Goal: Task Accomplishment & Management: Complete application form

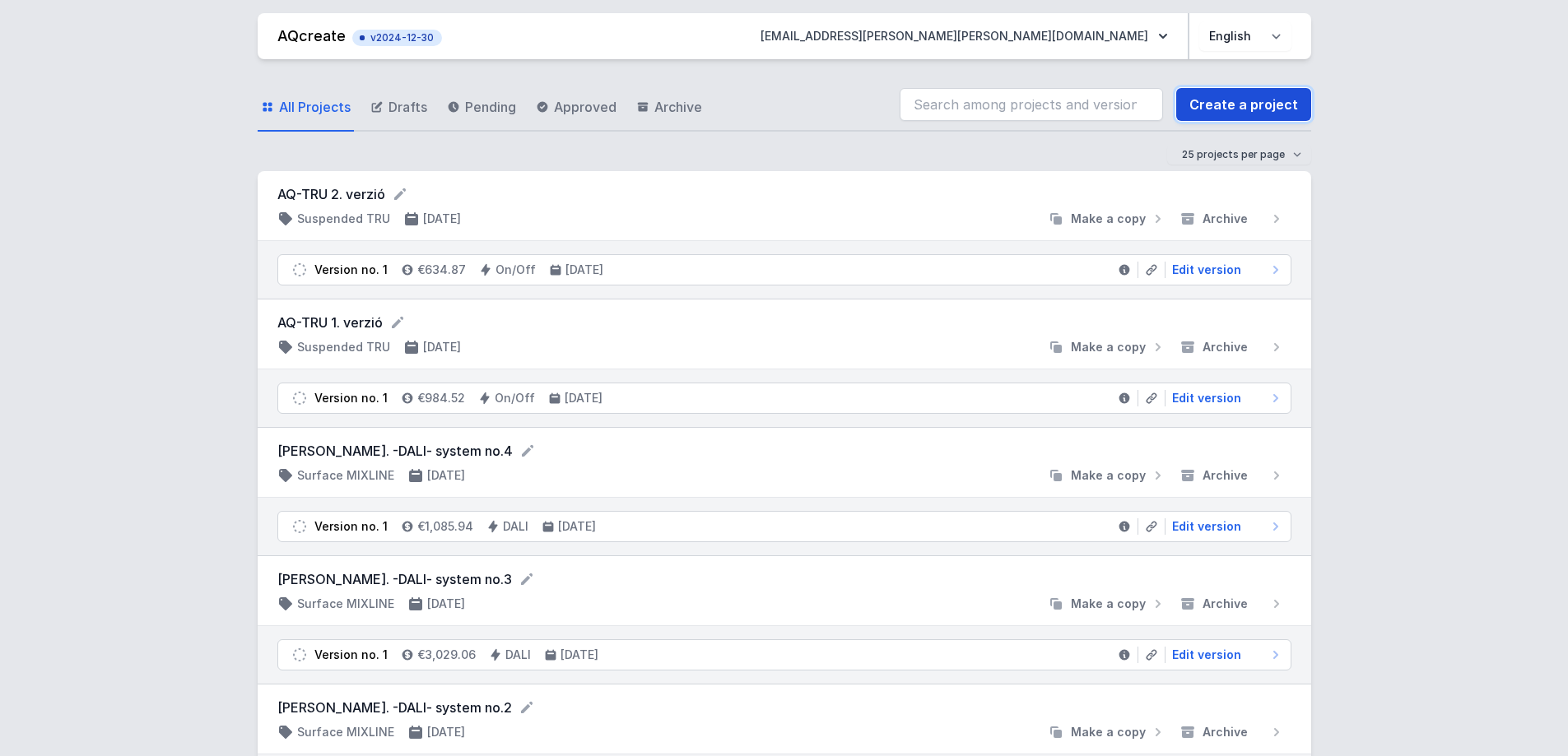
click at [1240, 114] on link "Create a project" at bounding box center [1244, 105] width 135 height 33
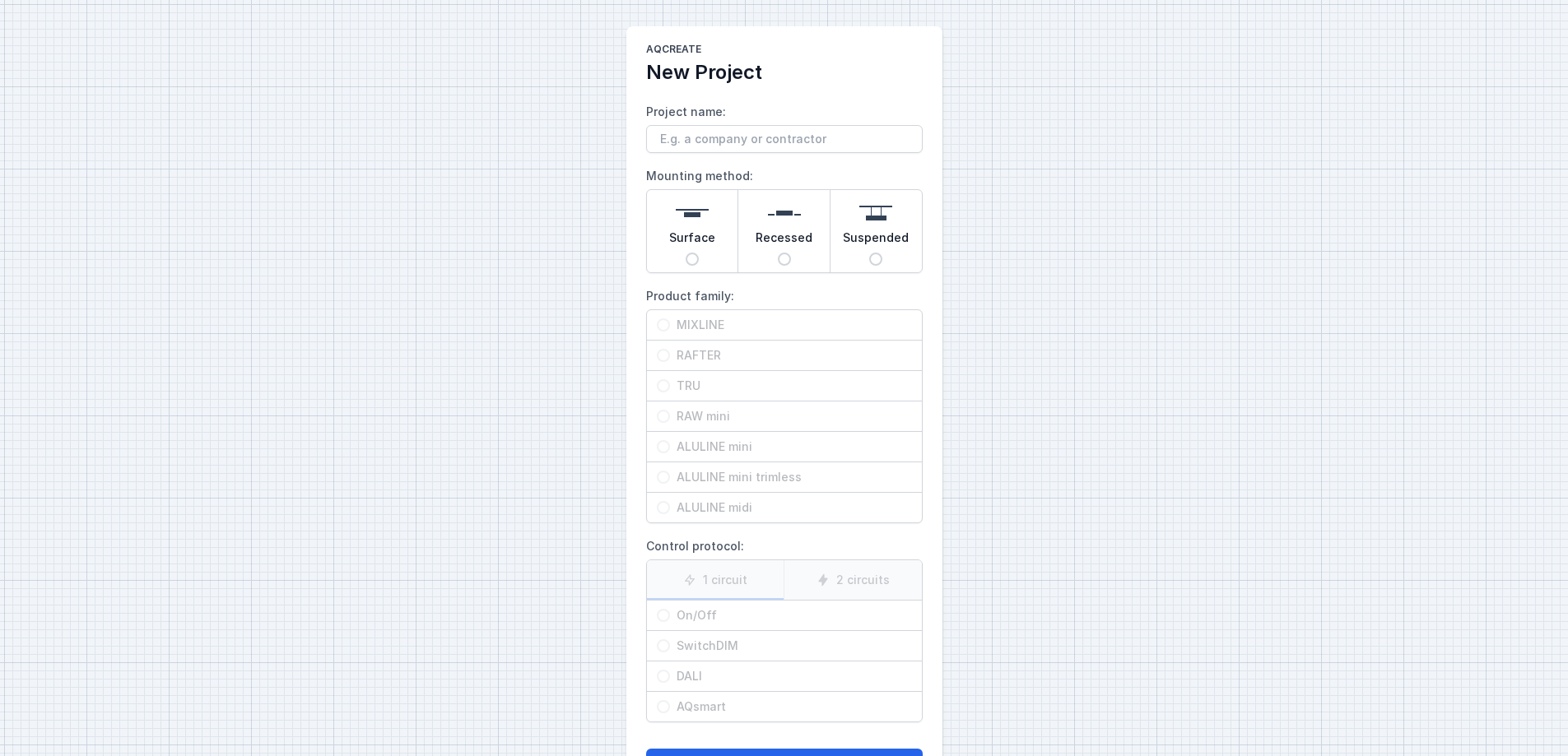
click at [699, 255] on div "Surface" at bounding box center [693, 231] width 91 height 82
click at [699, 255] on input "Surface" at bounding box center [692, 259] width 13 height 13
radio input "true"
click at [663, 505] on input "ALULINE midi" at bounding box center [663, 507] width 13 height 13
radio input "true"
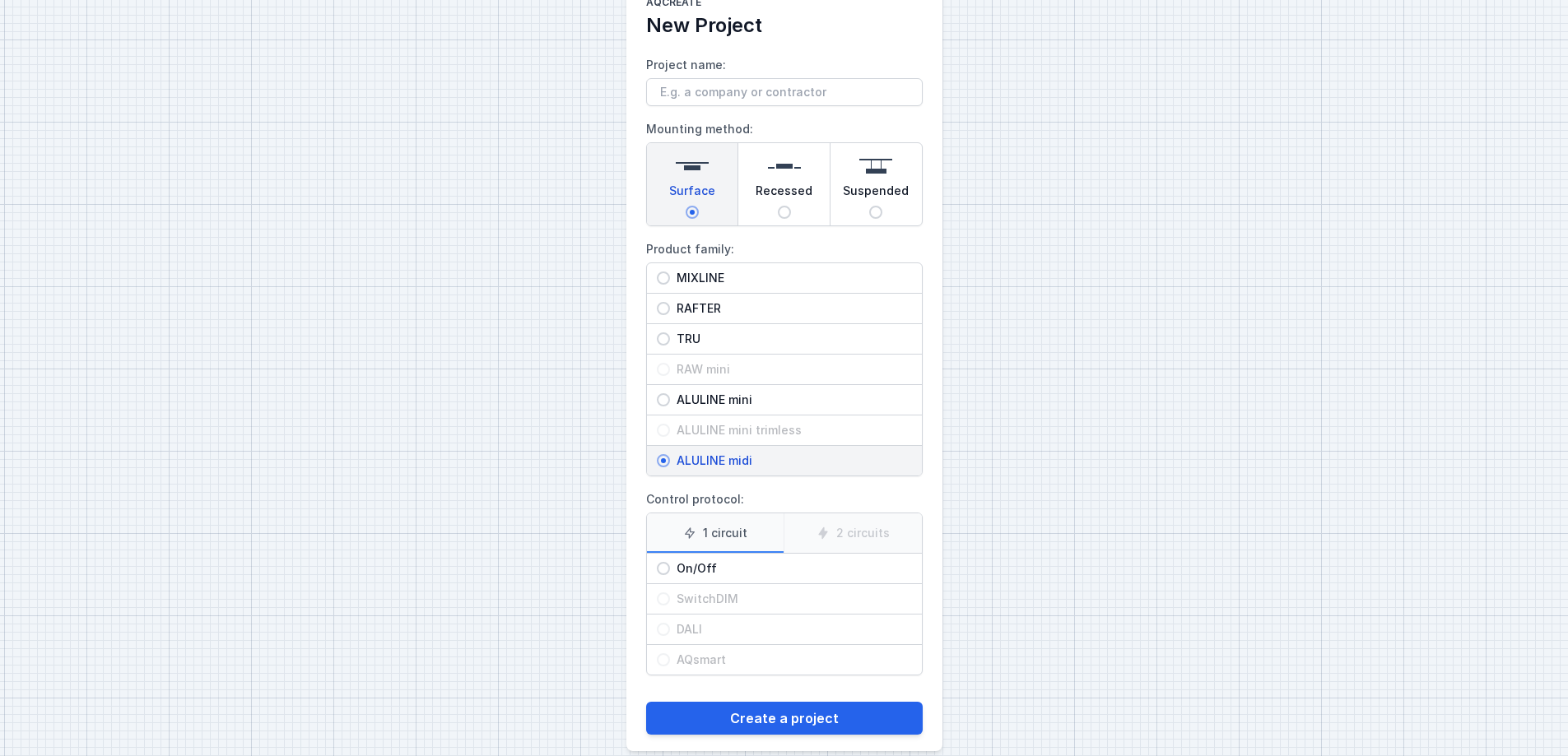
scroll to position [68, 0]
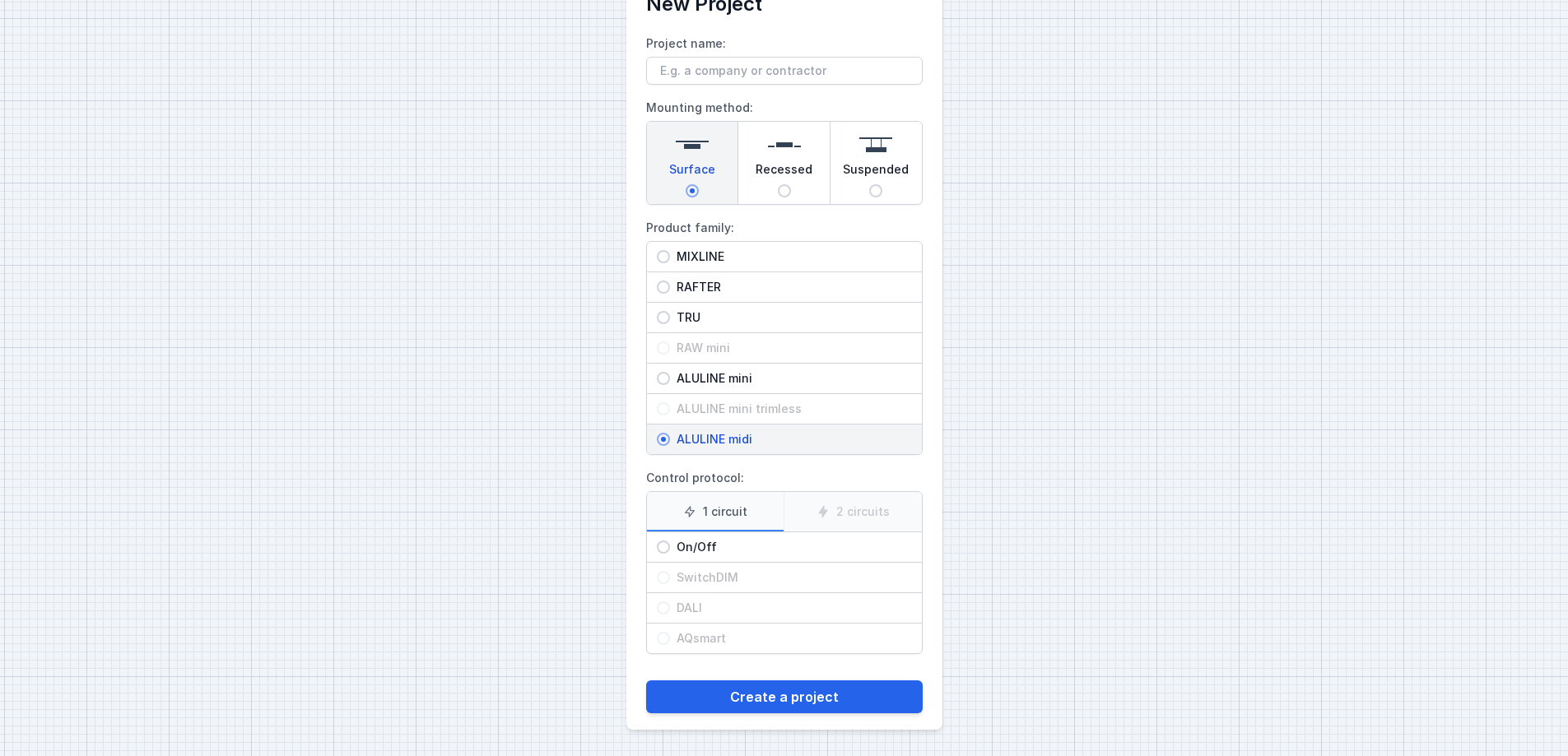
click at [664, 549] on input "On/Off" at bounding box center [663, 547] width 13 height 13
radio input "true"
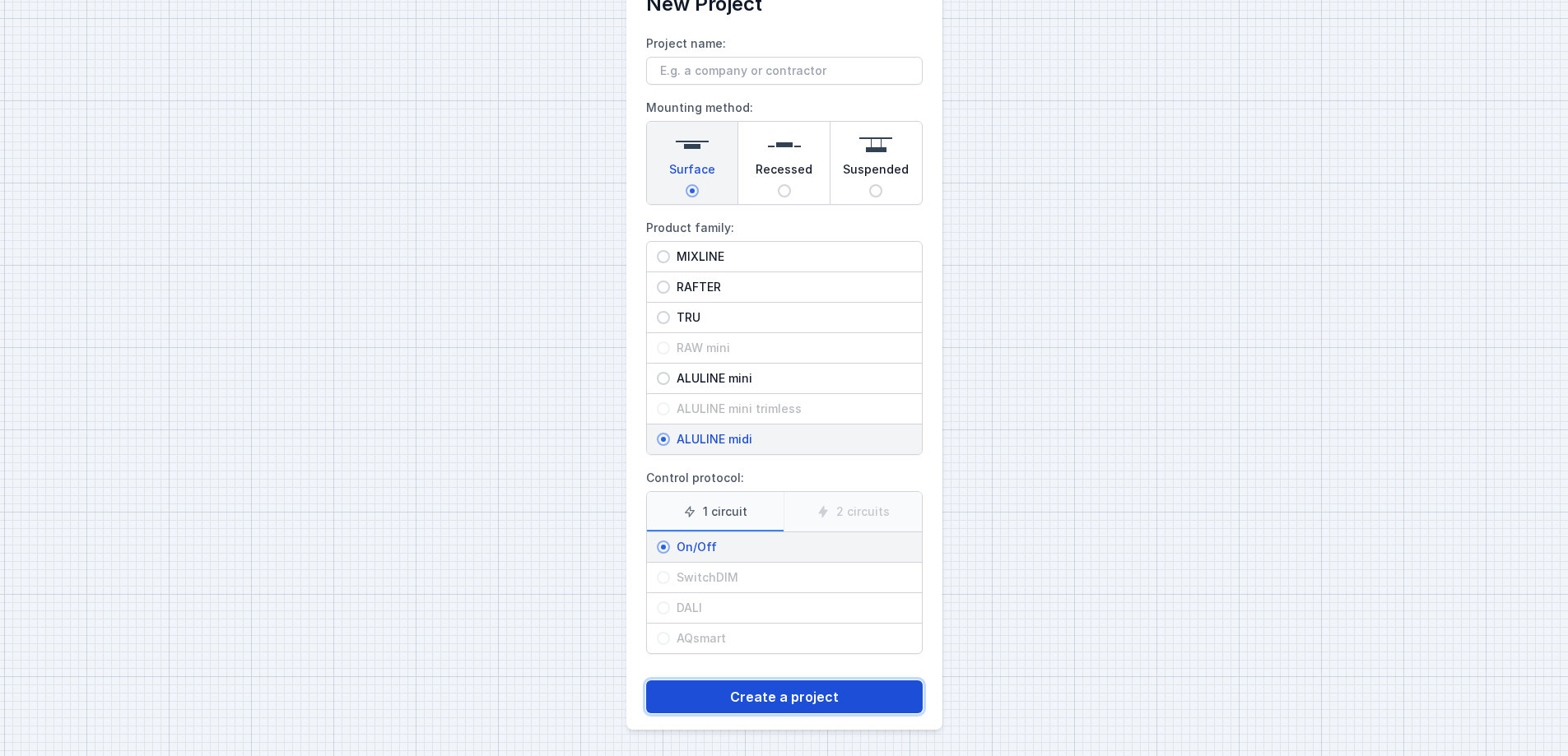
click at [767, 577] on button "Create a project" at bounding box center [784, 696] width 277 height 33
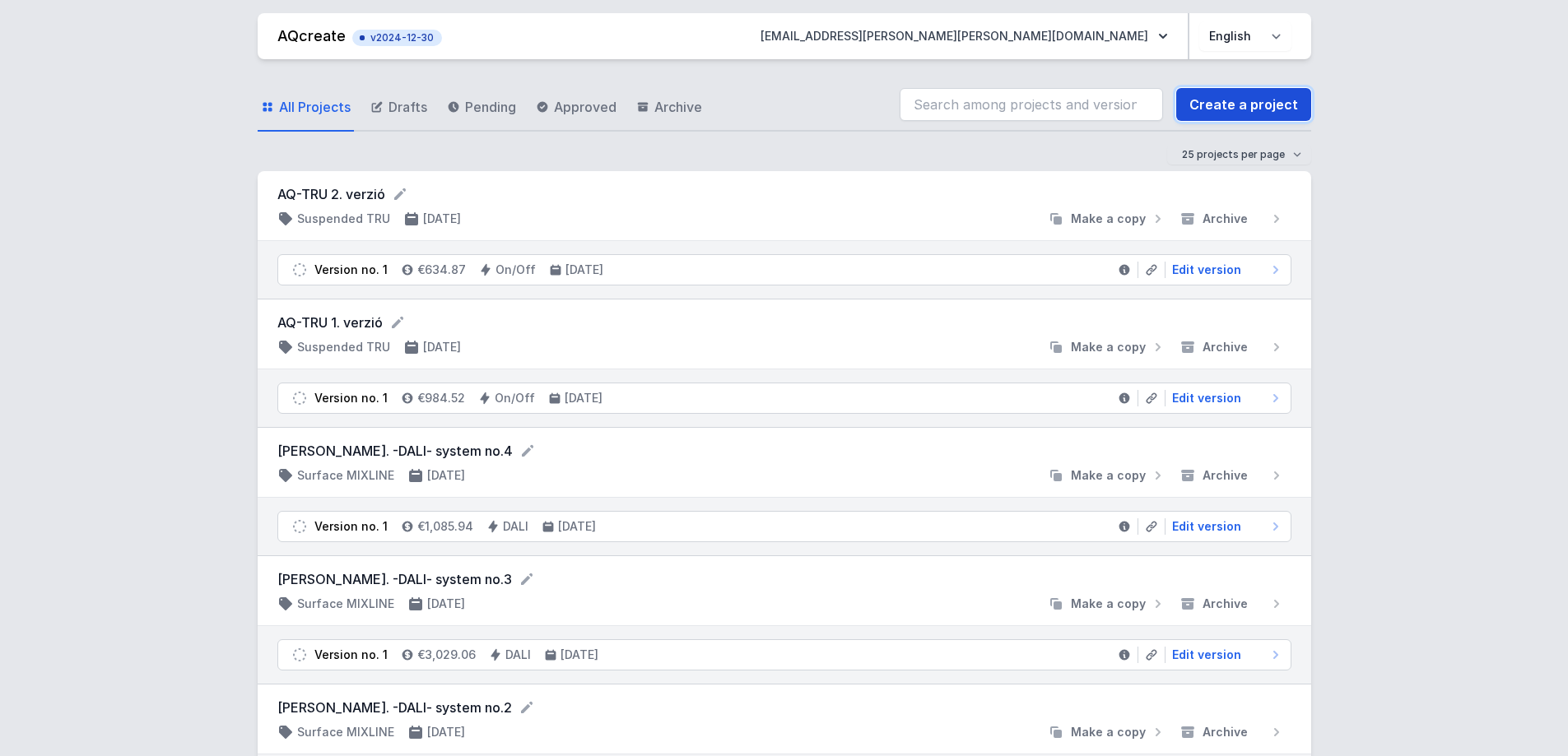
click at [1249, 103] on link "Create a project" at bounding box center [1244, 105] width 135 height 33
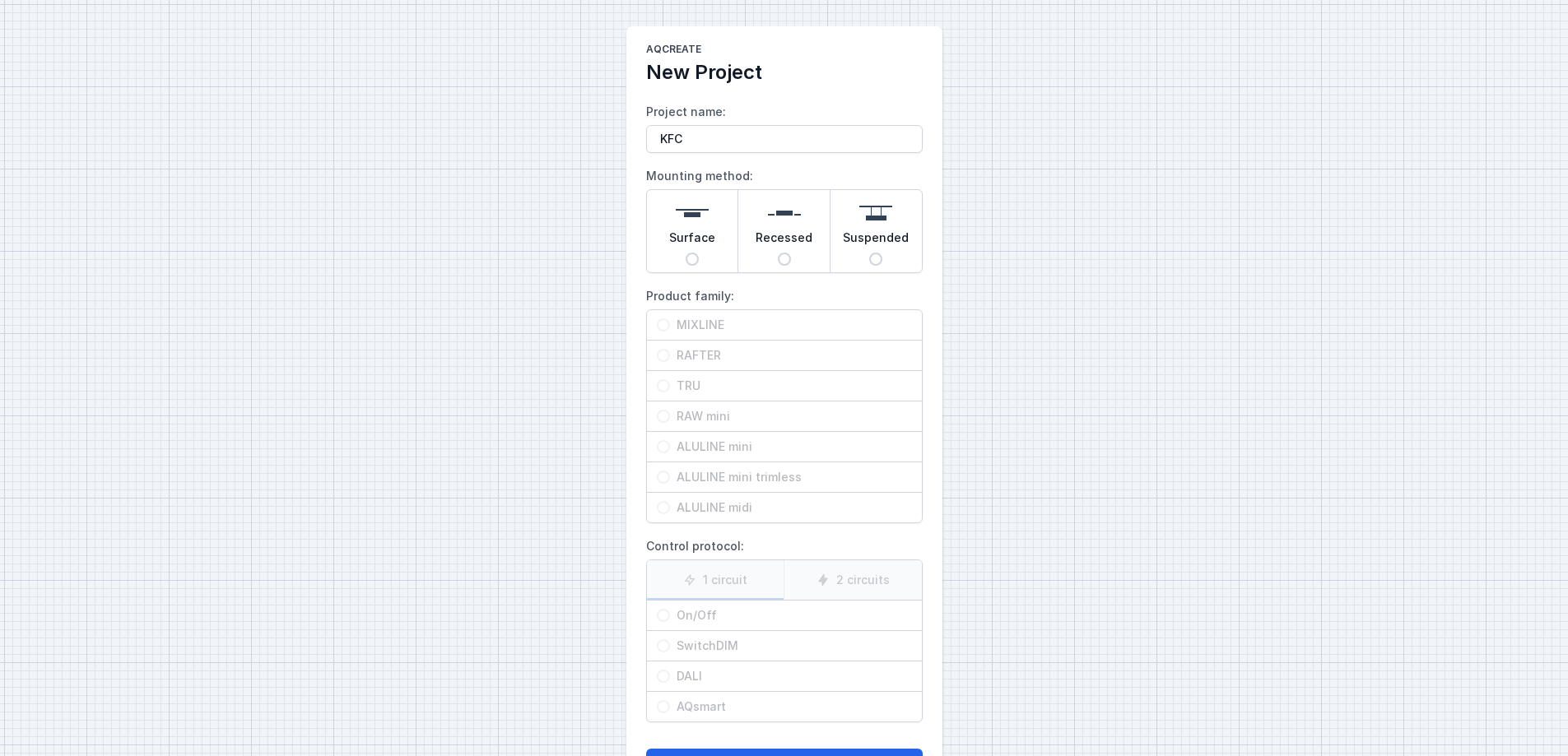
type input "KFC"
click at [692, 259] on input "Surface" at bounding box center [692, 259] width 13 height 13
radio input "true"
click at [657, 503] on div "ALULINE midi" at bounding box center [784, 508] width 275 height 30
click at [657, 503] on input "ALULINE midi" at bounding box center [663, 507] width 13 height 13
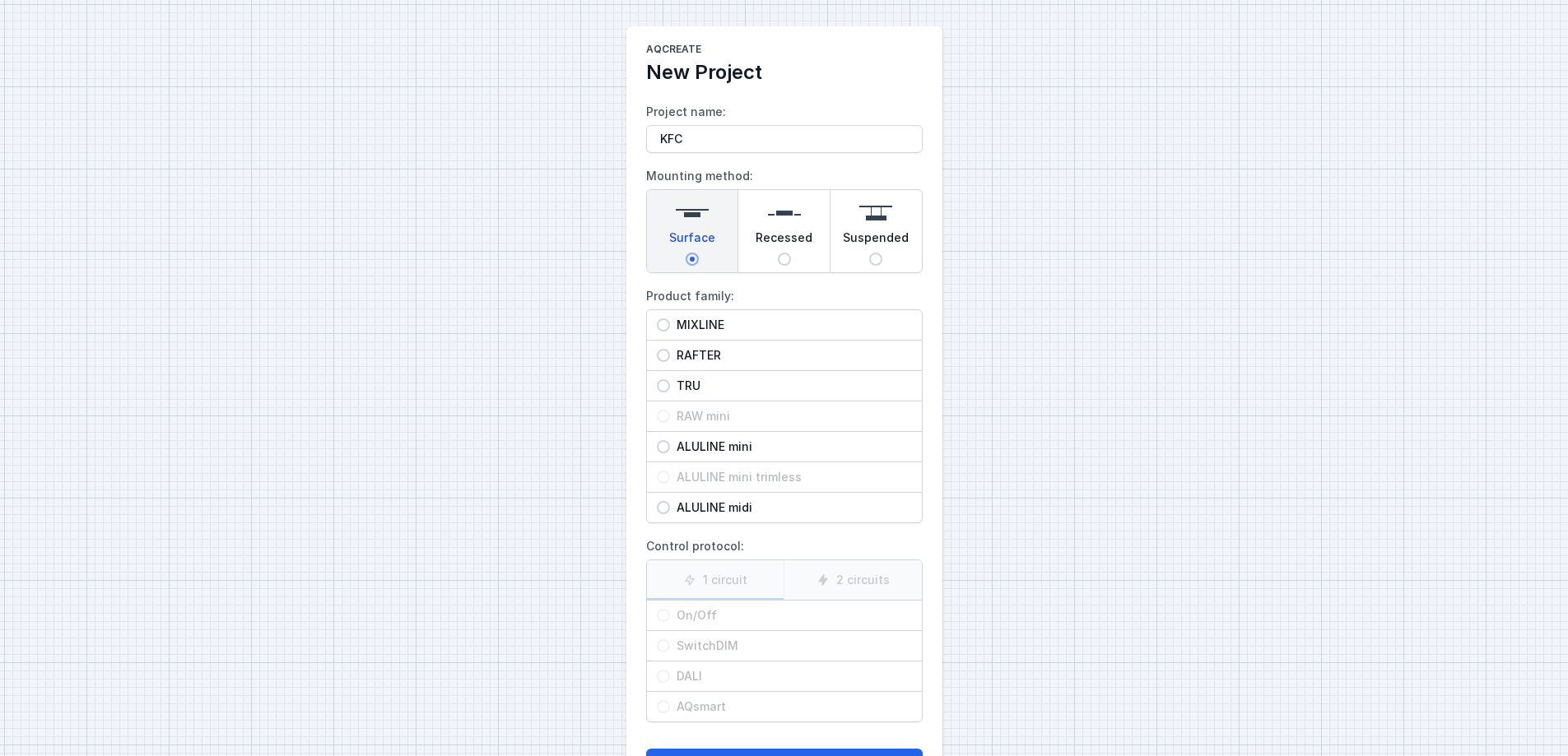
radio input "true"
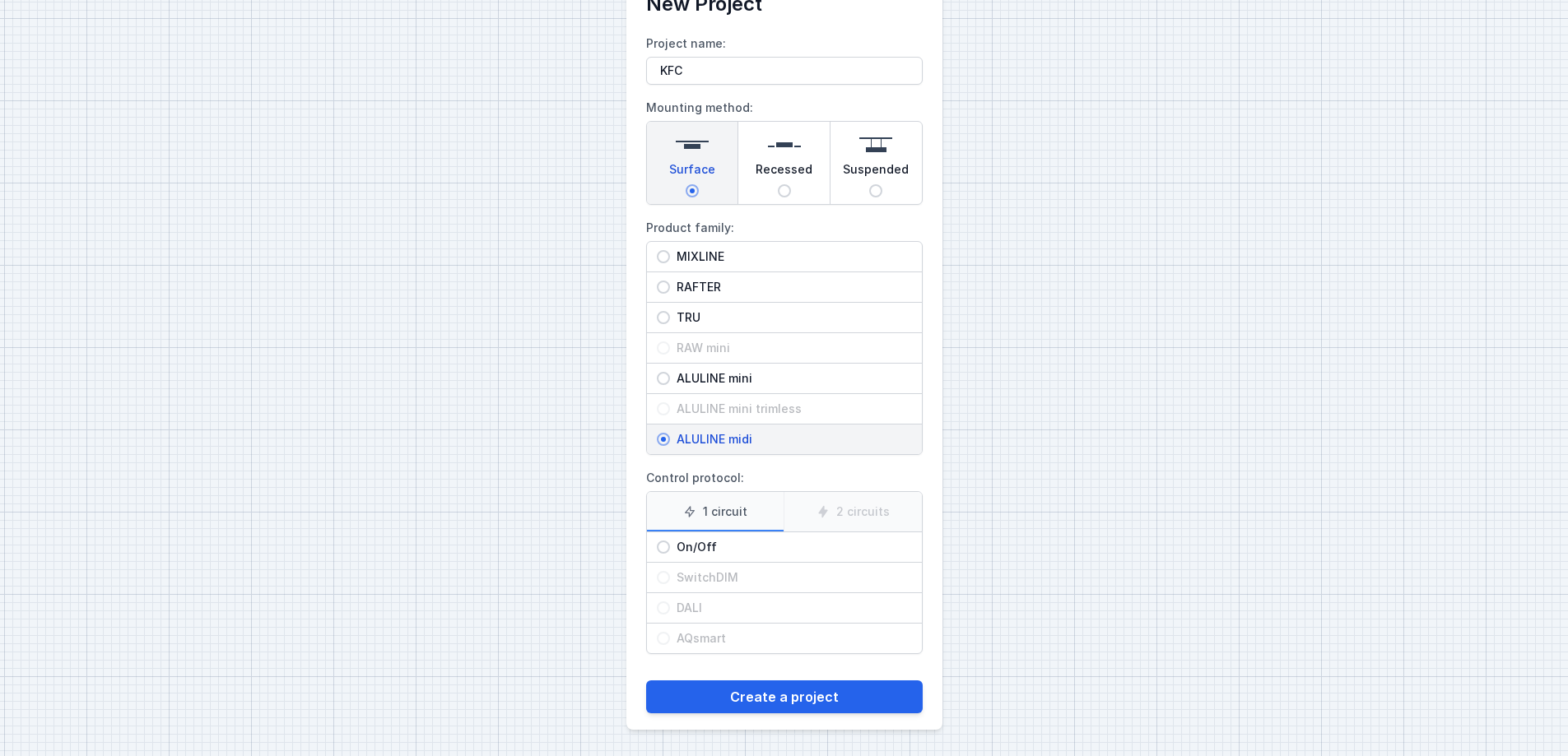
click at [663, 548] on input "On/Off" at bounding box center [663, 547] width 13 height 13
radio input "true"
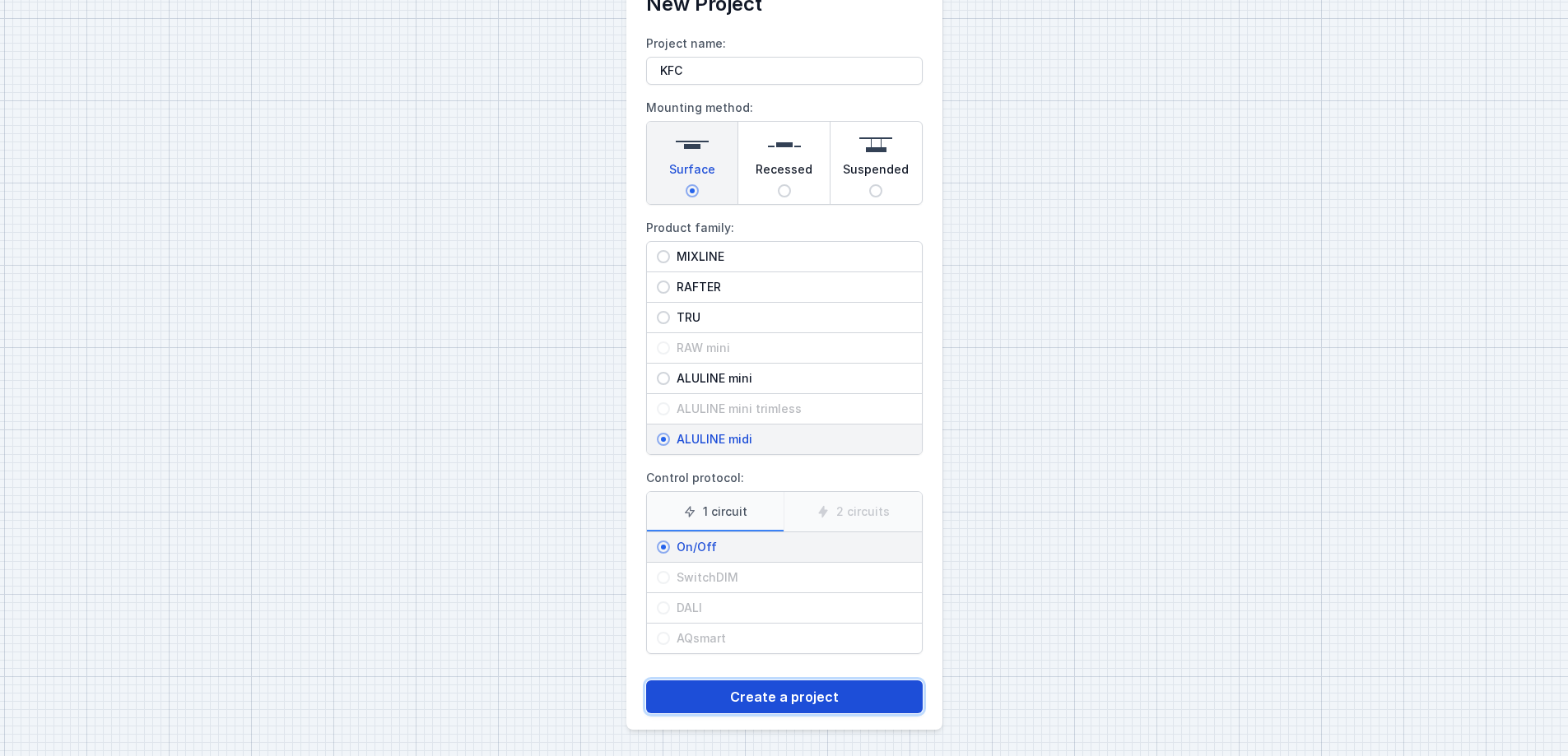
click at [815, 577] on button "Create a project" at bounding box center [784, 696] width 277 height 33
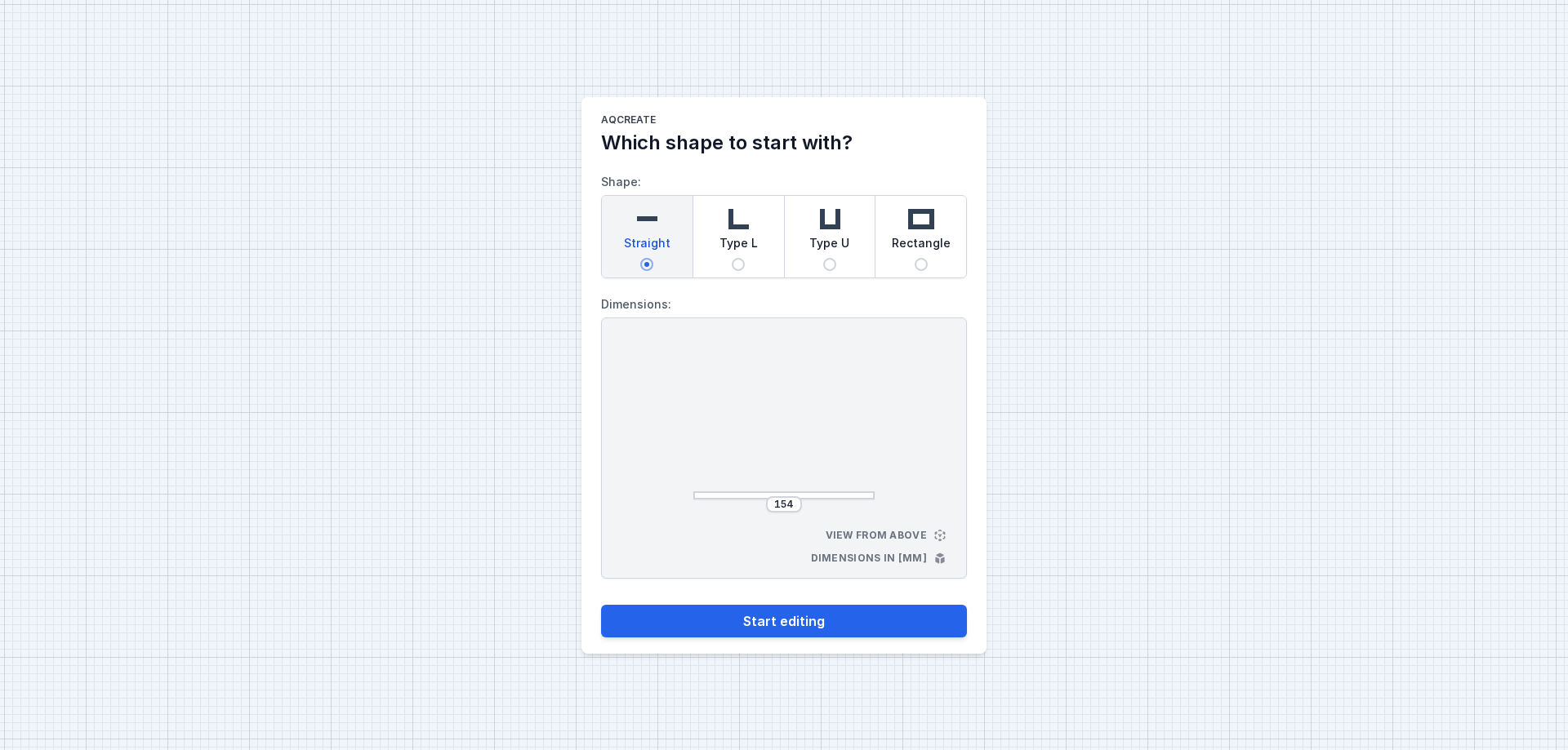
click at [746, 262] on div "Type L" at bounding box center [738, 236] width 90 height 82
click at [744, 262] on input "Type L" at bounding box center [738, 264] width 13 height 13
radio input "true"
click at [713, 423] on input "155" at bounding box center [713, 422] width 26 height 13
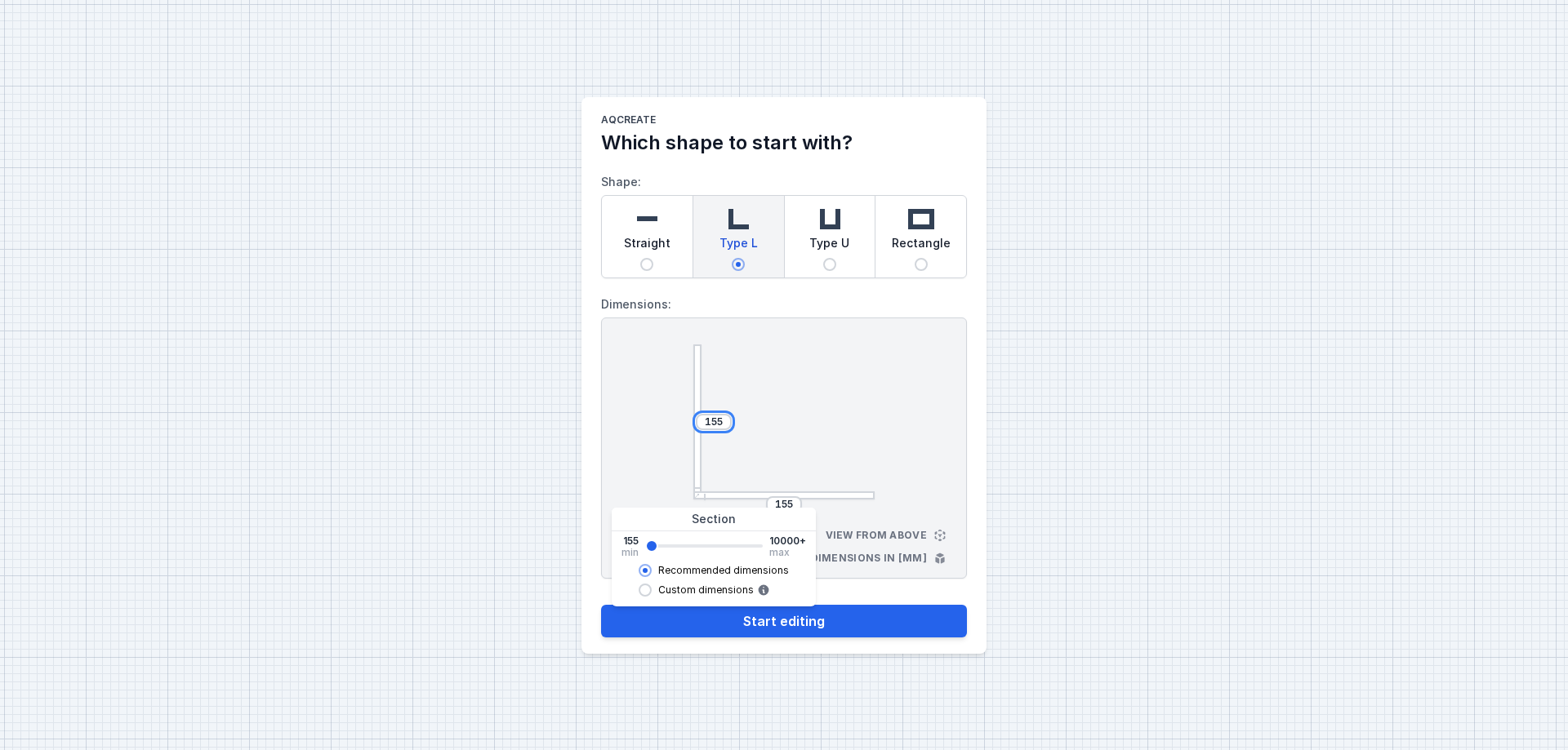
drag, startPoint x: 723, startPoint y: 419, endPoint x: 713, endPoint y: 420, distance: 10.0
click at [713, 420] on input "155" at bounding box center [713, 422] width 26 height 13
click at [730, 427] on div "155" at bounding box center [713, 422] width 36 height 16
drag, startPoint x: 722, startPoint y: 421, endPoint x: 692, endPoint y: 419, distance: 30.1
click at [692, 419] on div "155 155 View from above Dimensions in [mm]" at bounding box center [783, 448] width 365 height 262
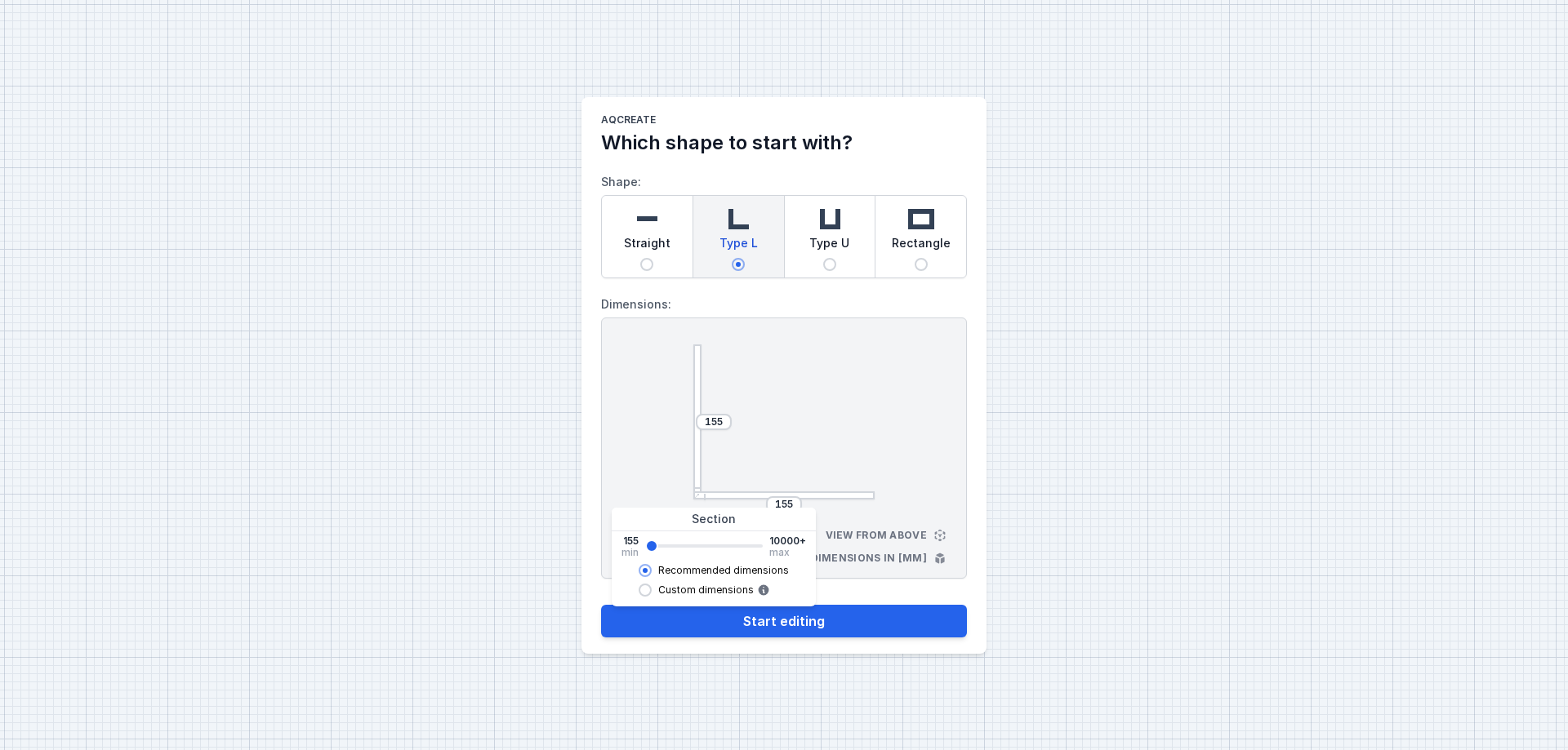
type input "293"
type input "385"
type input "523"
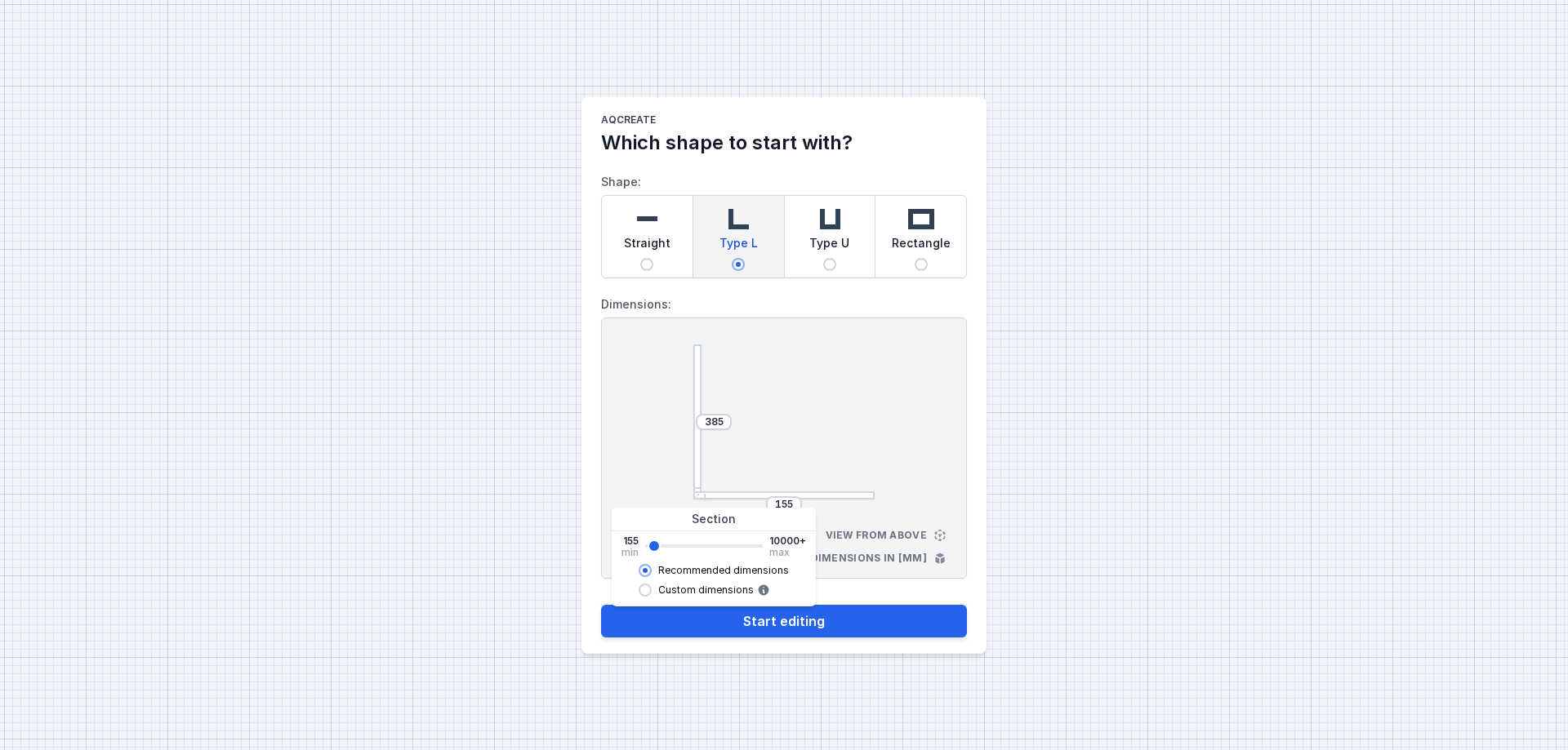
type input "523"
type input "615"
type input "753"
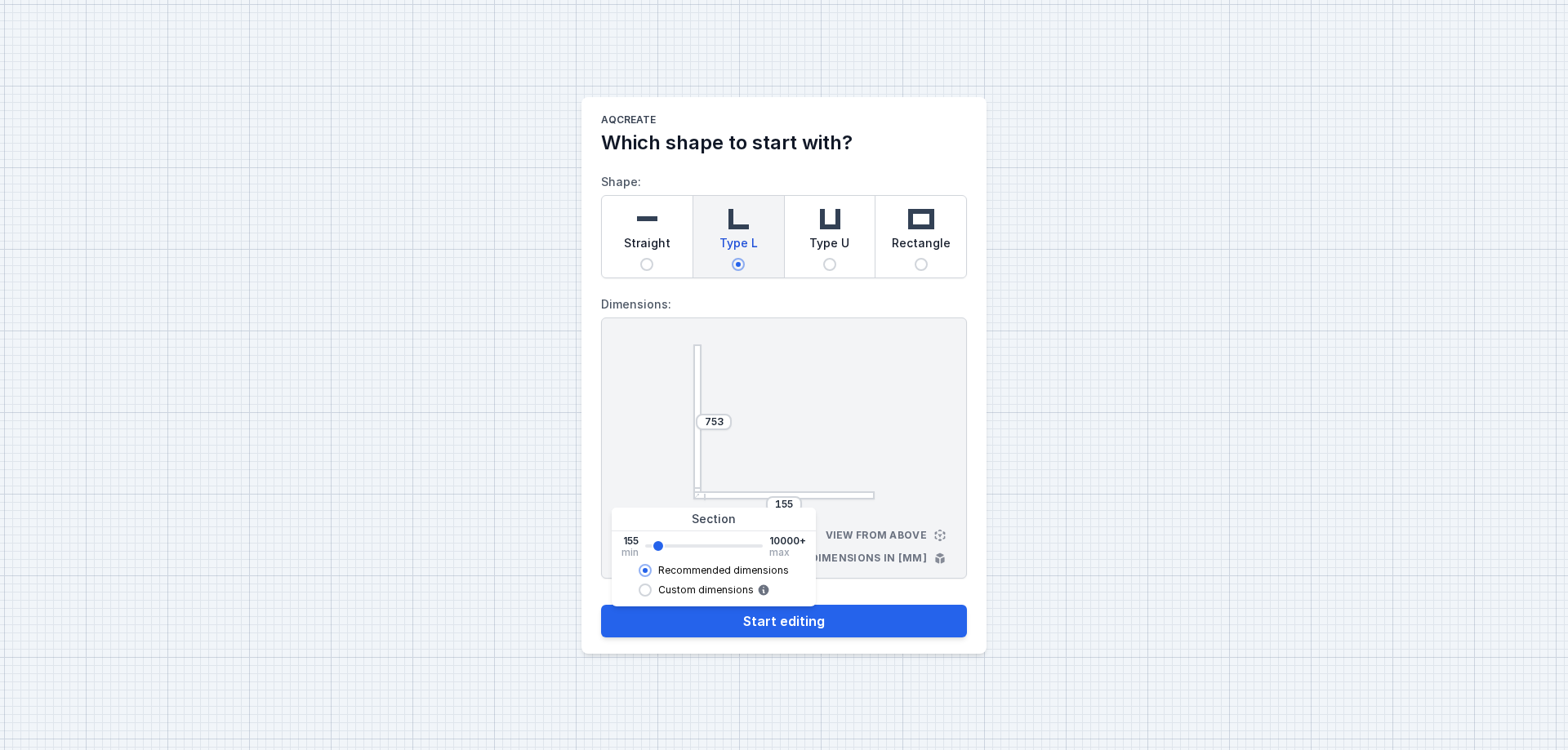
type input "845"
type input "937"
type input "983"
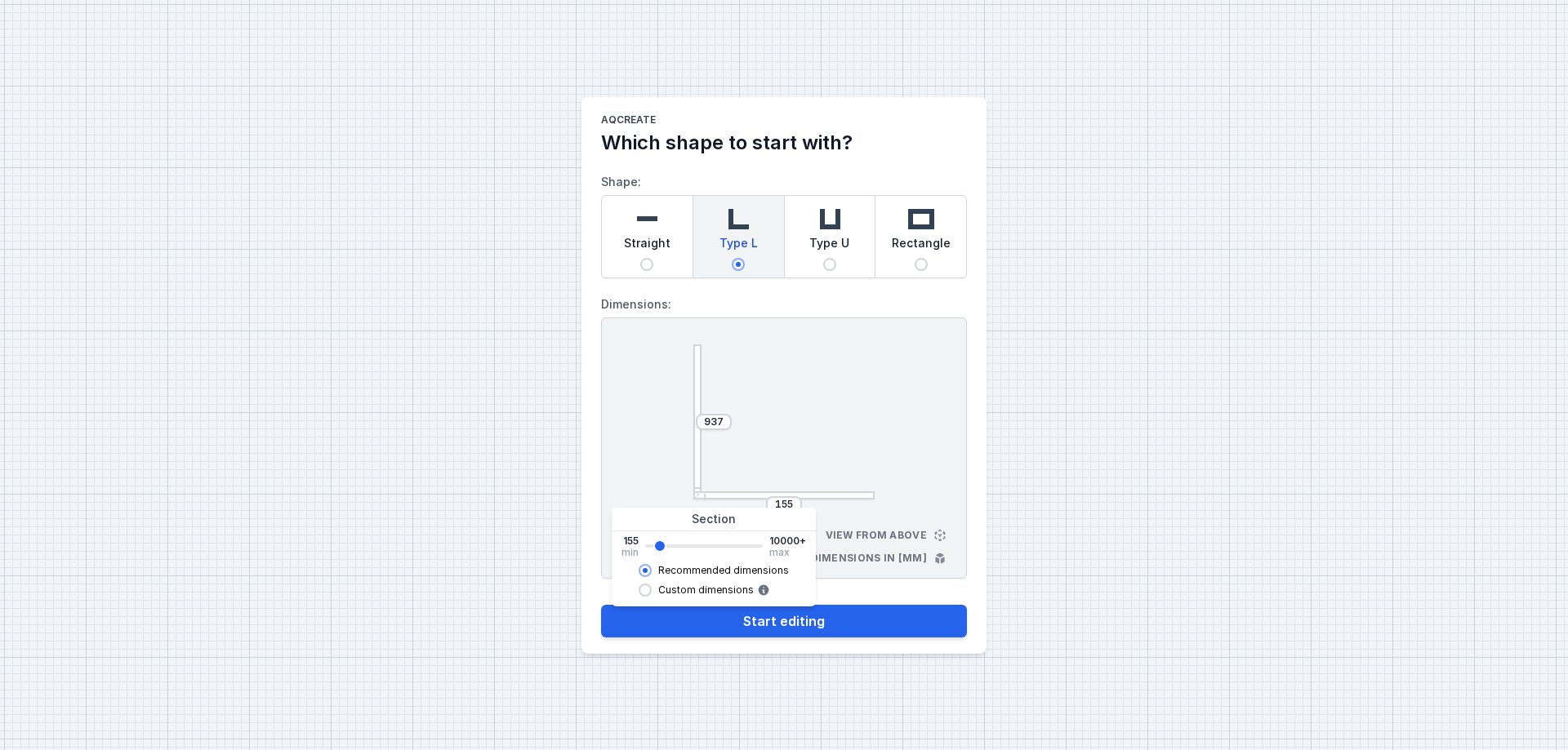
type input "983"
type input "1305"
type input "1535"
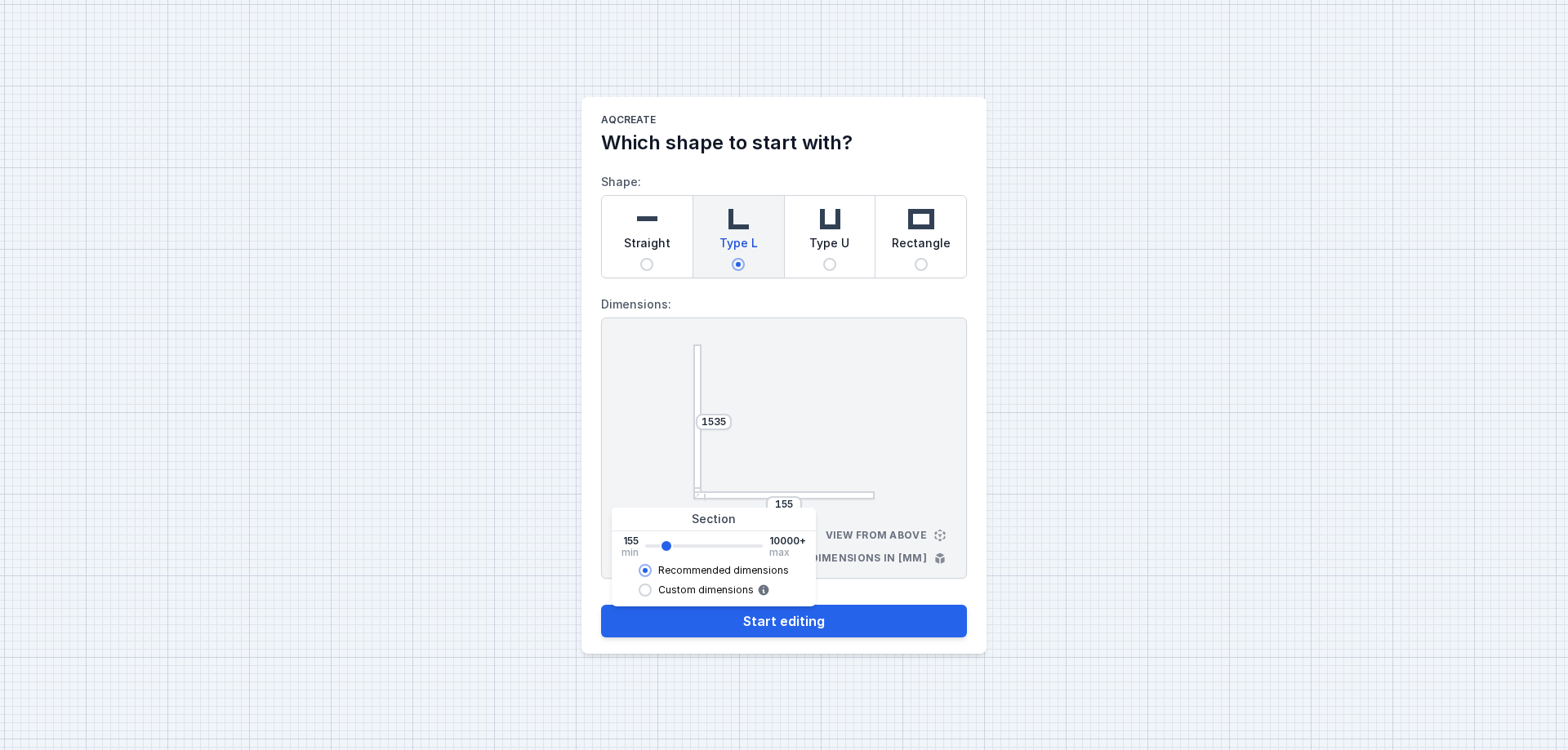
type input "1627"
type input "1765"
type input "1857"
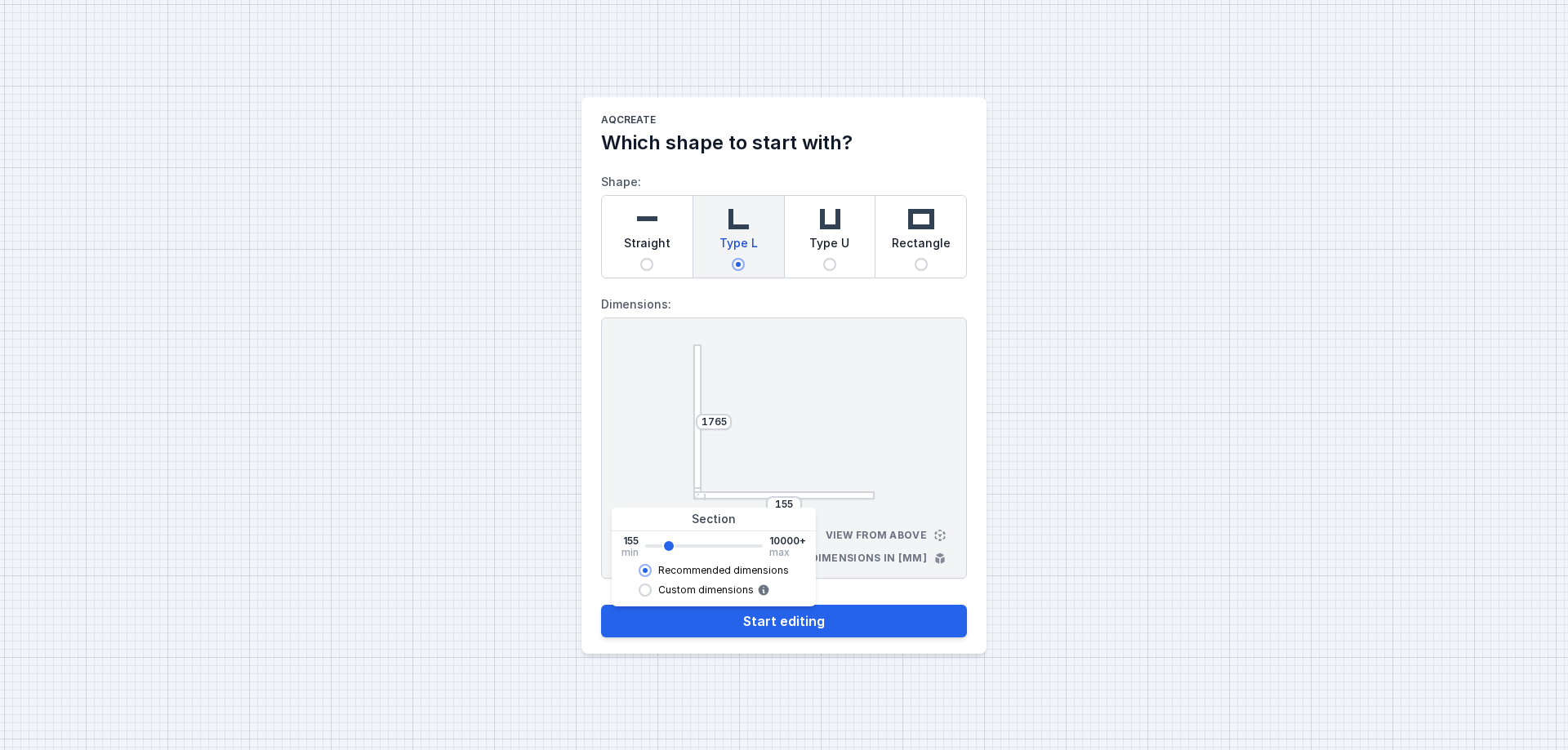
type input "1857"
type input "1903"
type input "2133"
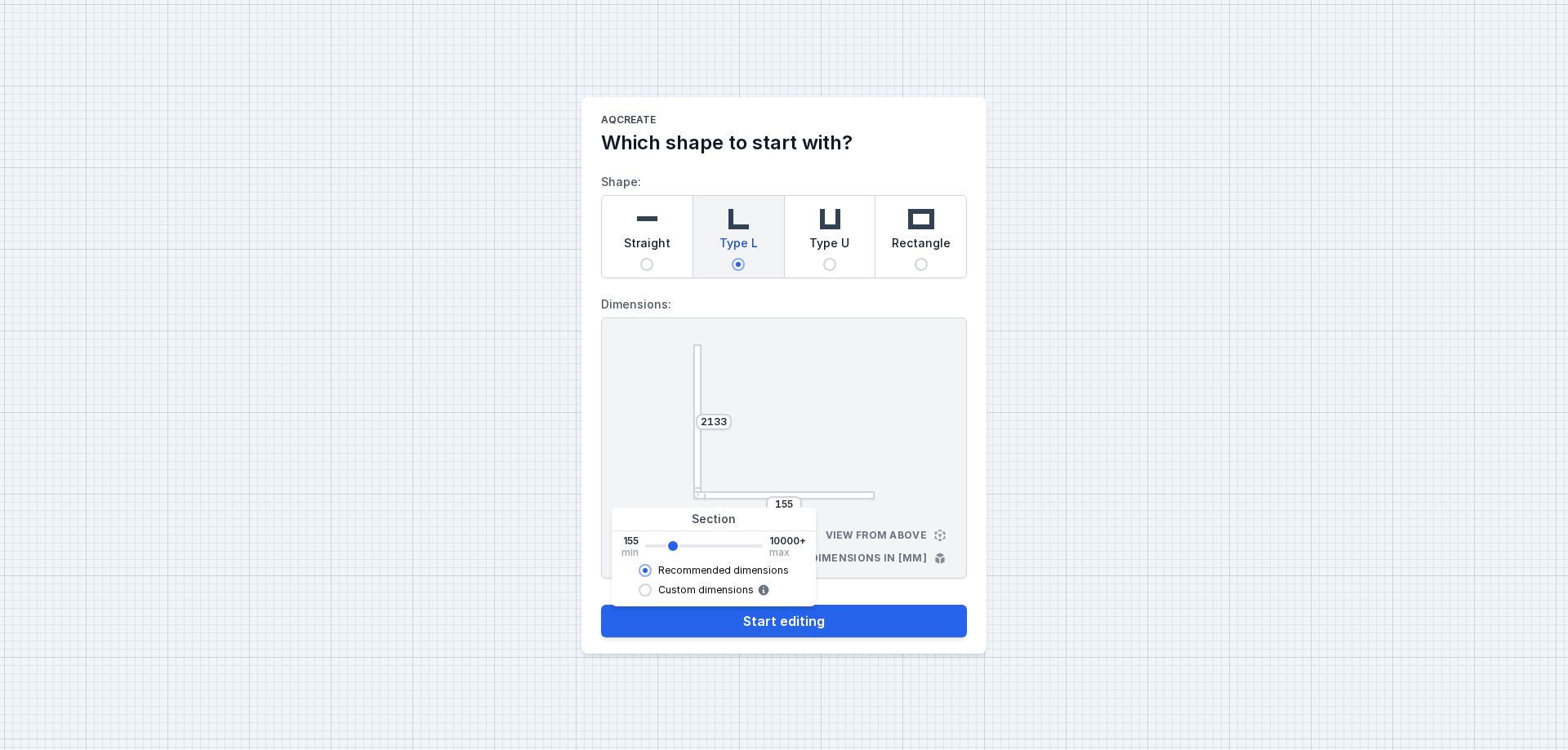
type input "2455"
type input "2639"
type input "2685"
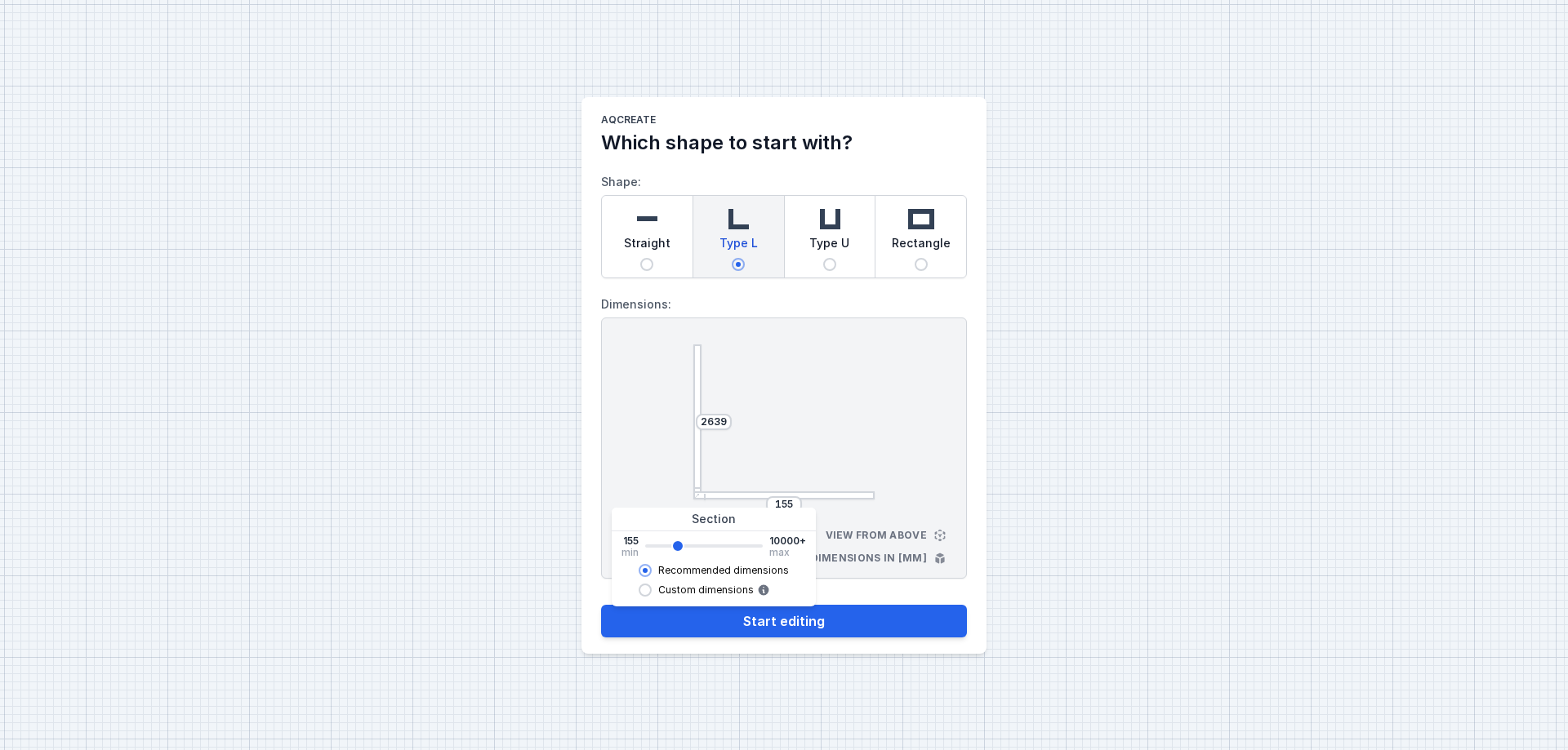
type input "2685"
type input "2869"
type input "2915"
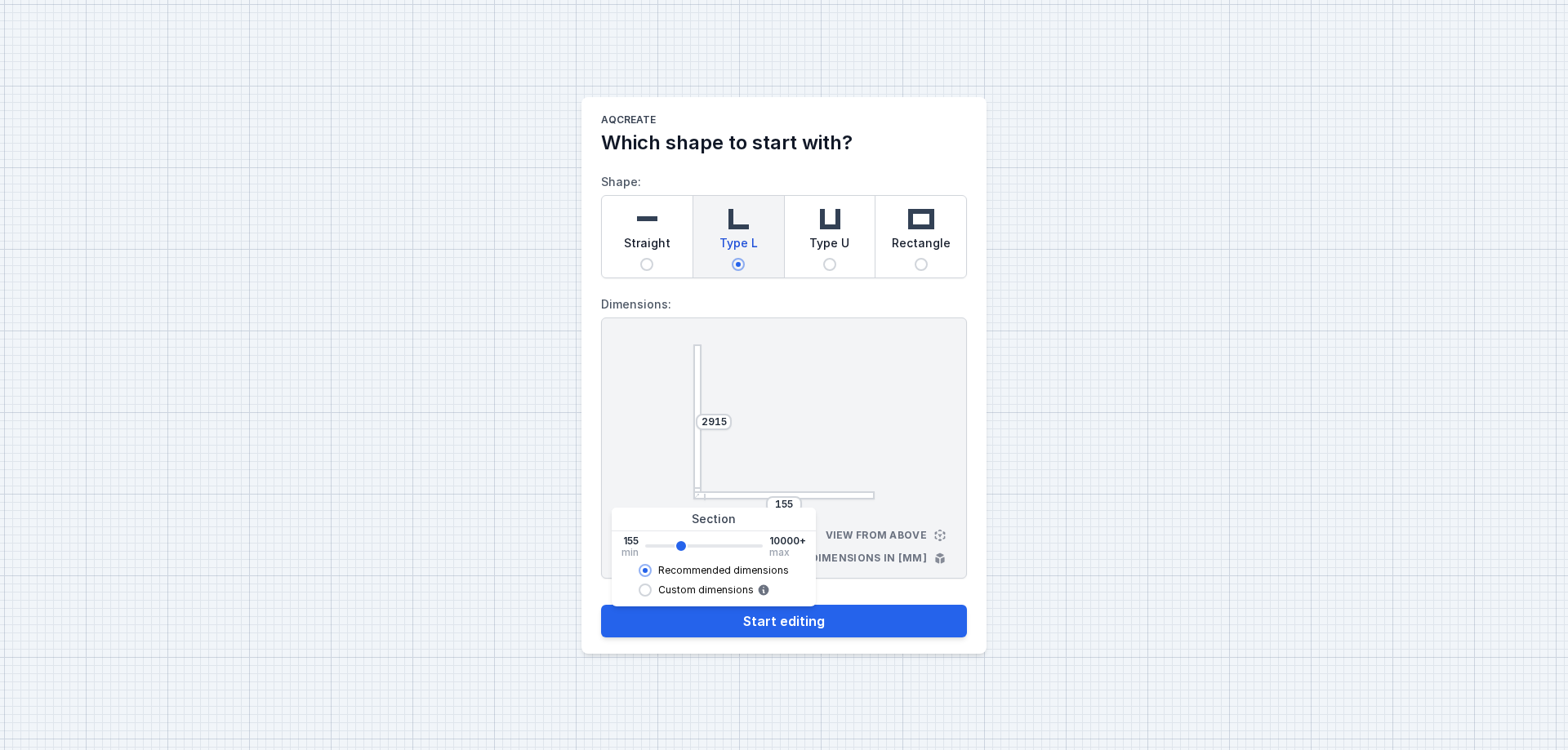
type input "3009"
type input "3007"
type input "3101"
type input "3099"
type input "3239"
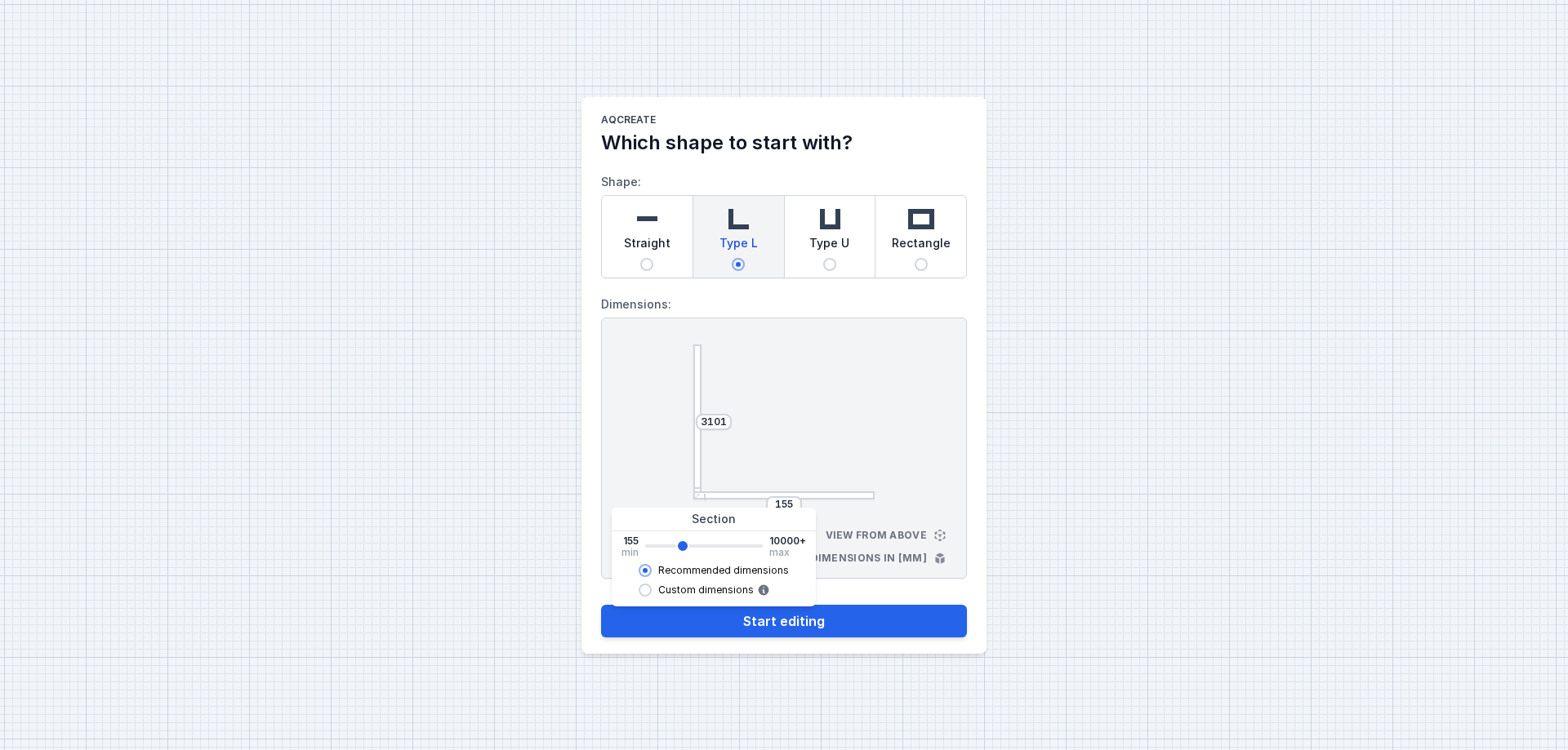
type input "3237"
type input "3331"
type input "3329"
type input "3377"
type input "3375"
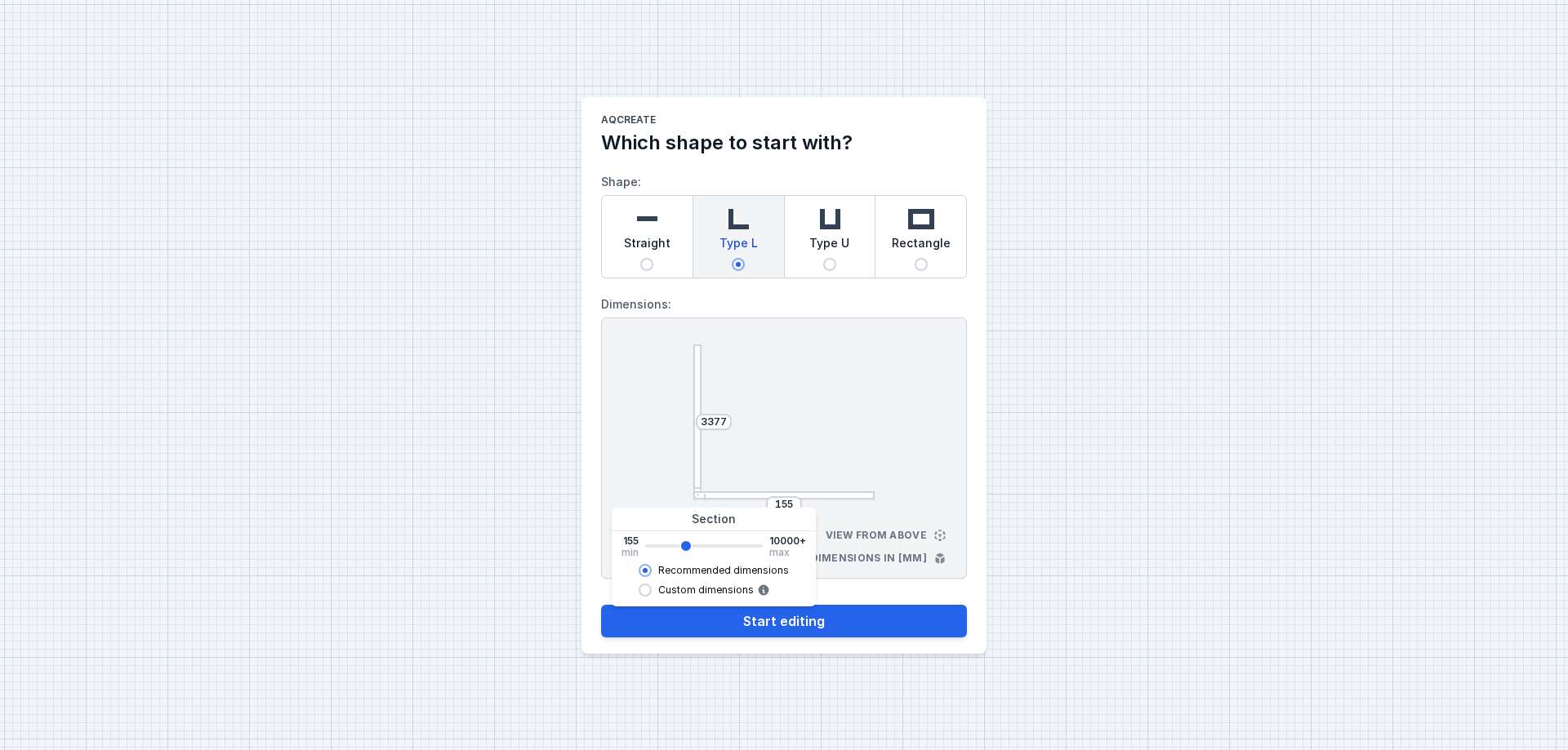
type input "3009"
type input "3007"
type input "2777"
type input "2685"
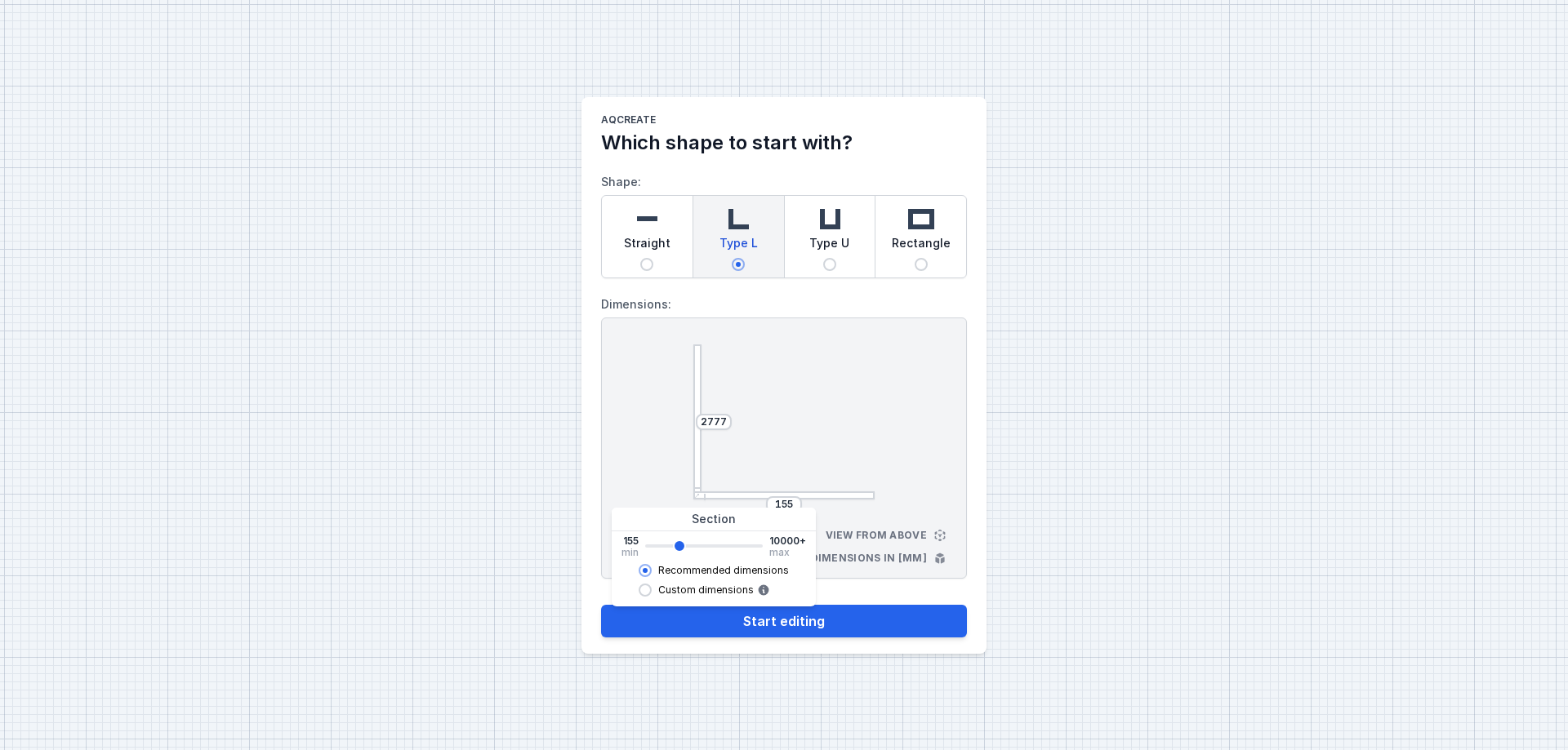
type input "2685"
type input "2547"
type input "2455"
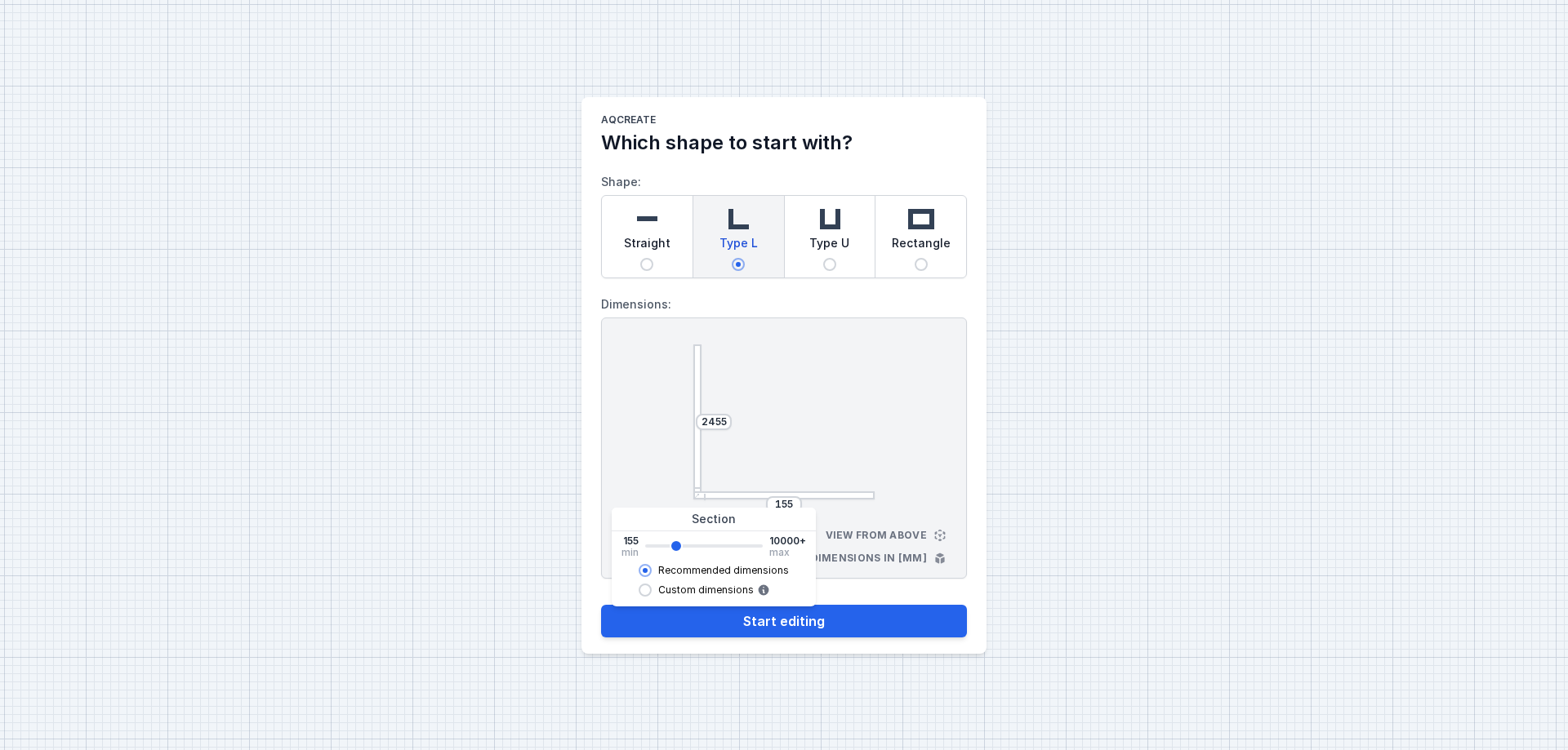
type input "2409"
type input "2225"
type input "2087"
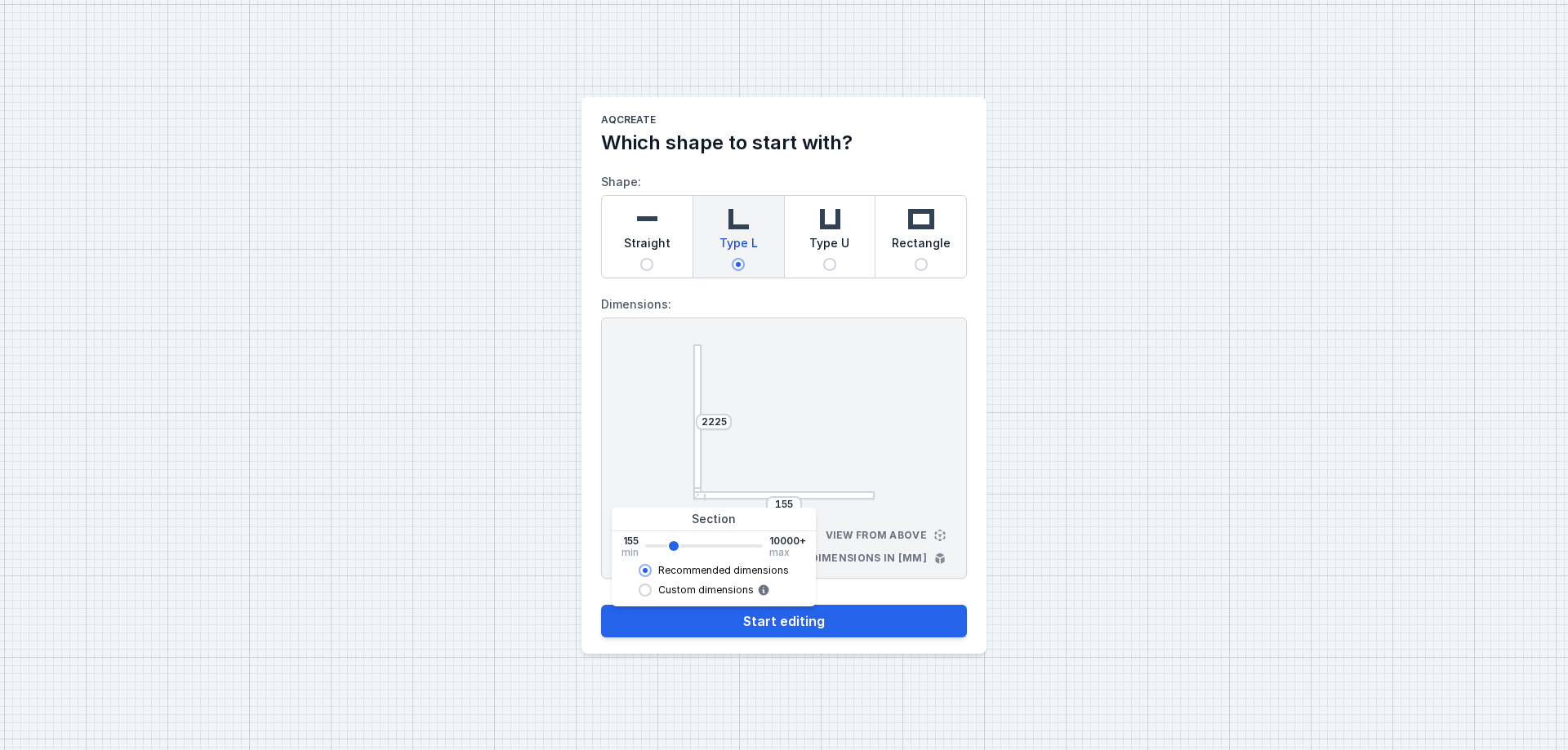
type input "2087"
type input "1995"
type input "1903"
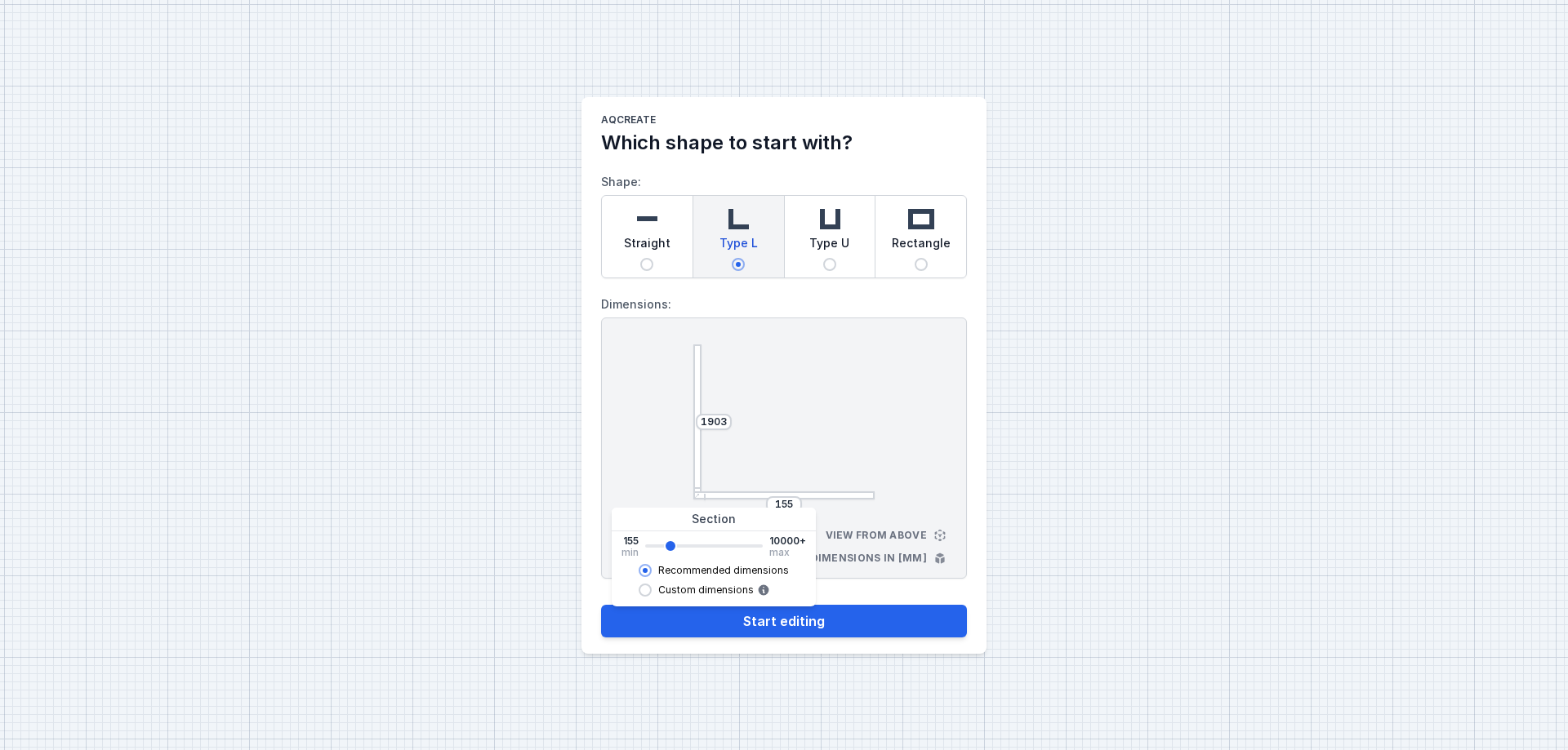
type input "1857"
type input "1673"
type input "1627"
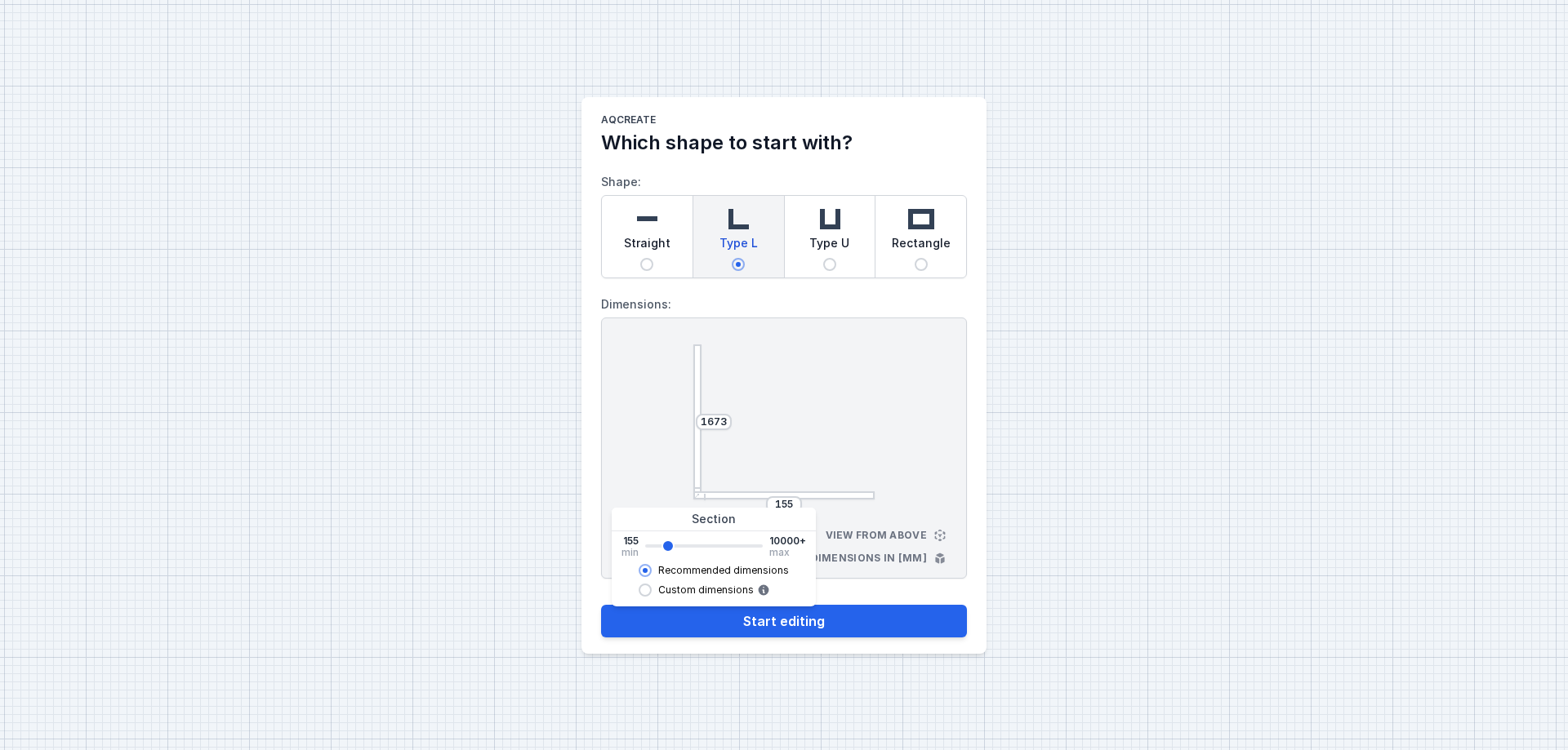
type input "1627"
type input "1443"
type input "1305"
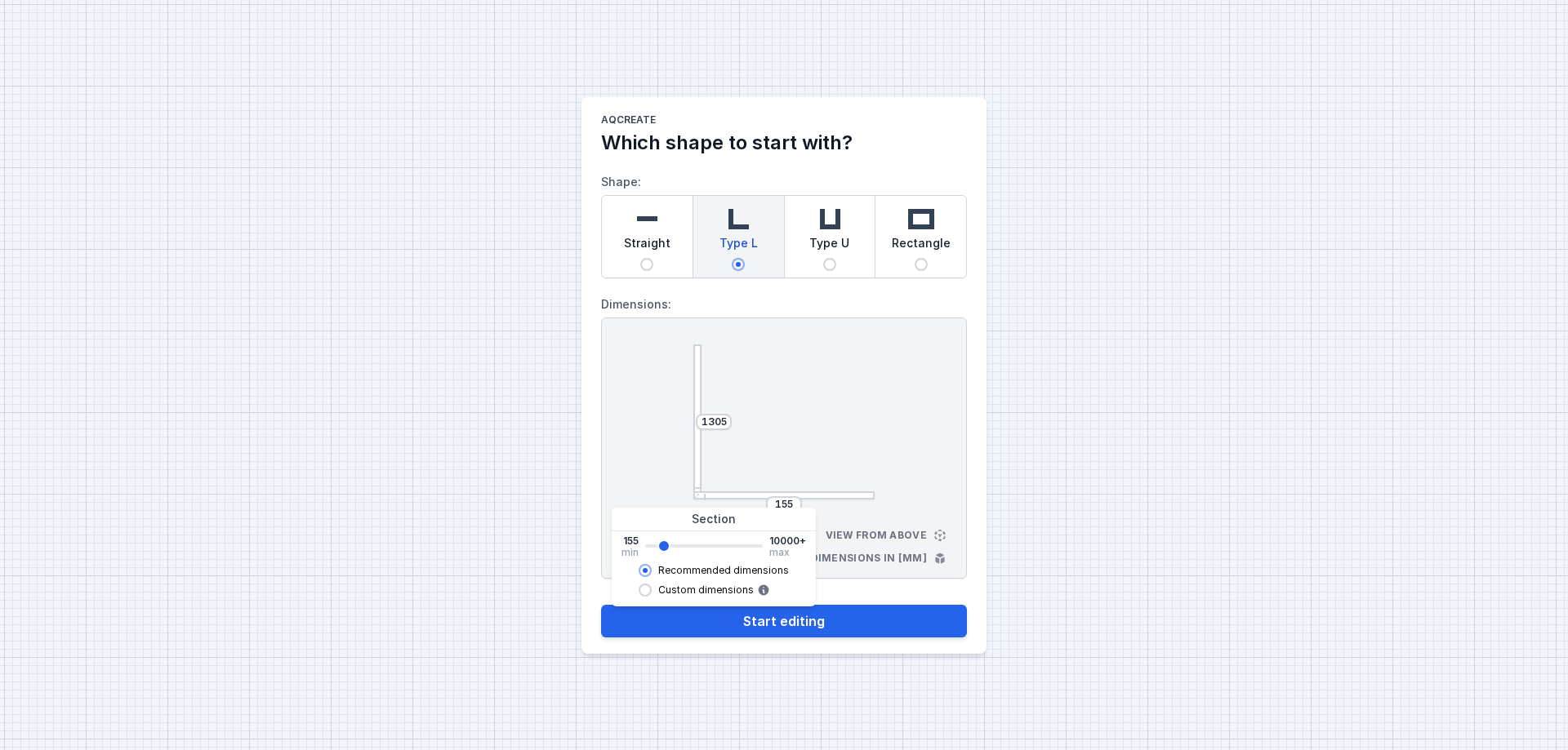
type input "1167"
drag, startPoint x: 652, startPoint y: 544, endPoint x: 662, endPoint y: 545, distance: 10.0
type input "1167"
click at [662, 545] on input "range" at bounding box center [703, 546] width 117 height 3
click at [722, 422] on input "1167" at bounding box center [713, 422] width 26 height 13
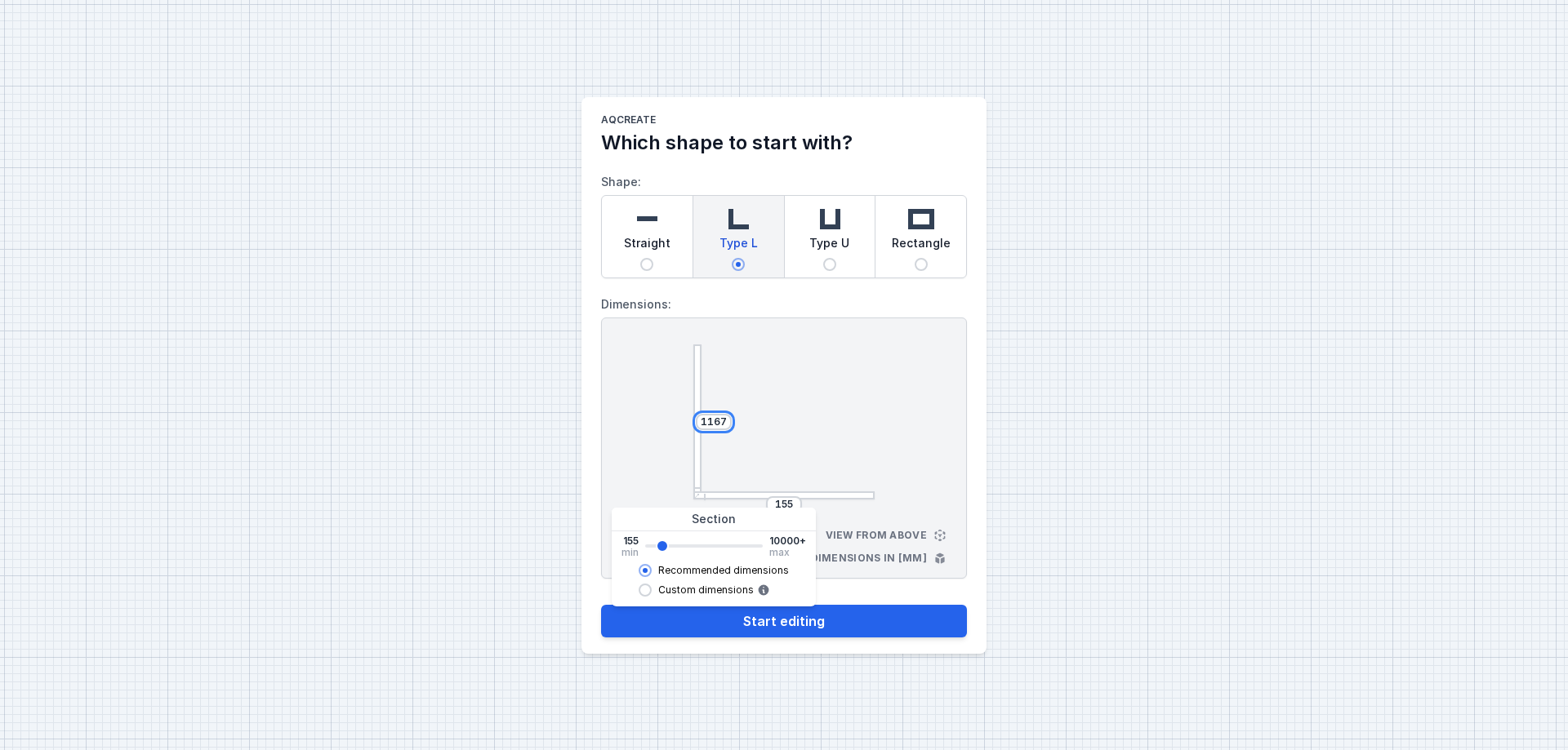
drag, startPoint x: 727, startPoint y: 416, endPoint x: 709, endPoint y: 418, distance: 18.1
click at [709, 418] on div "1167" at bounding box center [713, 422] width 36 height 16
click at [718, 418] on input "1167" at bounding box center [713, 422] width 26 height 13
drag, startPoint x: 726, startPoint y: 417, endPoint x: 679, endPoint y: 418, distance: 47.0
click at [679, 418] on div "1167 155 View from above Dimensions in [mm]" at bounding box center [783, 448] width 365 height 262
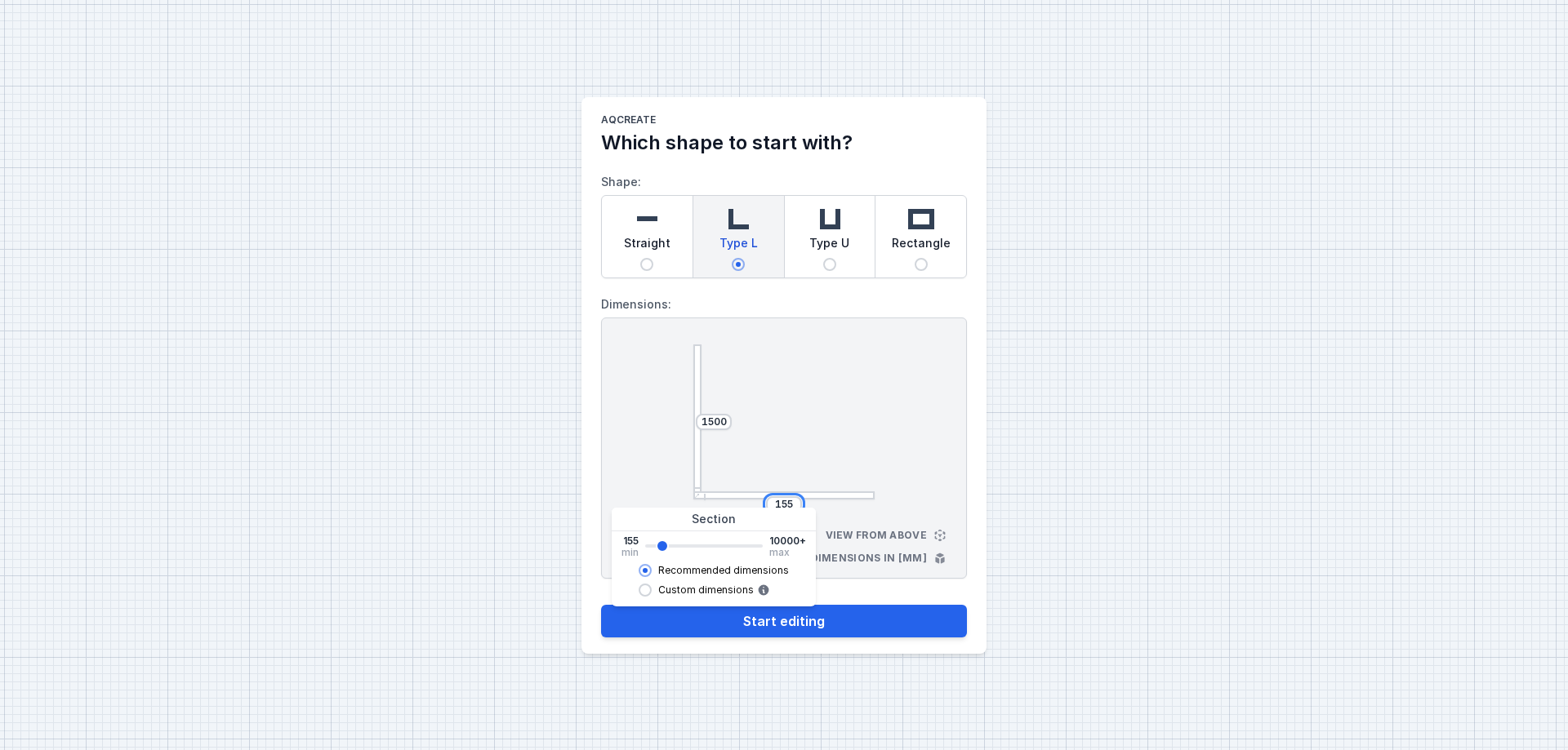
type input "1489"
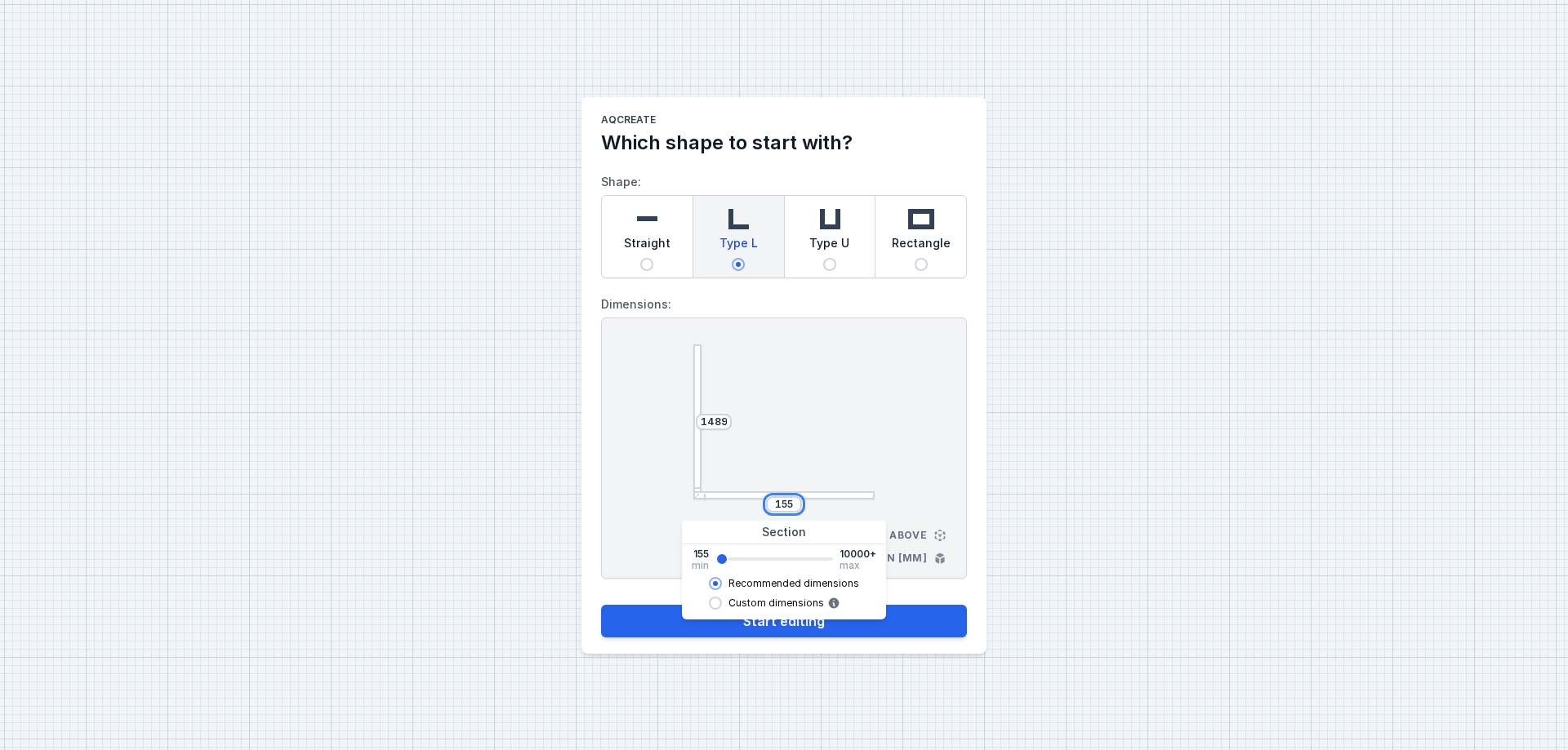
click at [789, 506] on input "155" at bounding box center [783, 504] width 26 height 13
drag, startPoint x: 795, startPoint y: 504, endPoint x: 769, endPoint y: 504, distance: 26.0
click at [769, 504] on div "155" at bounding box center [784, 504] width 36 height 16
type input "1489"
click at [937, 434] on div "1489 1489 View from above Dimensions in [mm]" at bounding box center [783, 448] width 365 height 262
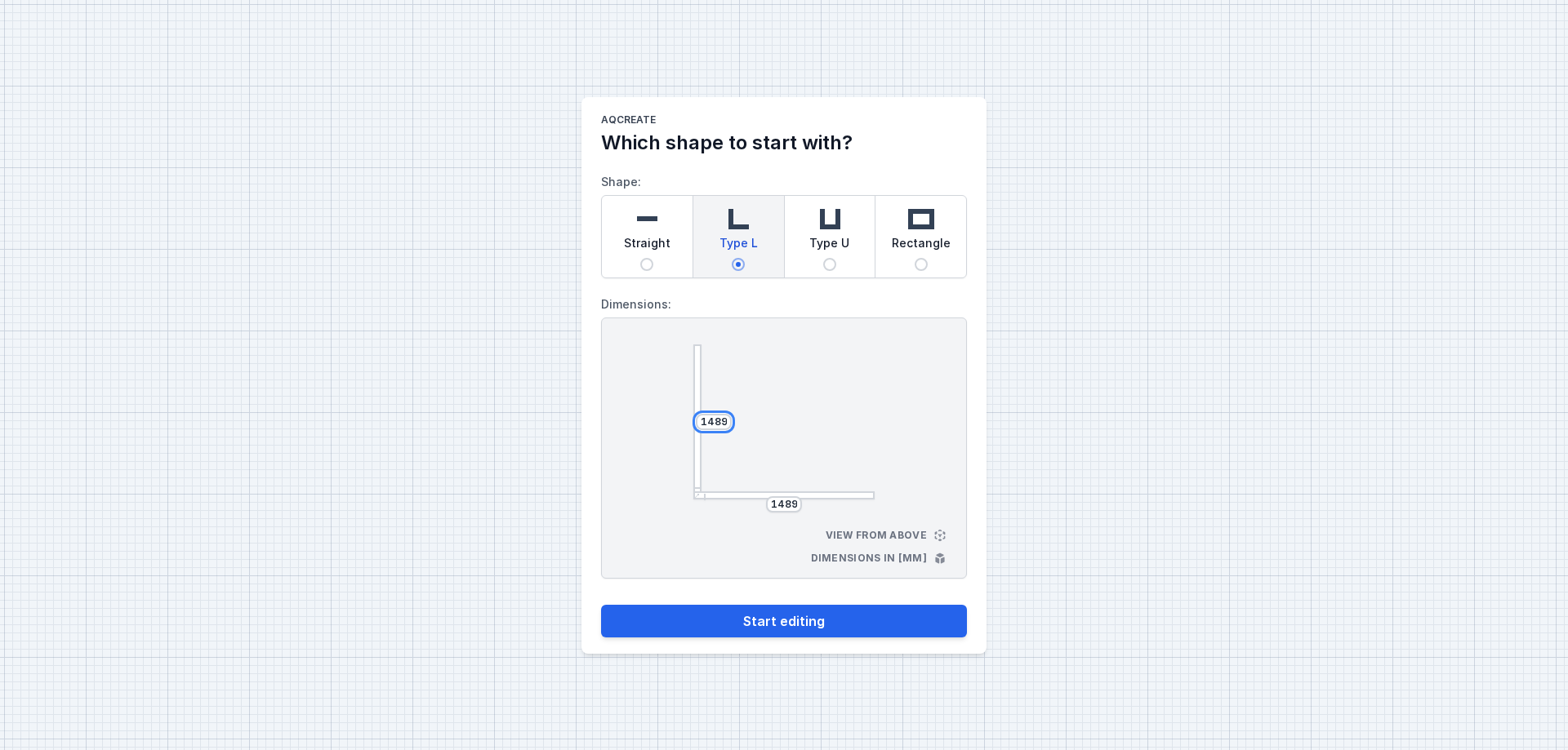
click at [720, 423] on input "1489" at bounding box center [713, 422] width 26 height 13
drag, startPoint x: 725, startPoint y: 418, endPoint x: 712, endPoint y: 422, distance: 13.6
click at [712, 422] on input "1489" at bounding box center [713, 422] width 26 height 13
type input "1500"
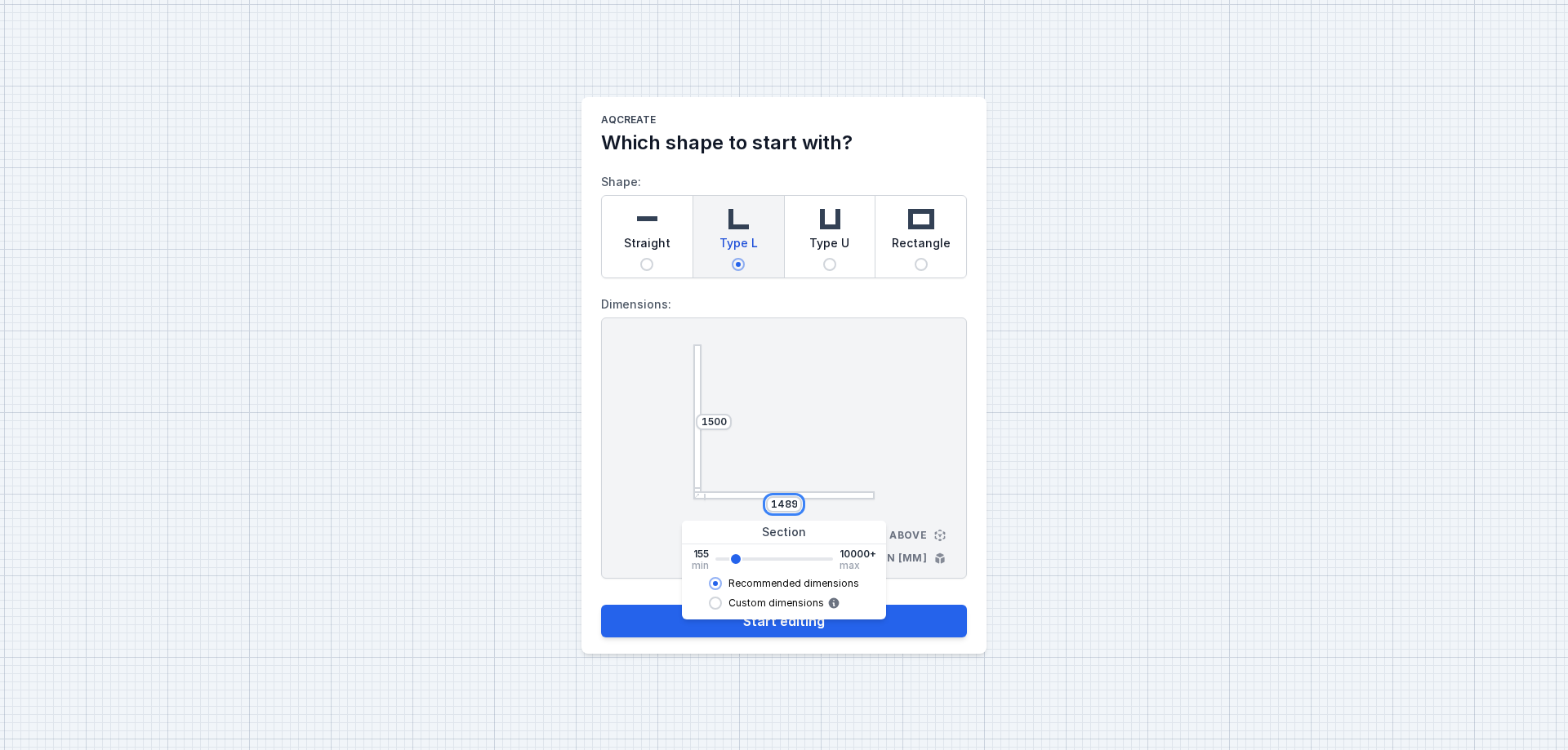
click at [785, 504] on input "1489" at bounding box center [783, 504] width 26 height 13
drag, startPoint x: 796, startPoint y: 503, endPoint x: 777, endPoint y: 504, distance: 19.0
click at [777, 504] on input "1489" at bounding box center [783, 504] width 26 height 13
type input "1500"
click at [932, 573] on button "Start editing" at bounding box center [783, 621] width 365 height 33
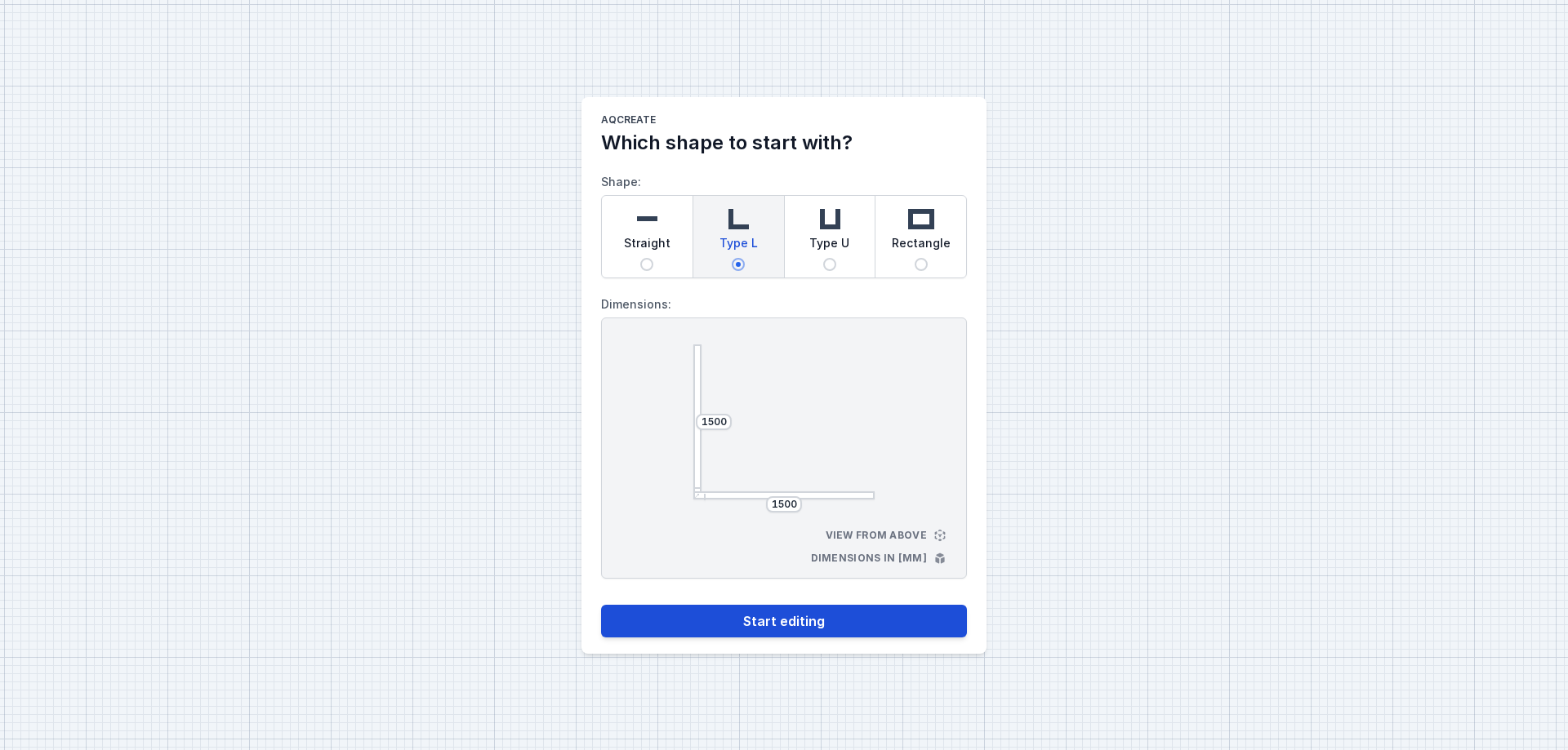
select select "3000"
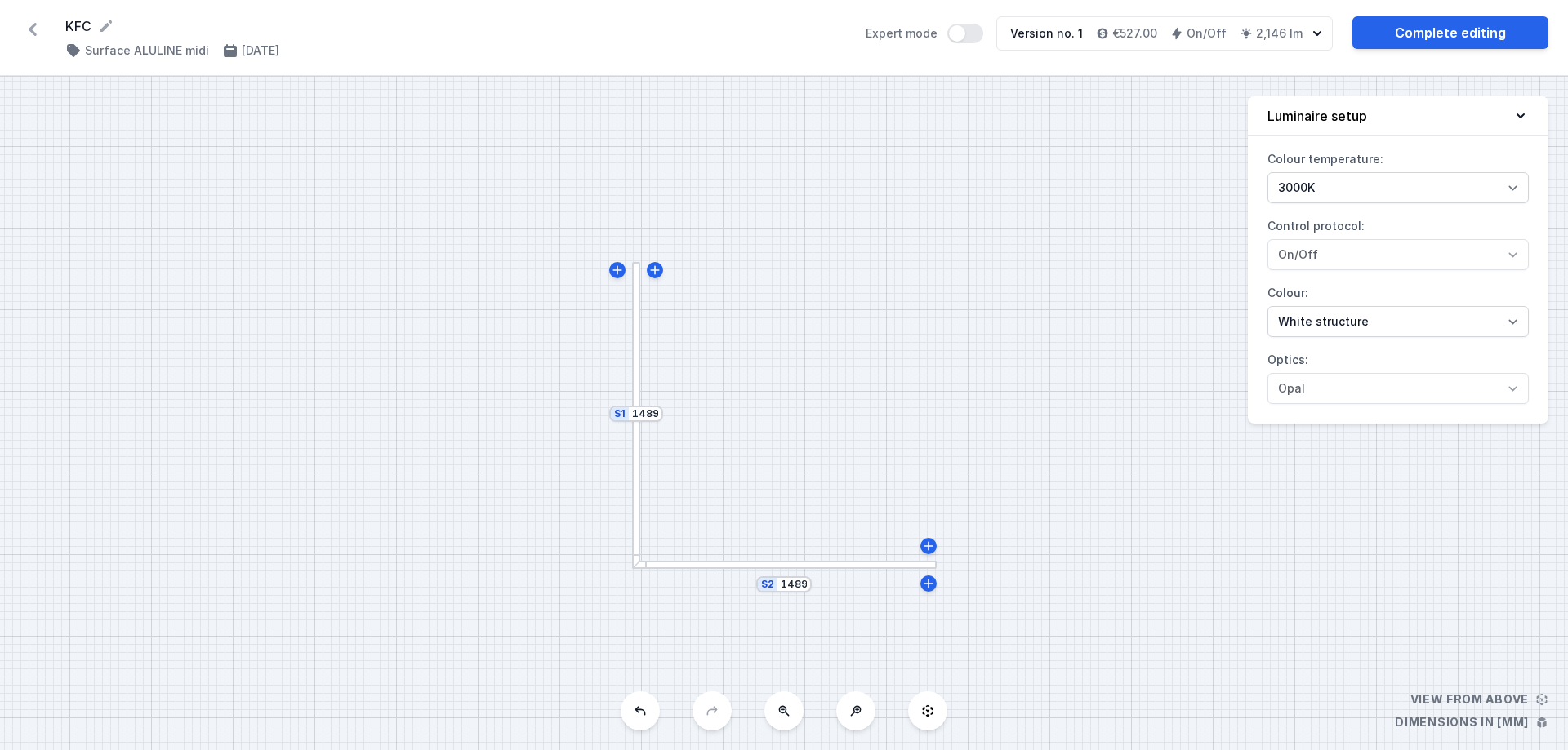
click at [654, 421] on div "S1 1489" at bounding box center [636, 413] width 54 height 16
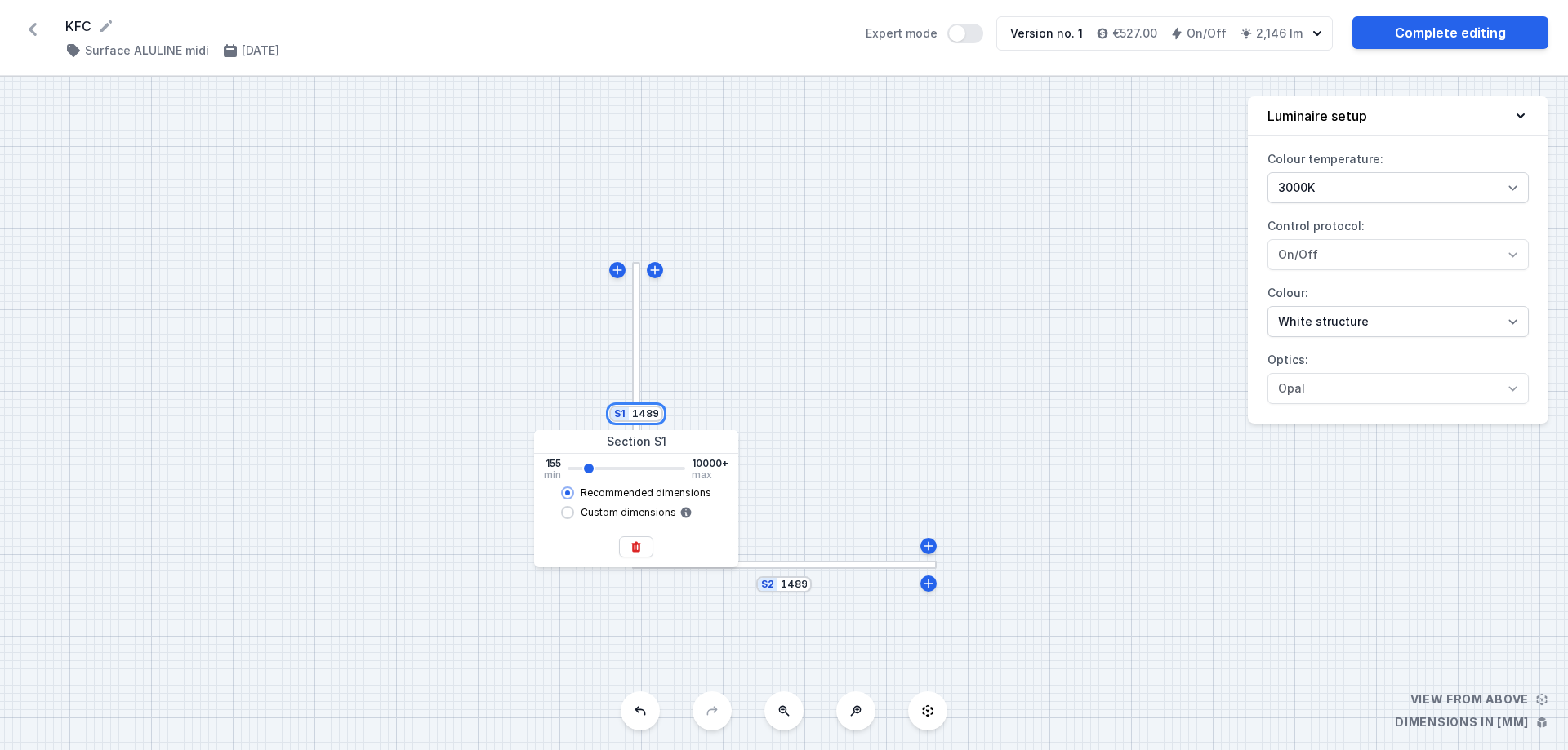
drag, startPoint x: 657, startPoint y: 413, endPoint x: 641, endPoint y: 413, distance: 16.0
click at [641, 413] on input "1489" at bounding box center [645, 413] width 26 height 13
type input "1510"
click at [810, 415] on div "S2 1489 S1 1510" at bounding box center [784, 413] width 1568 height 673
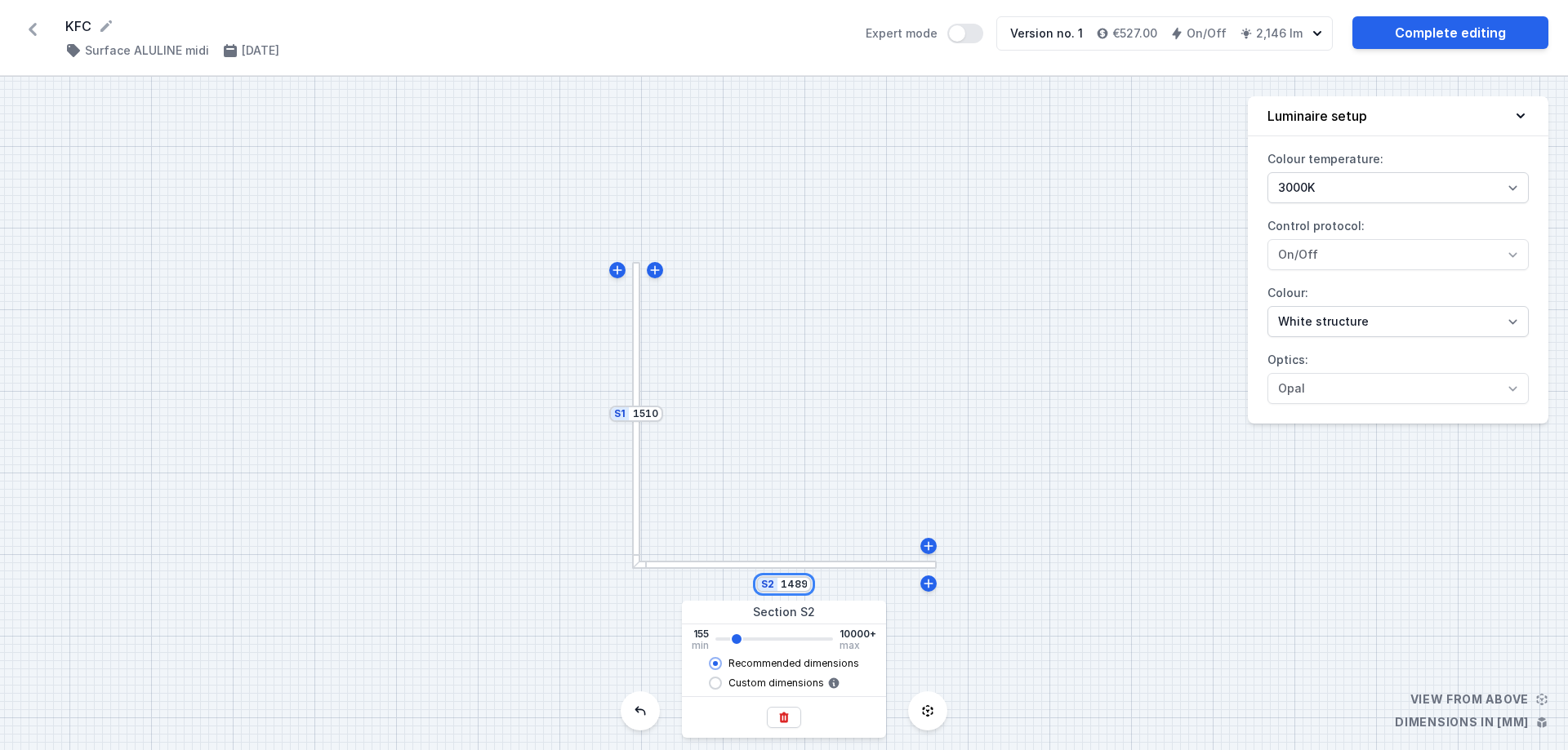
click at [783, 573] on input "1489" at bounding box center [793, 584] width 26 height 13
drag, startPoint x: 806, startPoint y: 584, endPoint x: 790, endPoint y: 585, distance: 16.0
click at [790, 573] on input "1489" at bounding box center [793, 584] width 26 height 13
type input "1500"
click at [979, 396] on div "S2 1500 S1 1510" at bounding box center [784, 413] width 1568 height 673
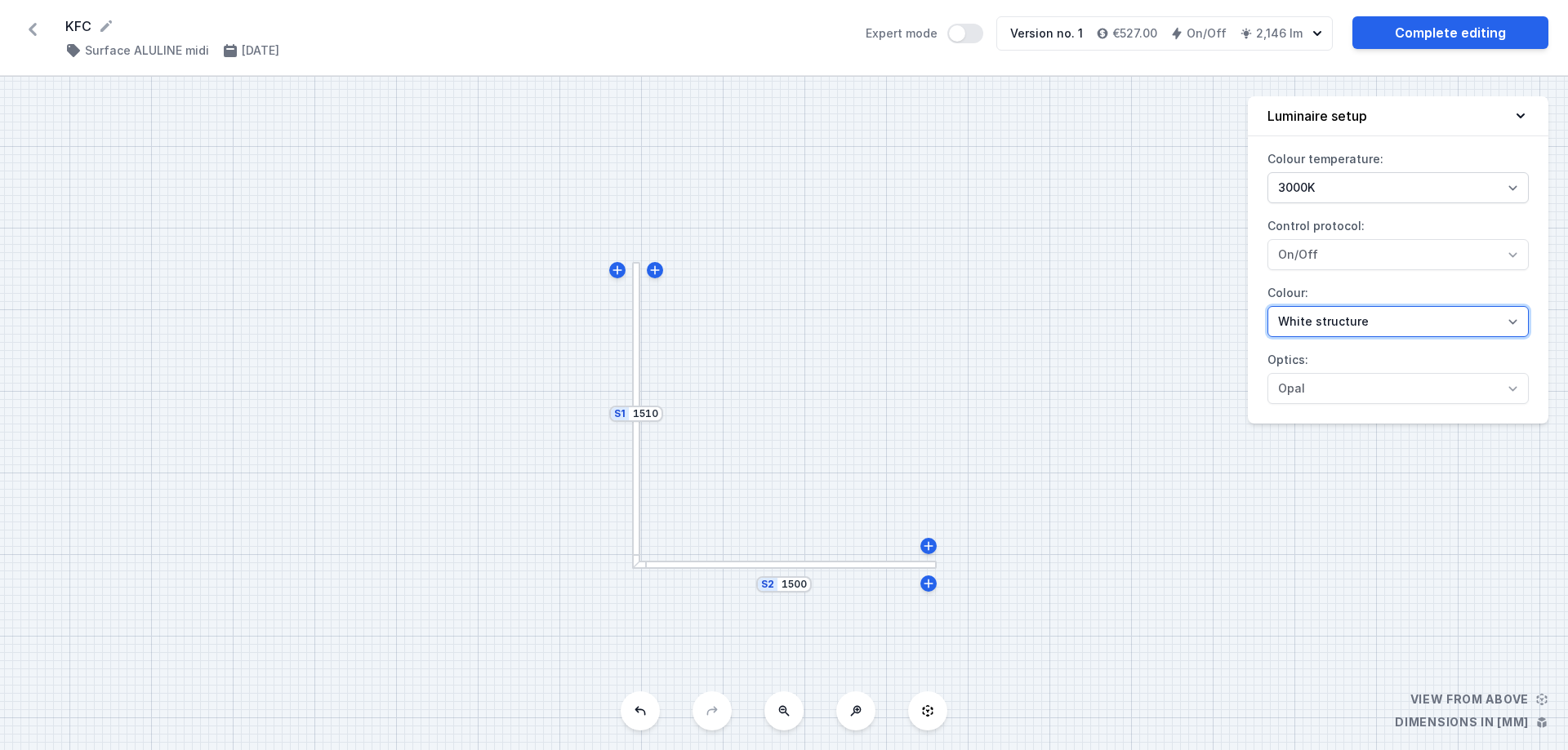
click at [1241, 317] on select "White structure Black structure Gold structure Copper Gray" at bounding box center [1398, 321] width 262 height 31
click at [1062, 311] on div "S2 1500 S1 1510" at bounding box center [784, 413] width 1568 height 673
click at [1241, 330] on select "White structure Black structure Gold structure Copper Gray" at bounding box center [1398, 321] width 262 height 31
click at [1034, 262] on div "S2 1500 S1 1510" at bounding box center [784, 413] width 1568 height 673
click at [1241, 331] on select "White structure Black structure Gold structure Copper Gray" at bounding box center [1398, 321] width 262 height 31
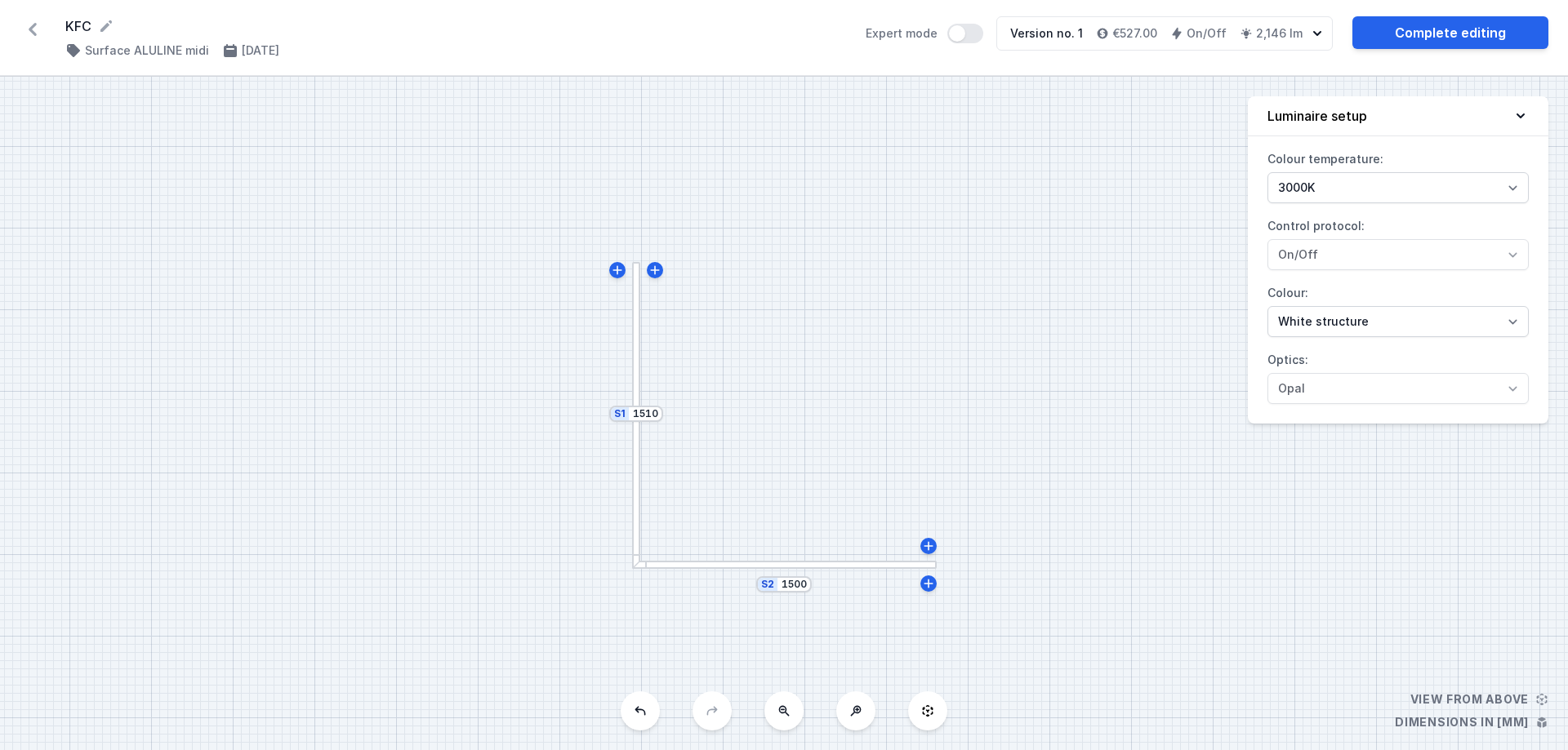
click at [1122, 303] on div "S2 1500 S1 1510" at bounding box center [784, 413] width 1568 height 673
click at [1241, 322] on select "White structure Black structure Gold structure Copper Gray" at bounding box center [1398, 321] width 262 height 31
click at [1241, 323] on select "White structure Black structure Gold structure Copper Gray" at bounding box center [1398, 321] width 262 height 31
click at [1241, 306] on select "White structure Black structure Gold structure Copper Gray" at bounding box center [1398, 321] width 262 height 31
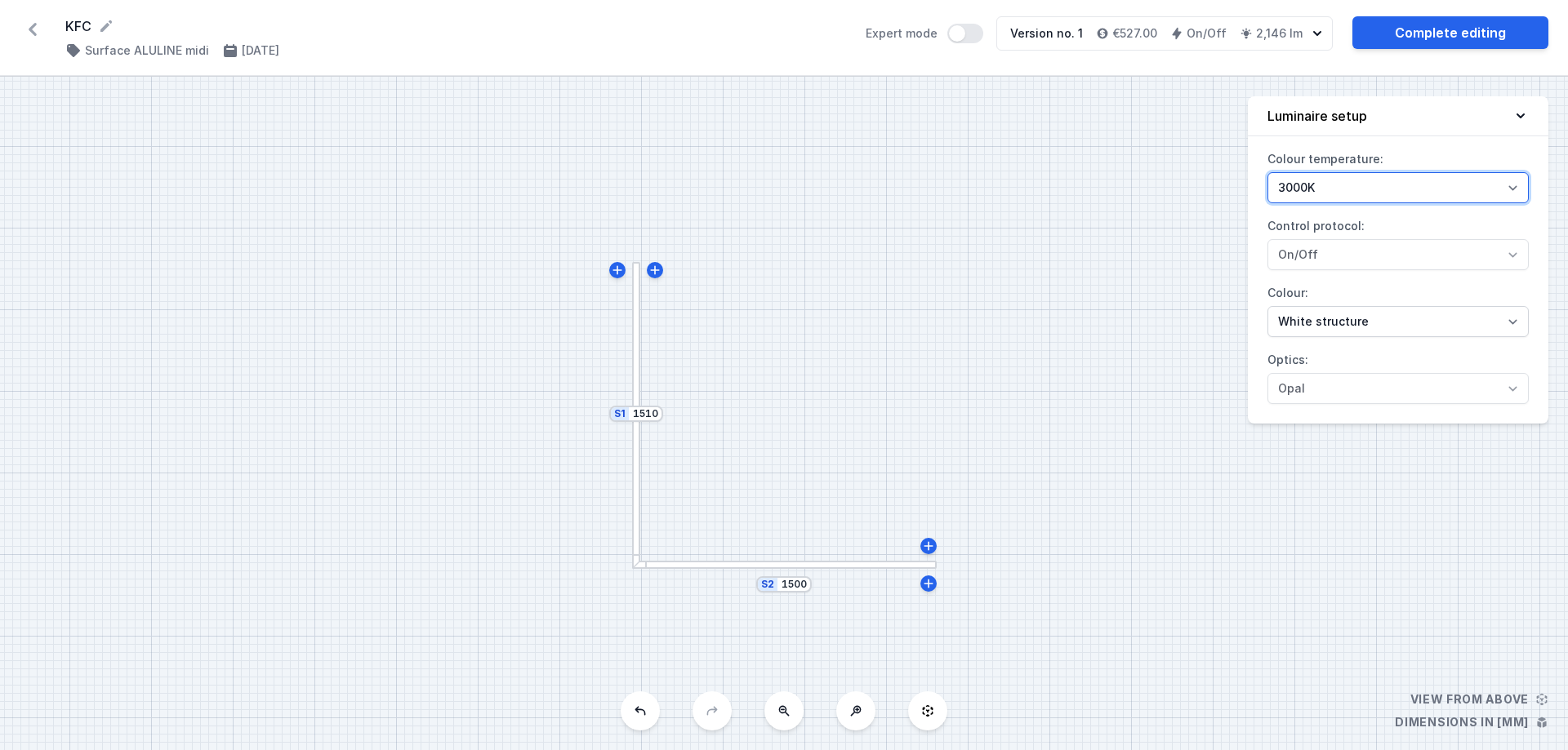
click at [1241, 183] on select "2700K 3000K" at bounding box center [1398, 187] width 262 height 31
click at [1241, 182] on select "2700K 3000K" at bounding box center [1398, 187] width 262 height 31
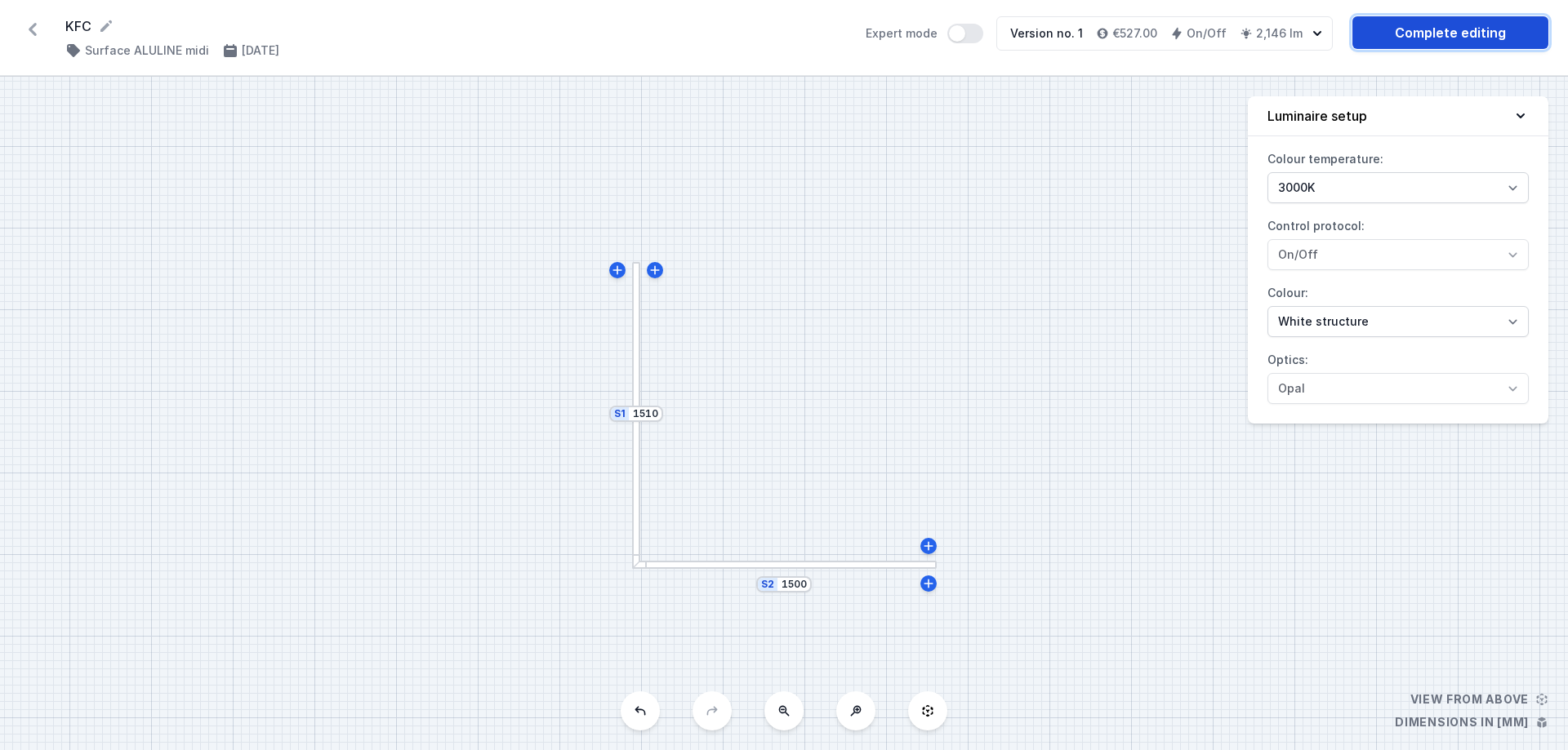
click at [1241, 38] on link "Complete editing" at bounding box center [1450, 32] width 196 height 33
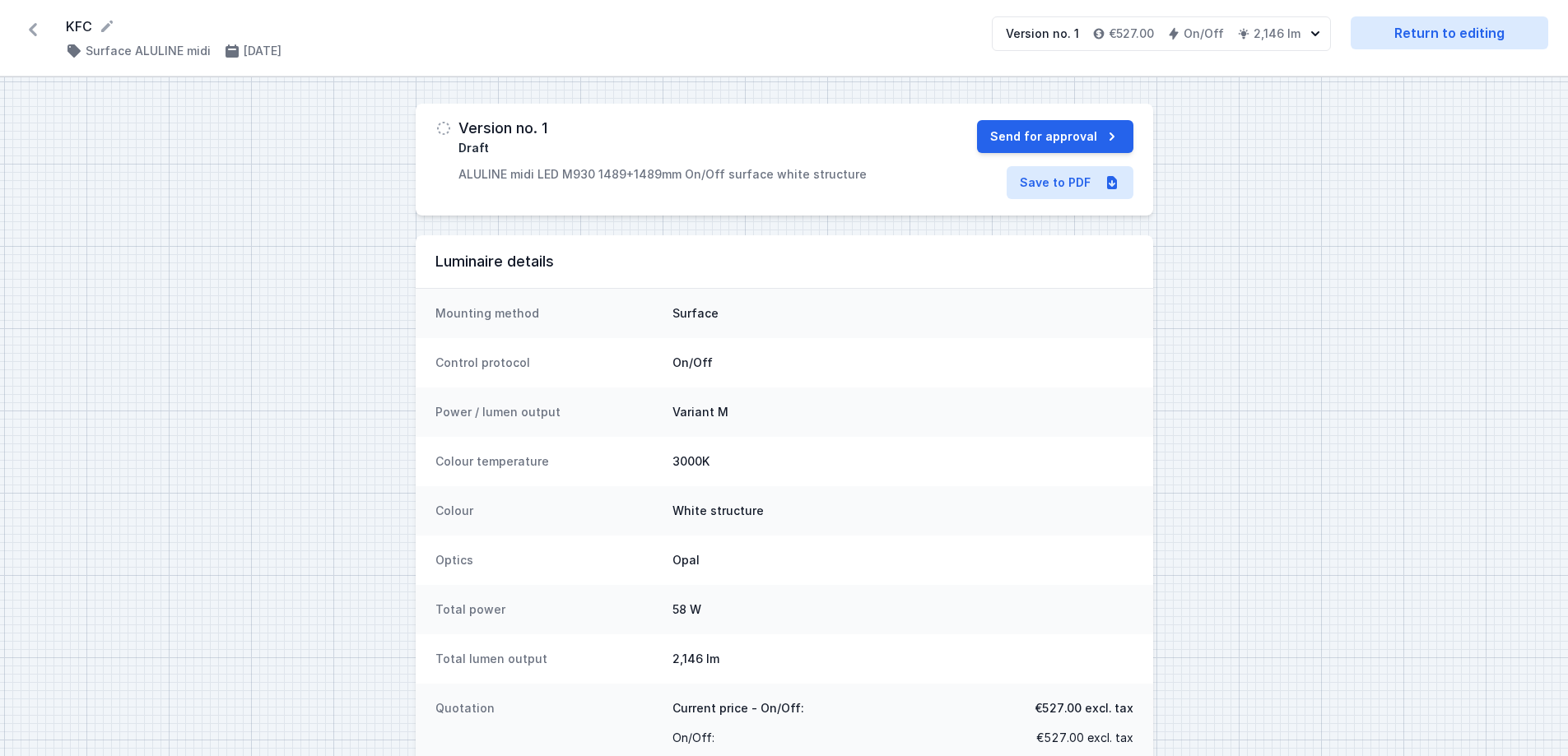
scroll to position [37, 0]
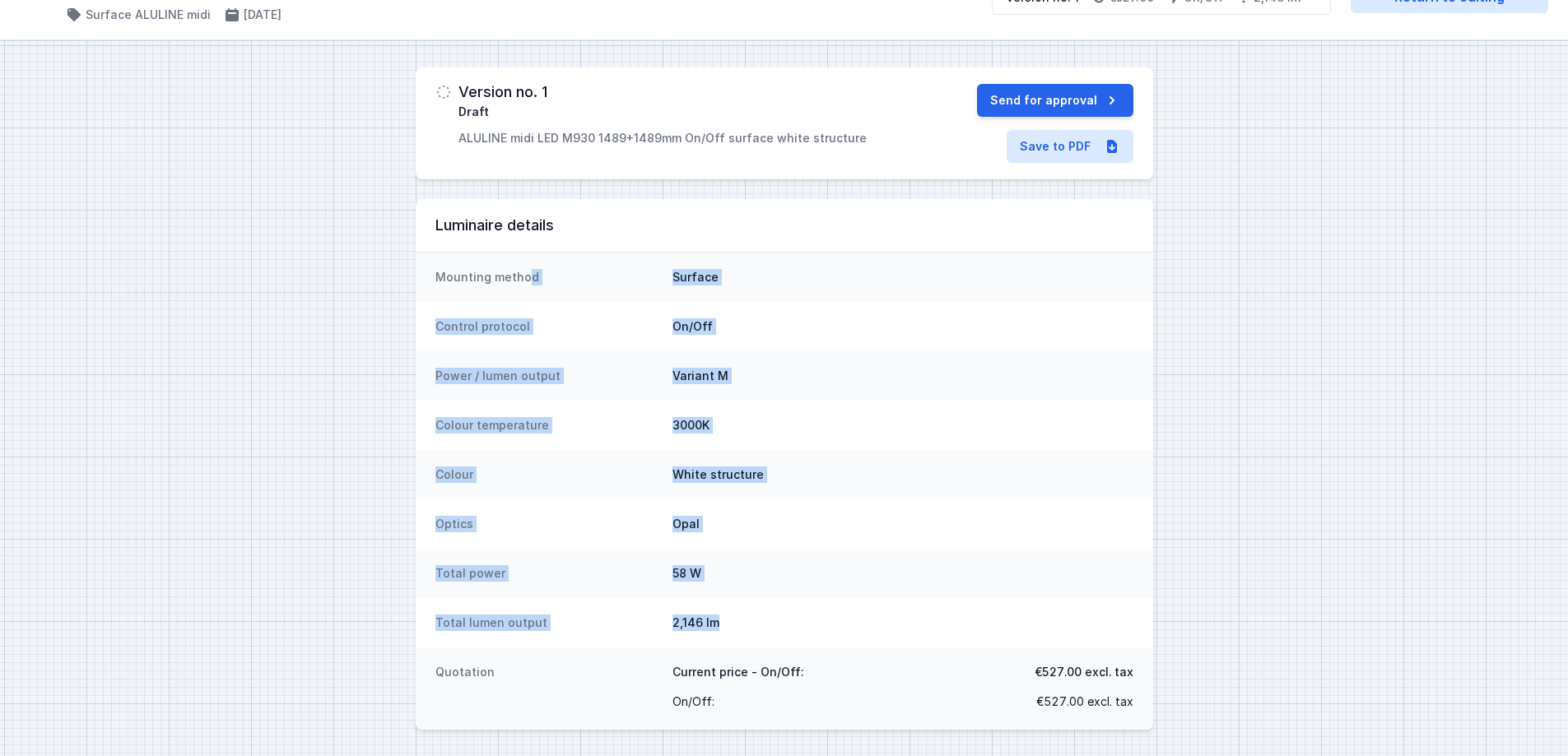
drag, startPoint x: 528, startPoint y: 252, endPoint x: 922, endPoint y: 627, distance: 543.9
click at [922, 577] on div "Mounting method Surface Control protocol On/Off Power / lumen output Variant M …" at bounding box center [784, 491] width 738 height 478
click at [1144, 577] on div "Total power 58 W" at bounding box center [784, 573] width 738 height 49
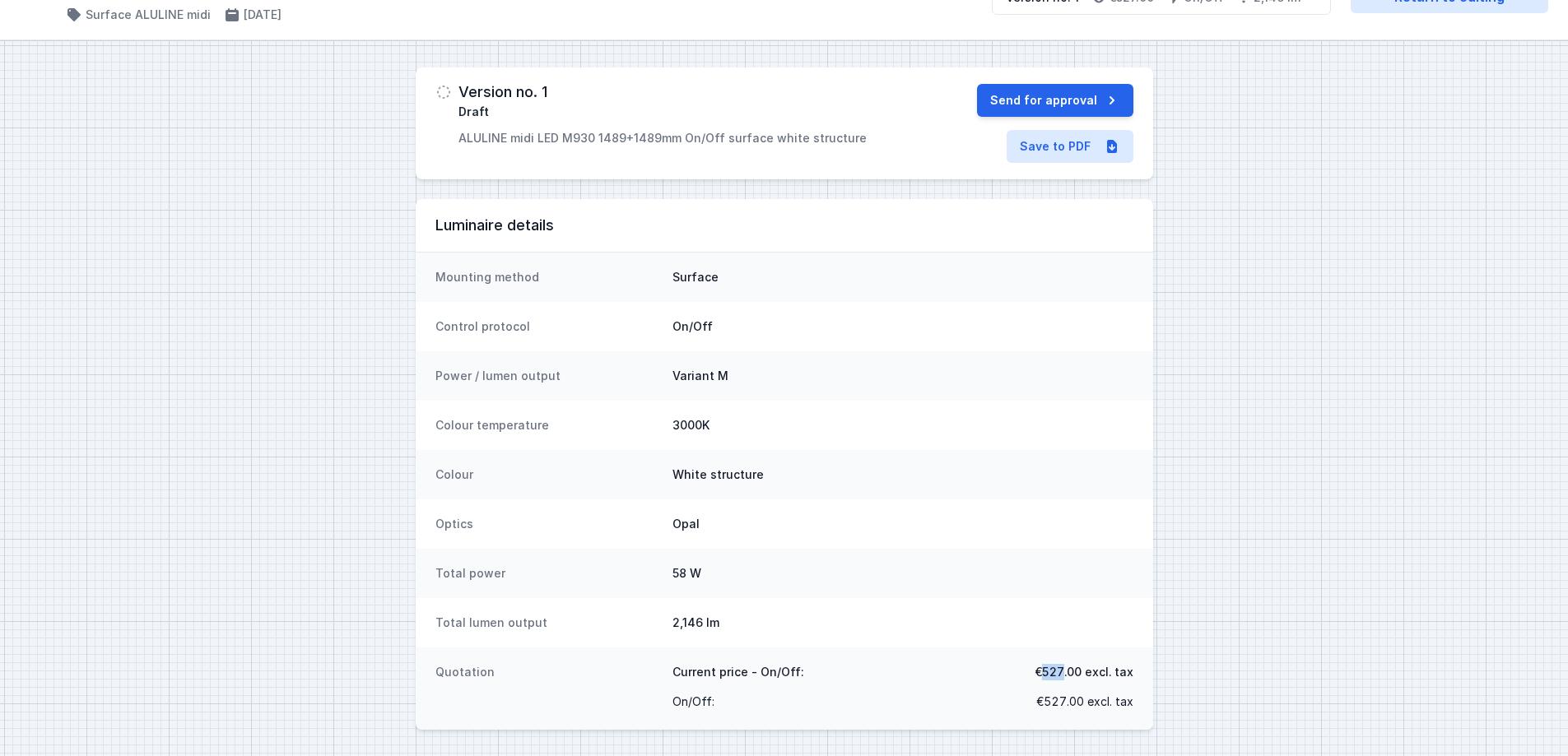
drag, startPoint x: 1065, startPoint y: 672, endPoint x: 1044, endPoint y: 672, distance: 21.0
click at [1044, 577] on span "€527.00 excl. tax" at bounding box center [1084, 672] width 99 height 16
click at [1080, 577] on div "Current price - On/Off: €527.00 excl. tax" at bounding box center [904, 677] width 461 height 26
drag, startPoint x: 1048, startPoint y: 672, endPoint x: 1066, endPoint y: 672, distance: 18.0
click at [1066, 577] on span "€527.00 excl. tax" at bounding box center [1084, 672] width 99 height 16
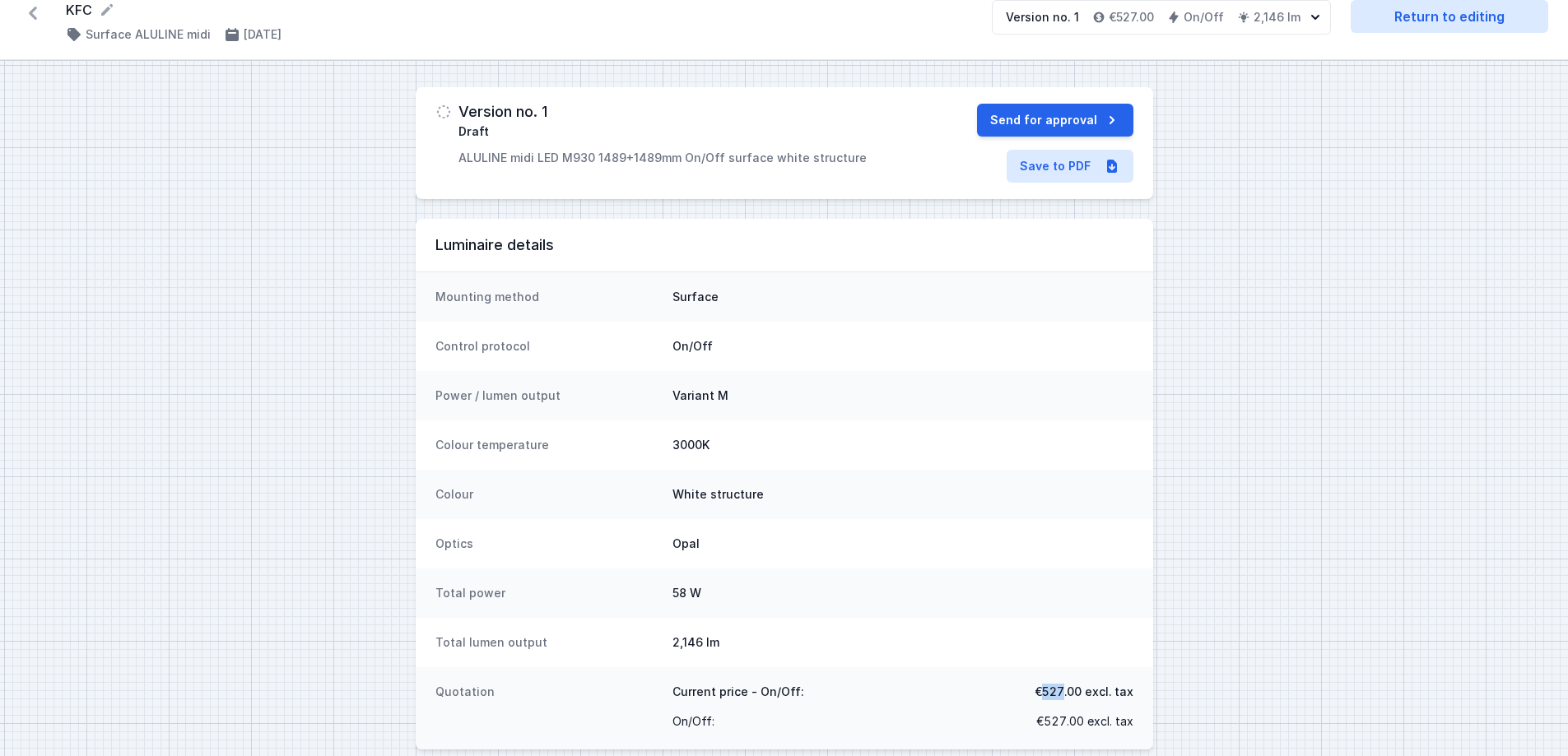
scroll to position [0, 0]
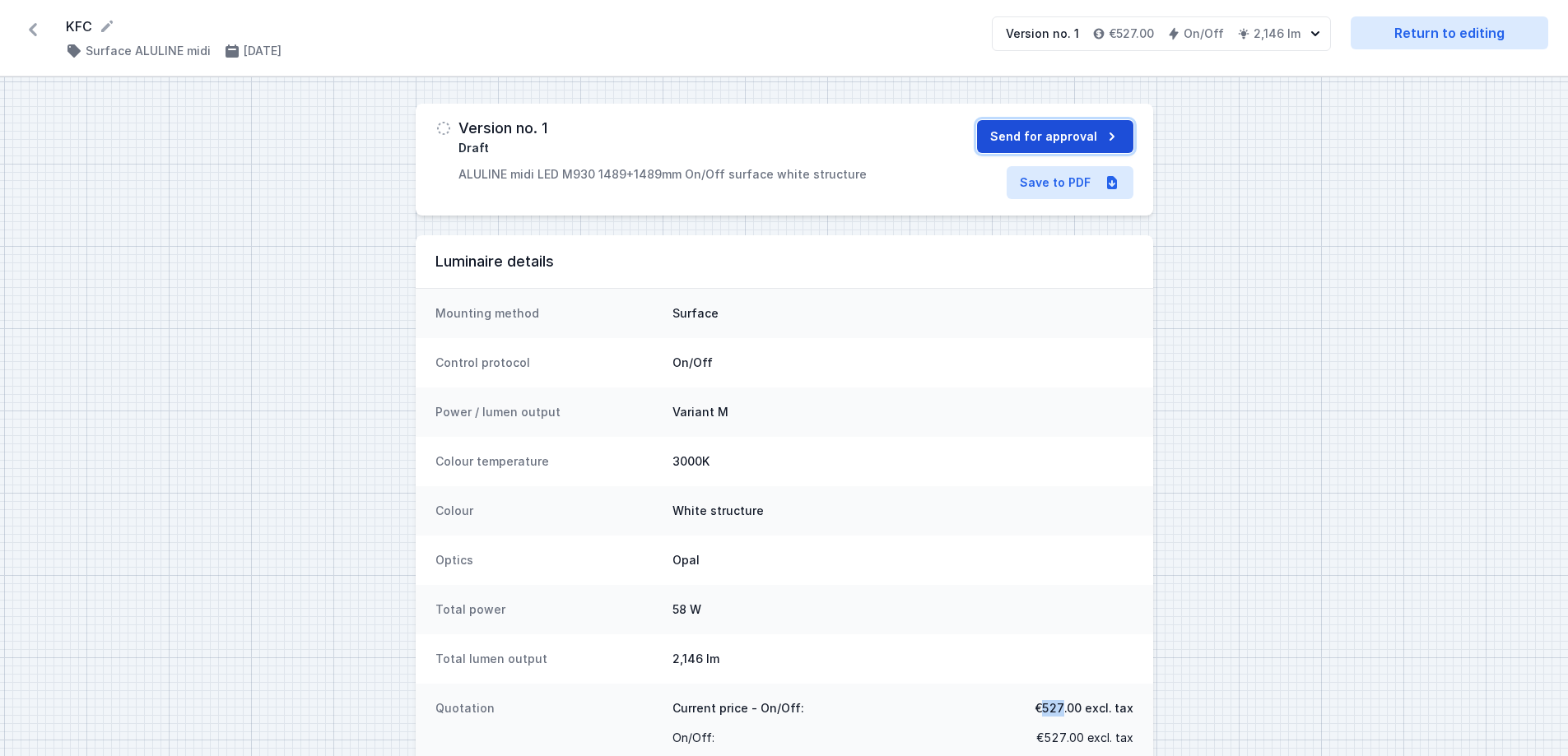
click at [1059, 130] on button "Send for approval" at bounding box center [1056, 136] width 157 height 33
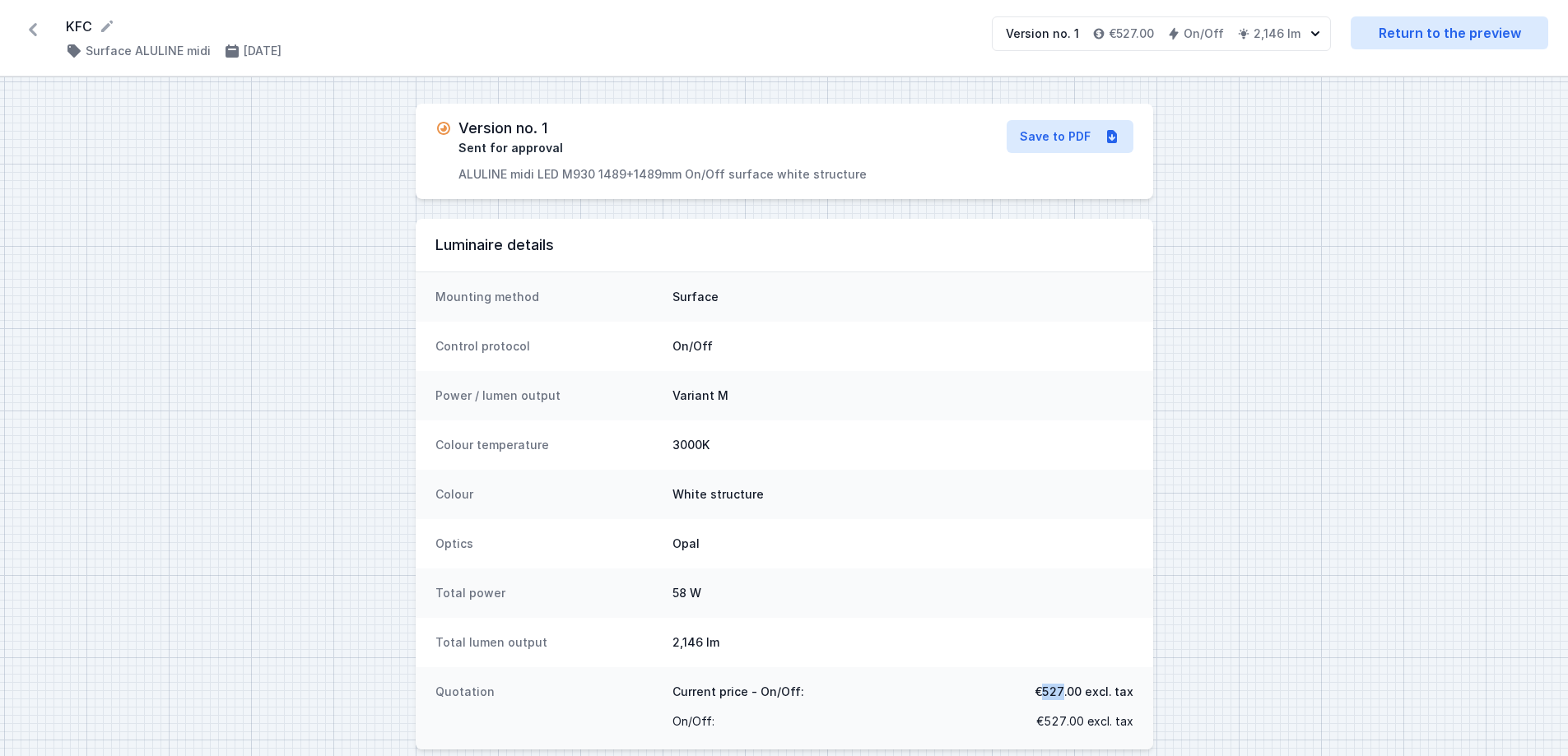
click at [29, 31] on icon at bounding box center [32, 29] width 26 height 26
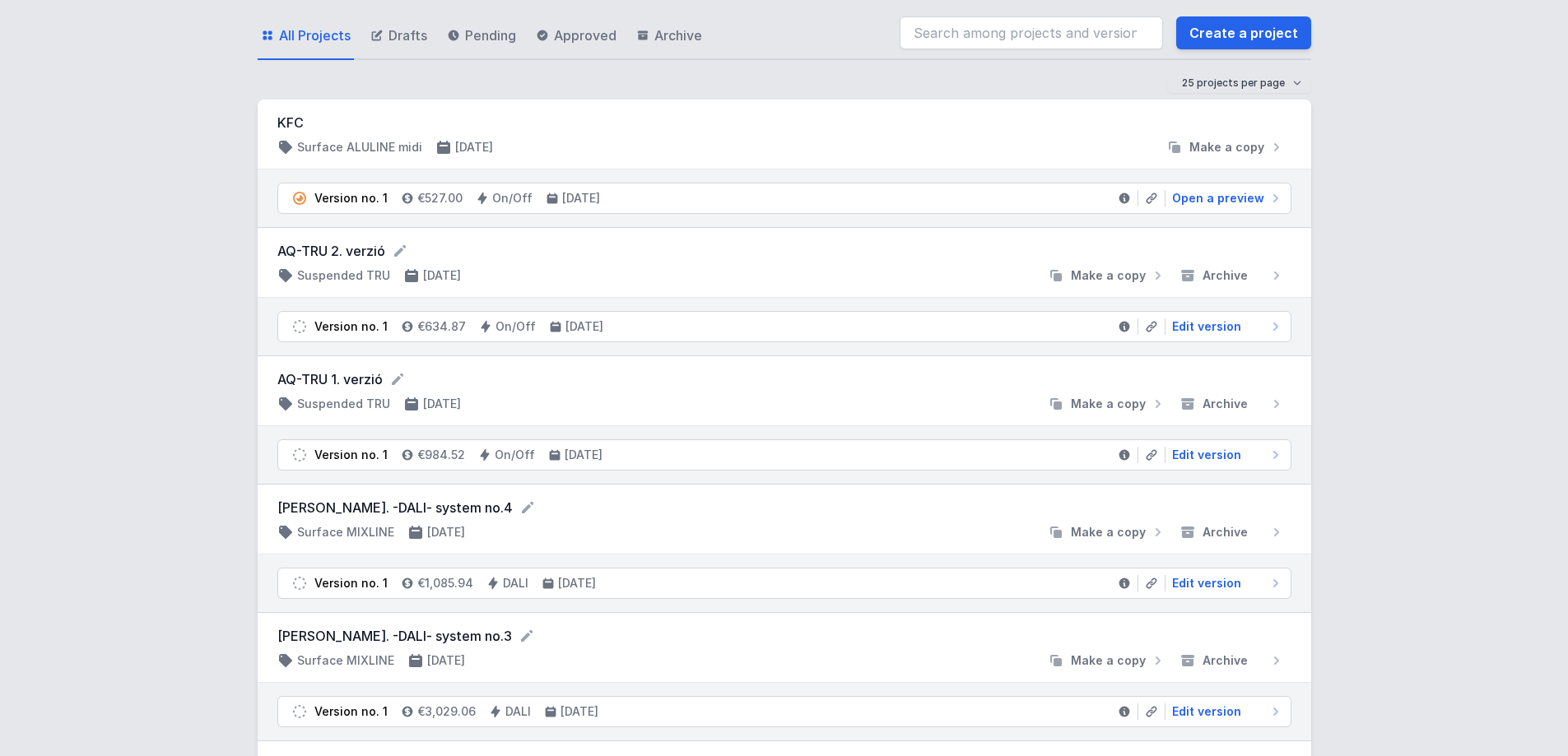
scroll to position [165, 0]
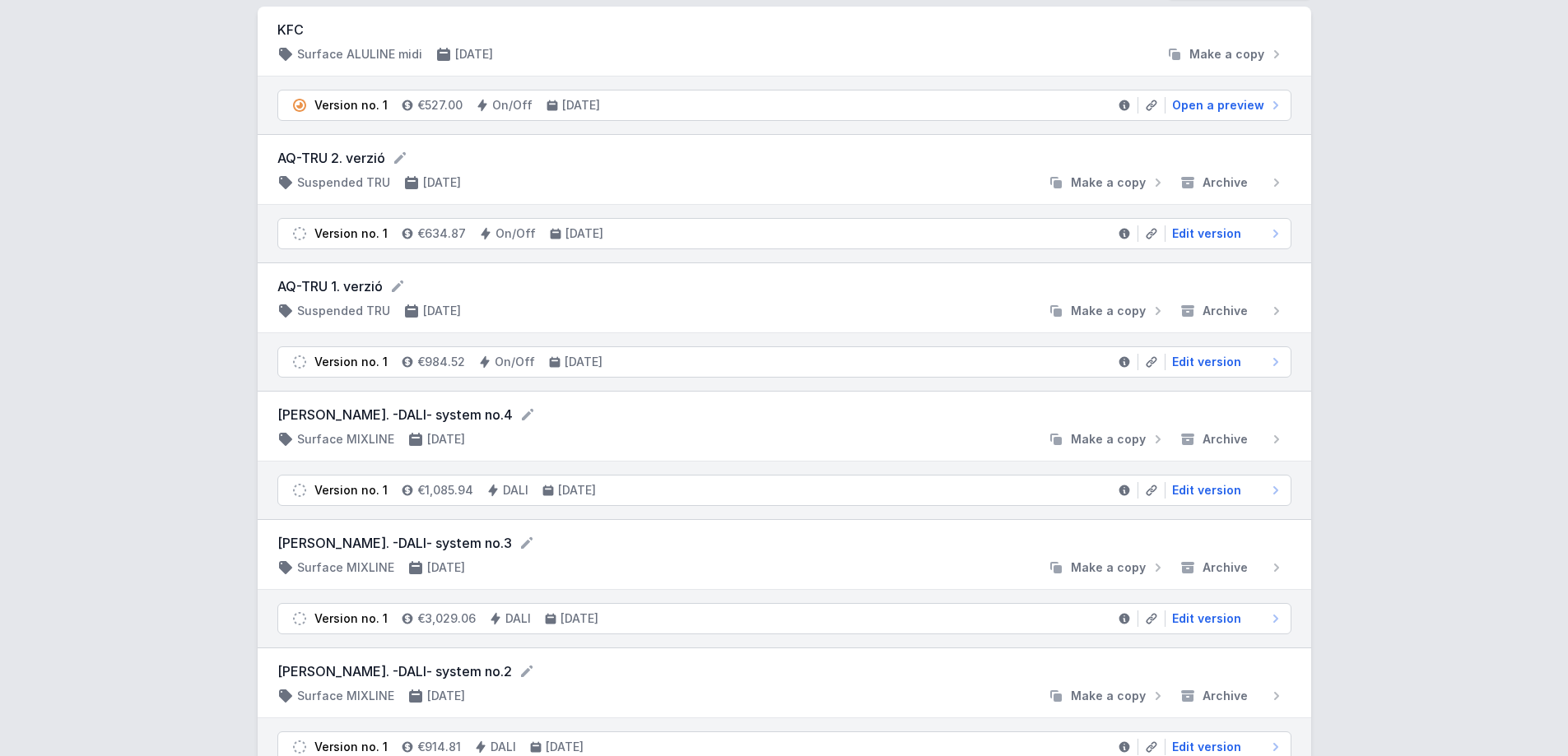
click at [427, 411] on form "[PERSON_NAME]. -DALI- system no.4" at bounding box center [784, 414] width 1014 height 20
click at [1214, 487] on span "Edit version" at bounding box center [1206, 490] width 69 height 16
select select "4"
select select "2"
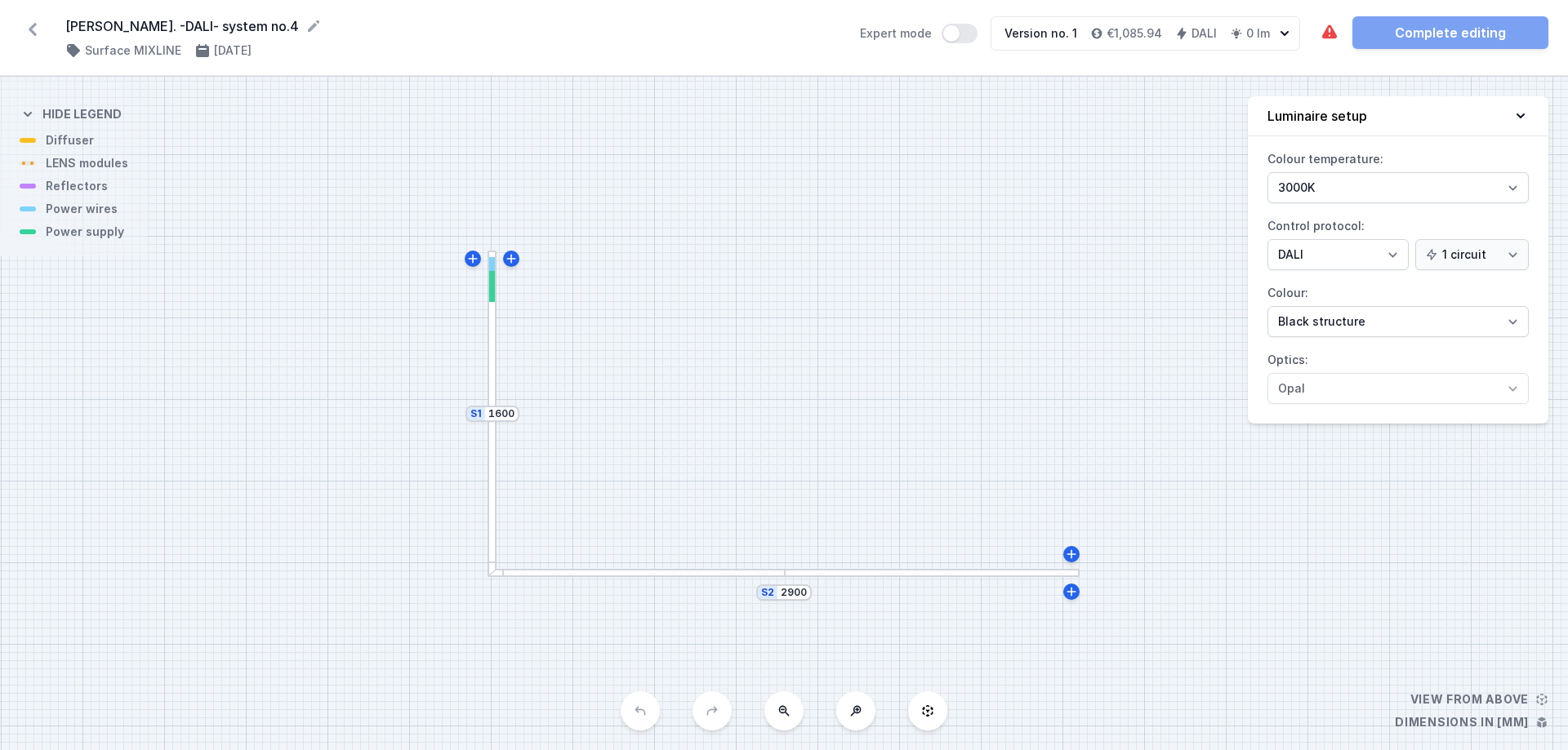
click at [30, 27] on icon at bounding box center [32, 29] width 26 height 26
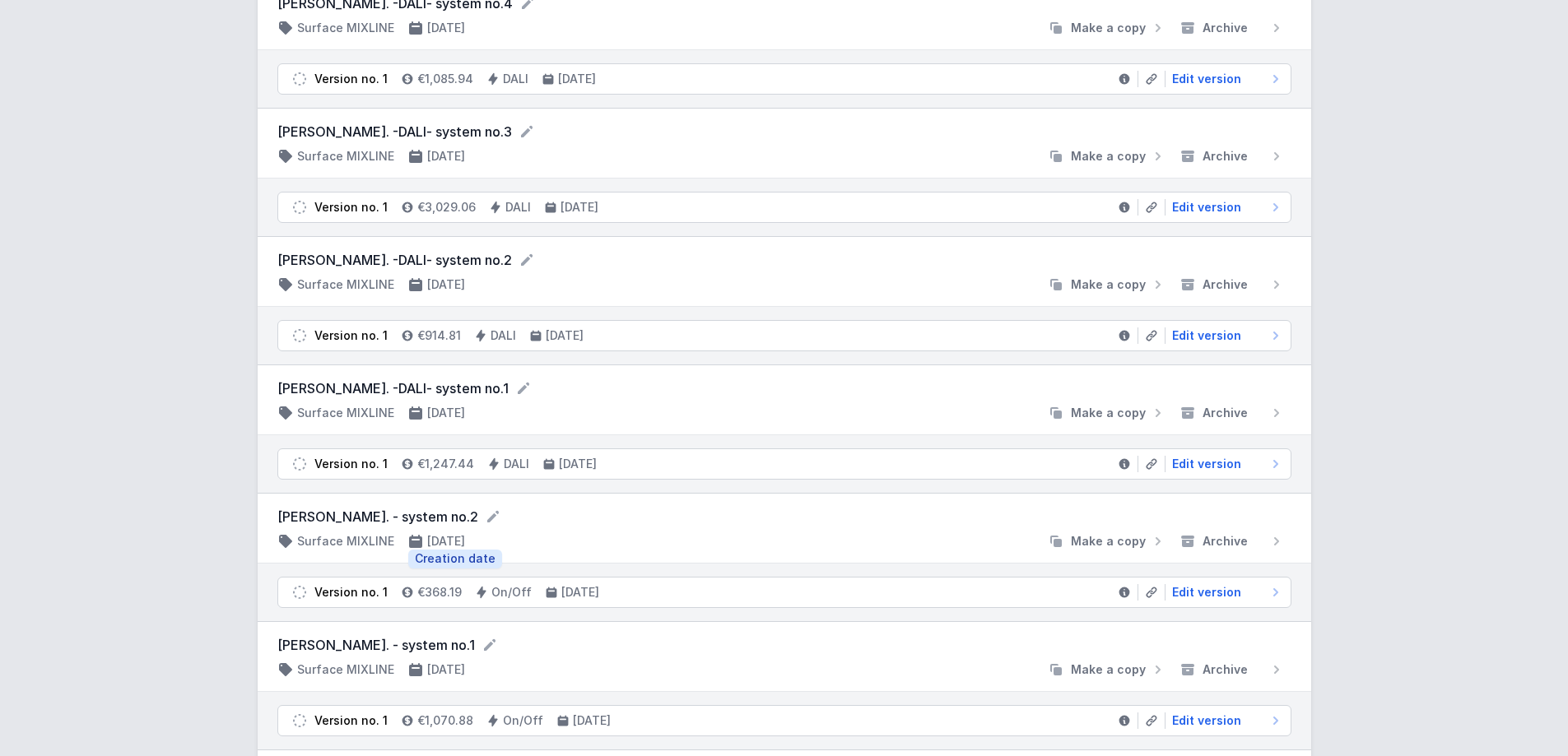
scroll to position [813, 0]
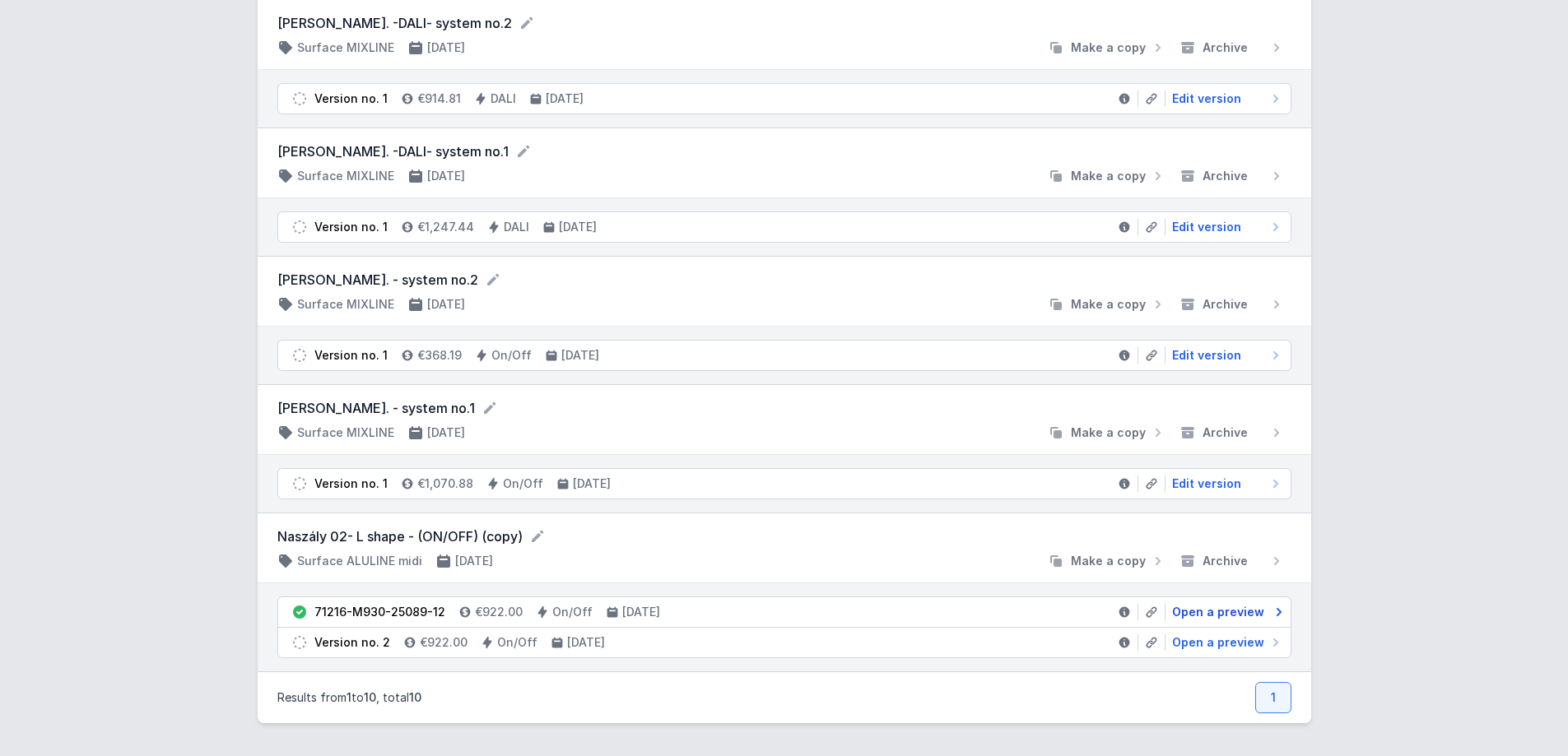
click at [1223, 577] on span "Open a preview" at bounding box center [1218, 611] width 92 height 16
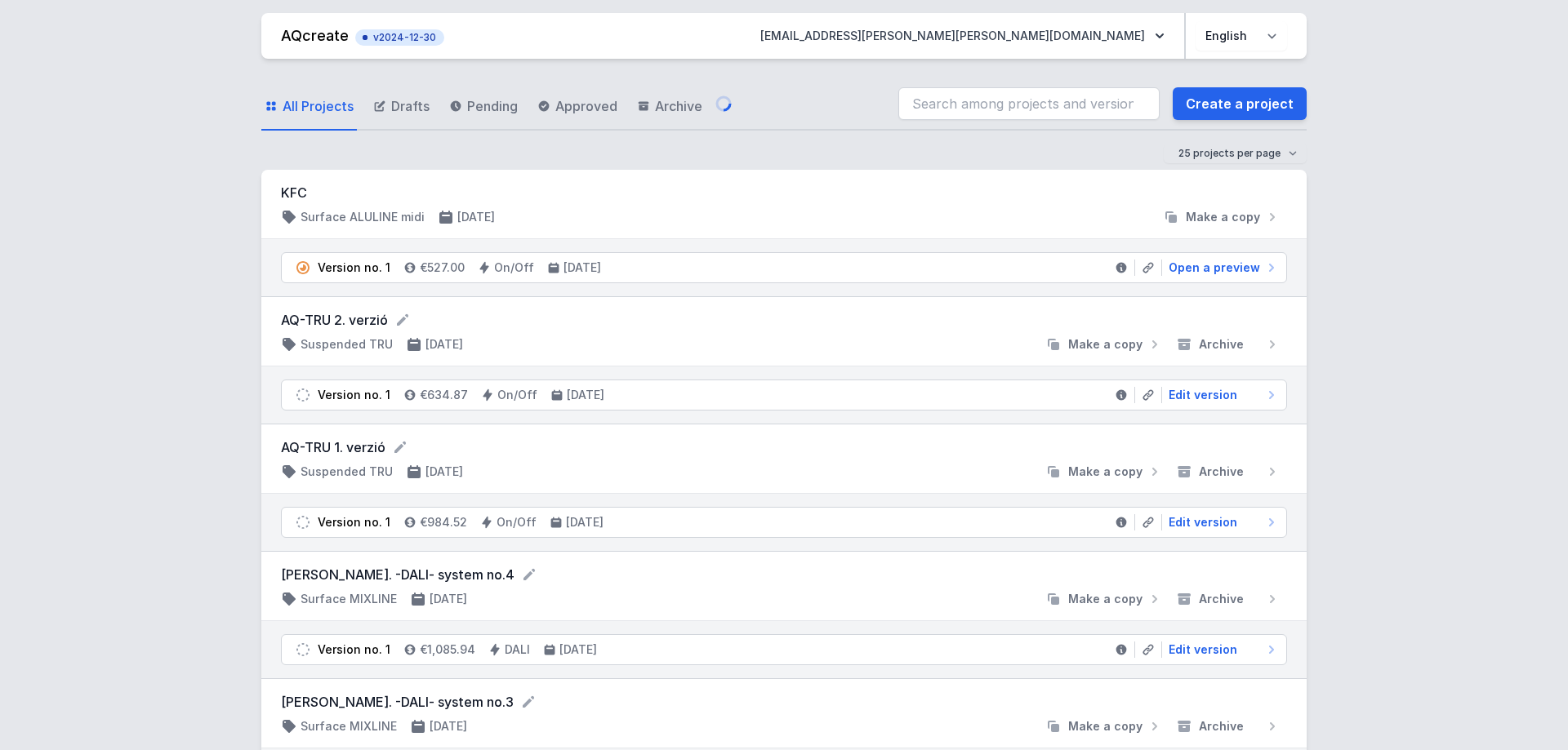
select select "3000"
select select "2"
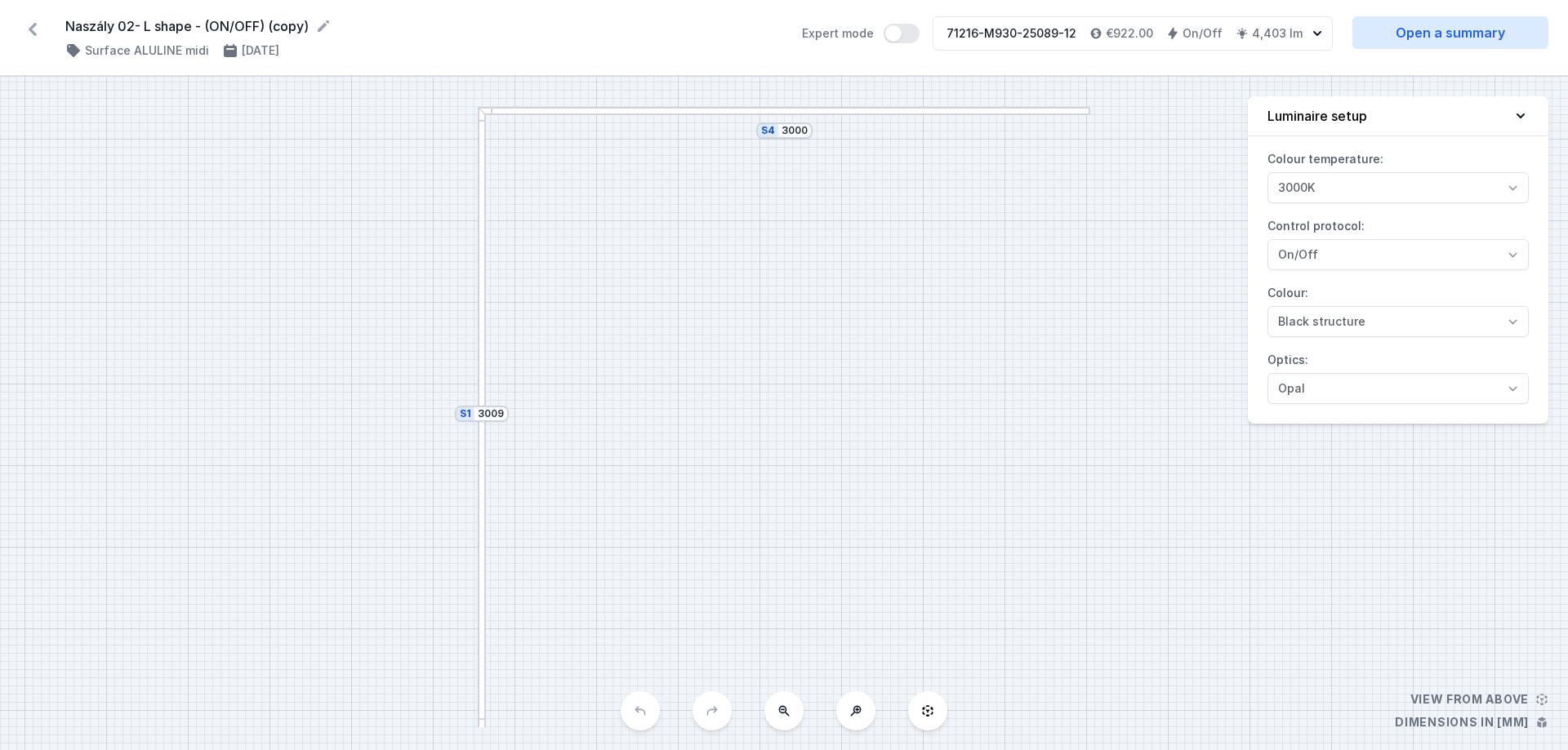
click at [27, 27] on icon at bounding box center [32, 29] width 26 height 26
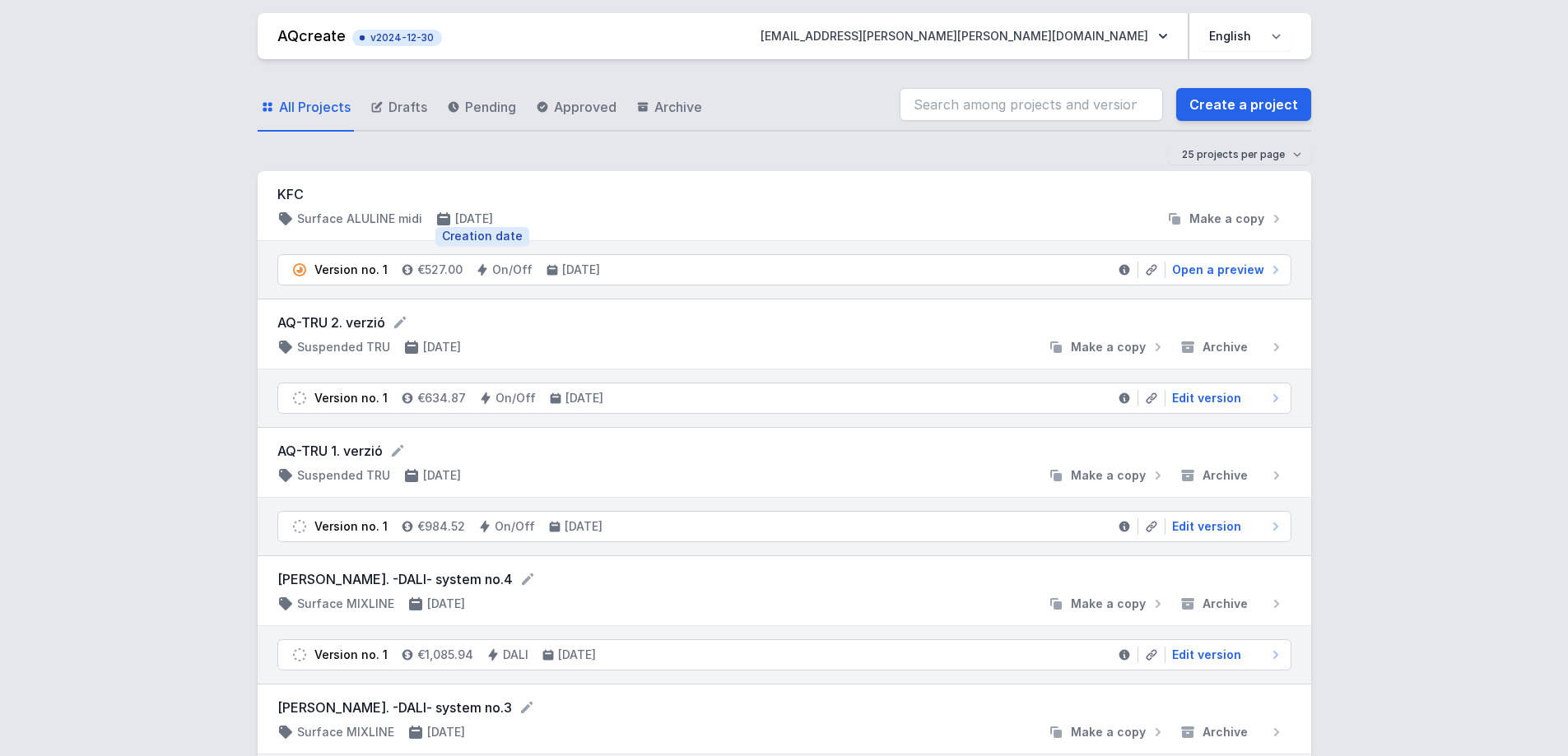
click at [506, 218] on div "[DATE]" at bounding box center [470, 219] width 71 height 16
click at [726, 220] on div at bounding box center [833, 219] width 653 height 16
click at [1213, 267] on span "Open a preview" at bounding box center [1218, 270] width 92 height 16
select select "3000"
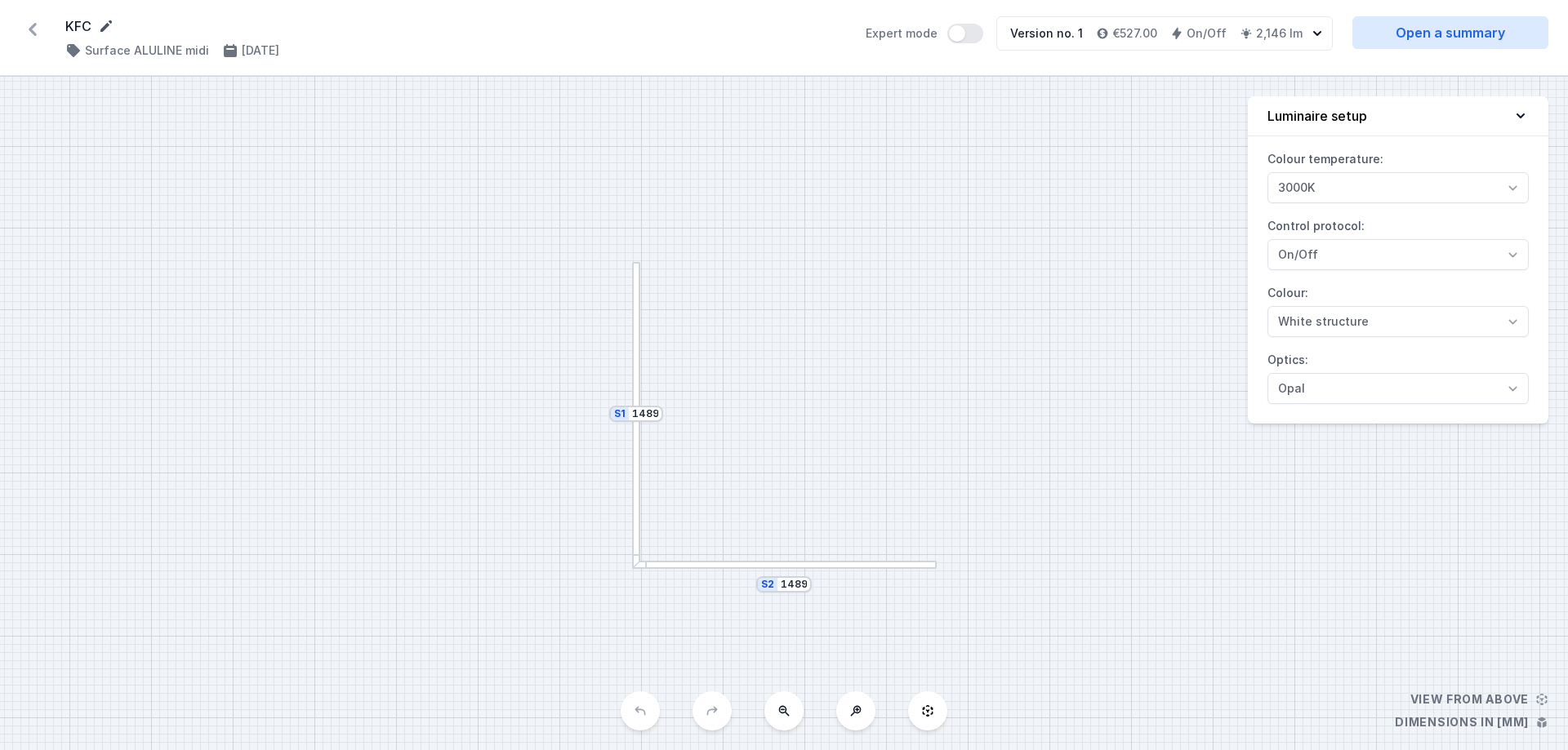
click at [104, 19] on icon at bounding box center [105, 25] width 16 height 16
drag, startPoint x: 111, startPoint y: 30, endPoint x: 67, endPoint y: 30, distance: 44.0
click at [67, 30] on input "KFC" at bounding box center [222, 26] width 314 height 21
type input "Restaurant"
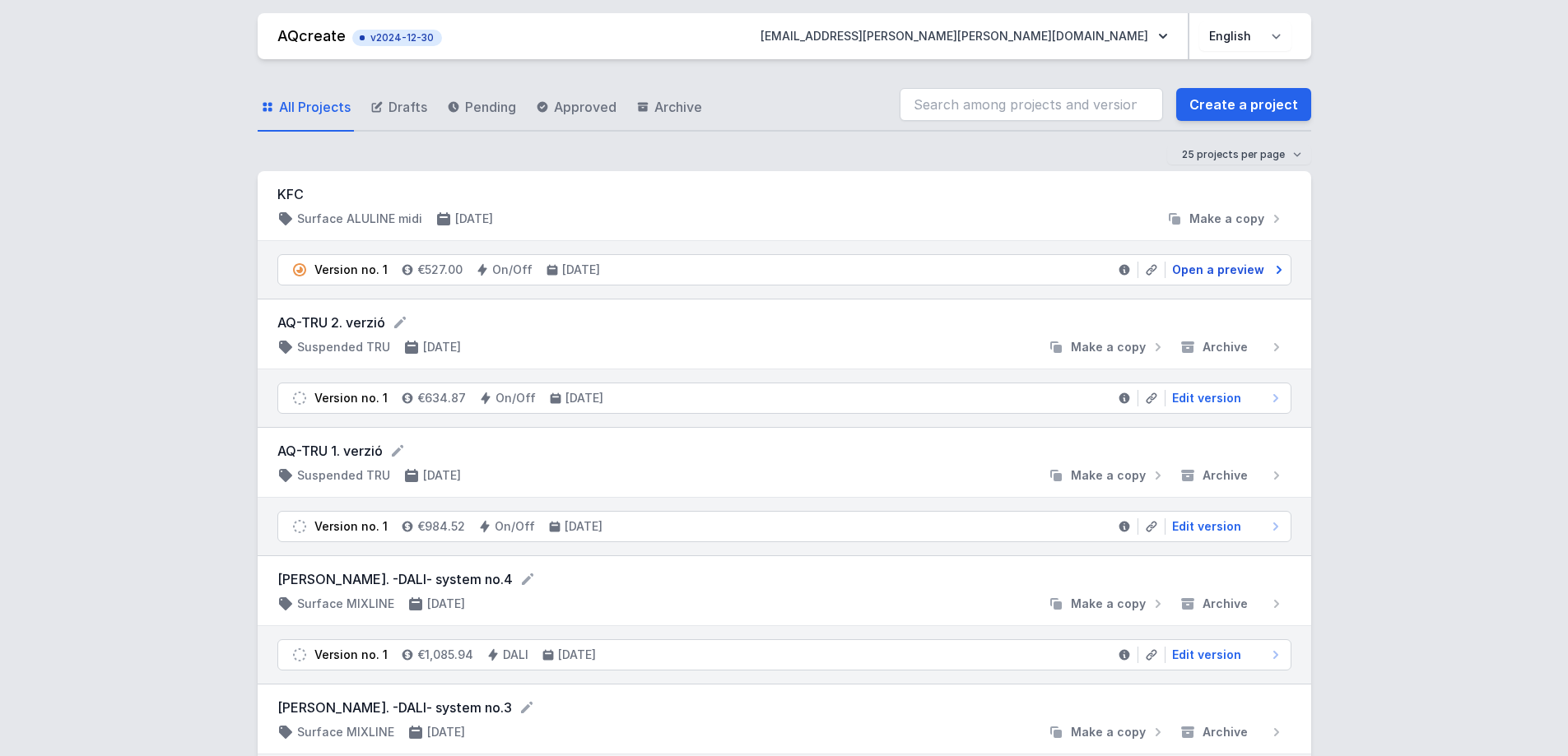
click at [1231, 272] on span "Open a preview" at bounding box center [1218, 270] width 92 height 16
select select "3000"
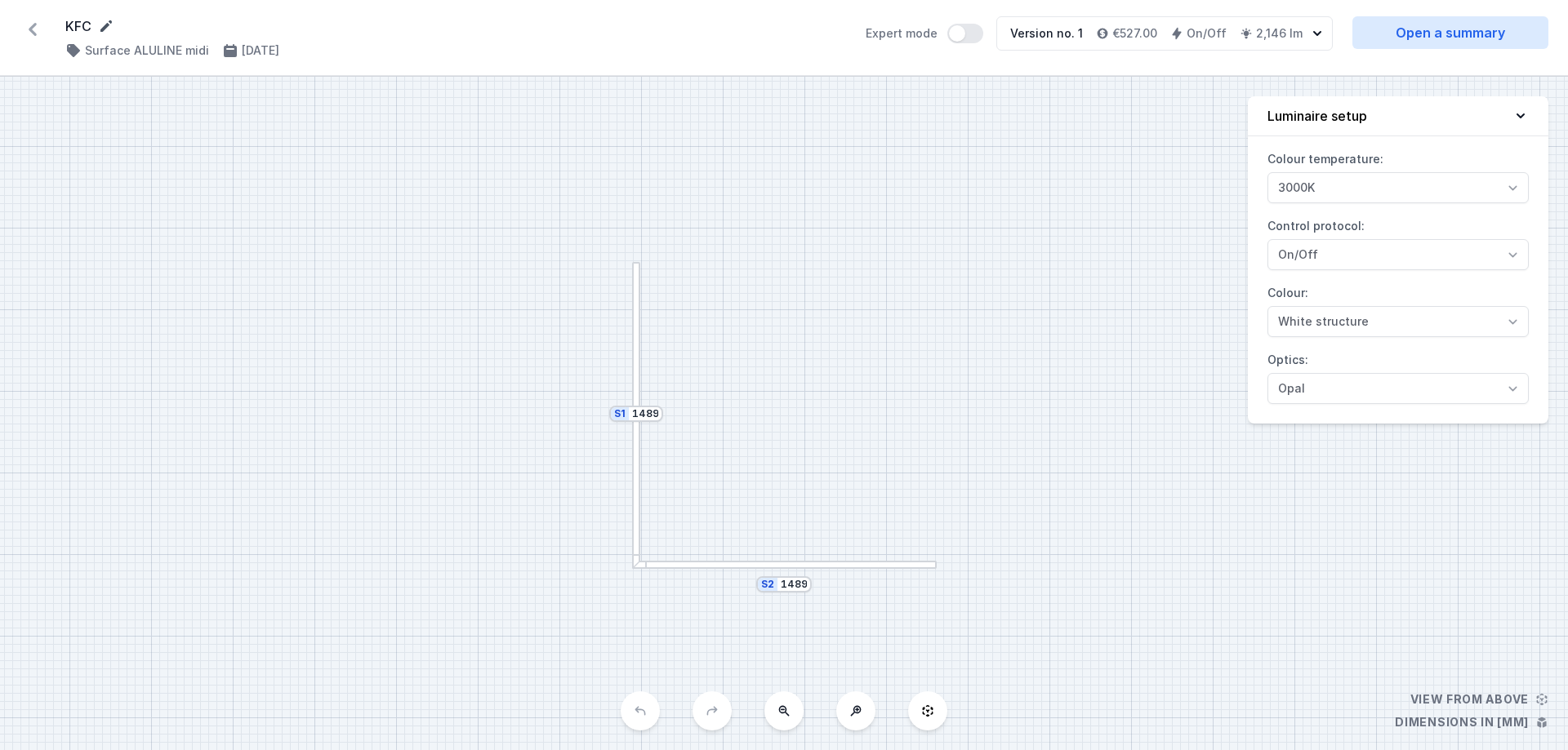
click at [106, 28] on icon at bounding box center [106, 26] width 12 height 12
drag, startPoint x: 111, startPoint y: 31, endPoint x: 41, endPoint y: 24, distance: 70.3
click at [41, 24] on div "KFC ( 11845 /v 1 ) Surface ALULINE midi [DATE] Expert mode Version no. 1 €527.0…" at bounding box center [784, 39] width 1568 height 78
type input "Restaurant"
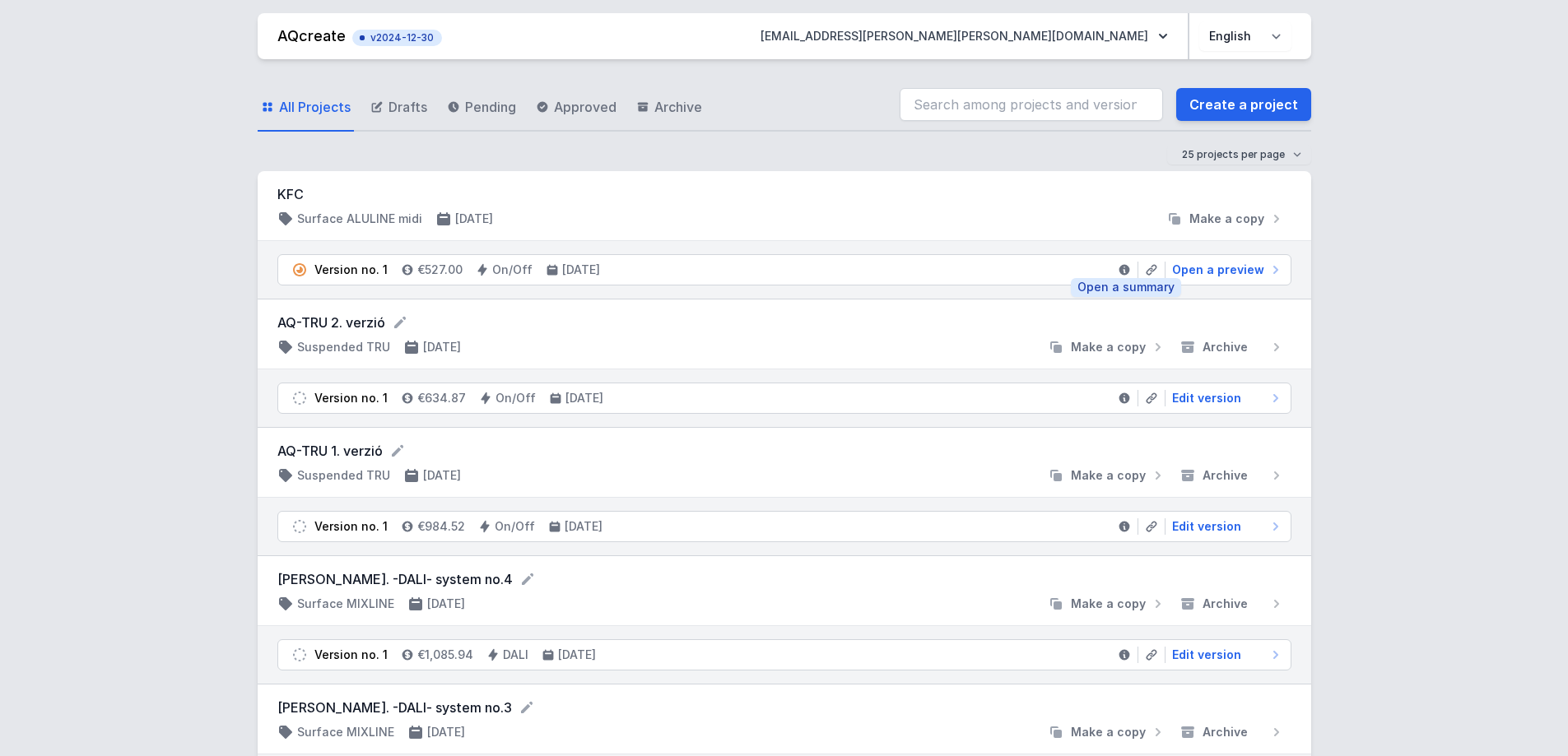
click at [1122, 268] on icon at bounding box center [1124, 270] width 11 height 11
click at [1200, 265] on span "Open a preview" at bounding box center [1218, 270] width 92 height 16
select select "3000"
